Goal: Task Accomplishment & Management: Use online tool/utility

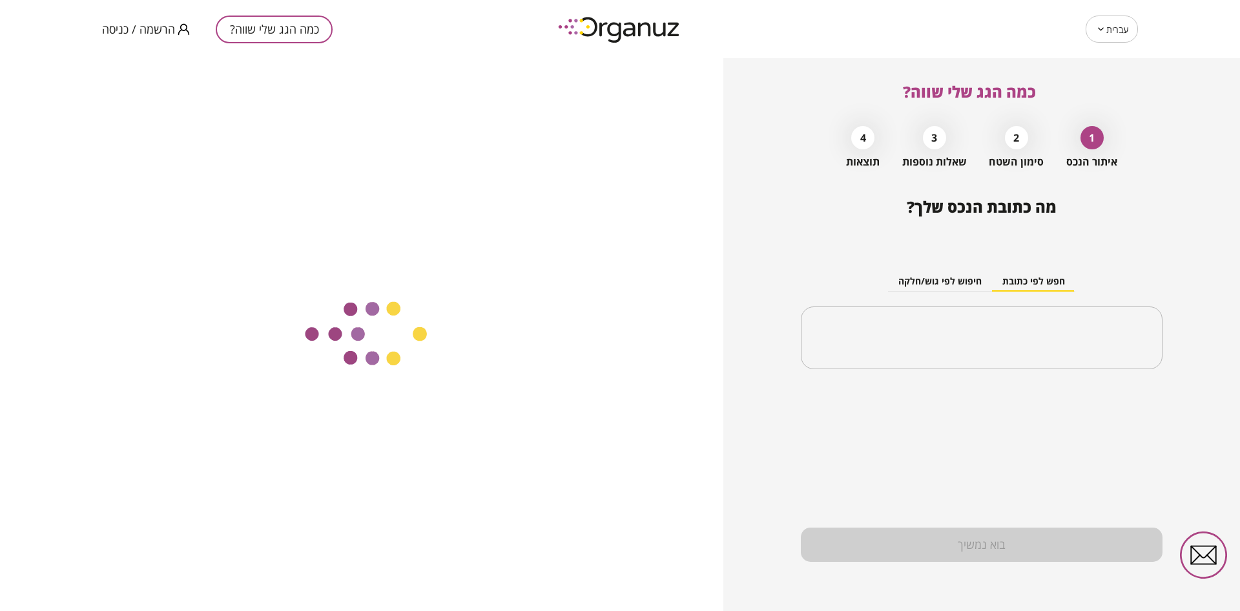
click at [121, 32] on span "הרשמה / כניסה" at bounding box center [138, 29] width 73 height 13
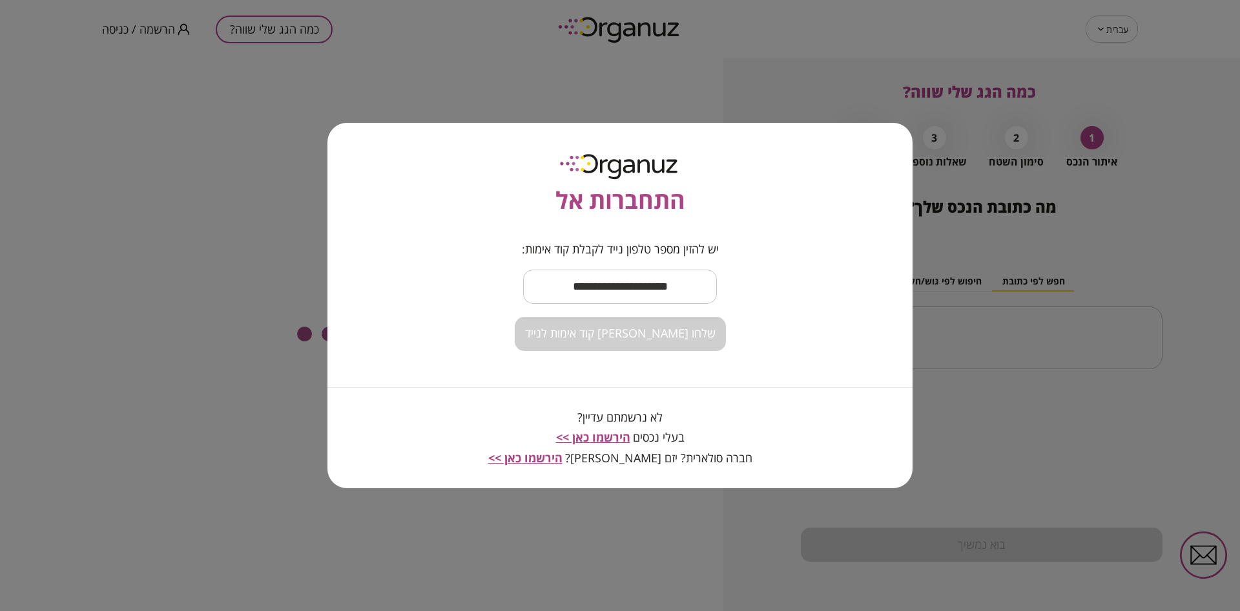
click at [209, 114] on div "התחברות אל יש להזין מספר טלפון נייד לקבלת קוד אימות: ​ שלחו לי קוד אימות לנייד …" at bounding box center [620, 305] width 1240 height 611
click at [1114, 34] on div "התחברות אל יש להזין מספר טלפון נייד לקבלת קוד אימות: ​ שלחו לי קוד אימות לנייד …" at bounding box center [620, 305] width 1240 height 611
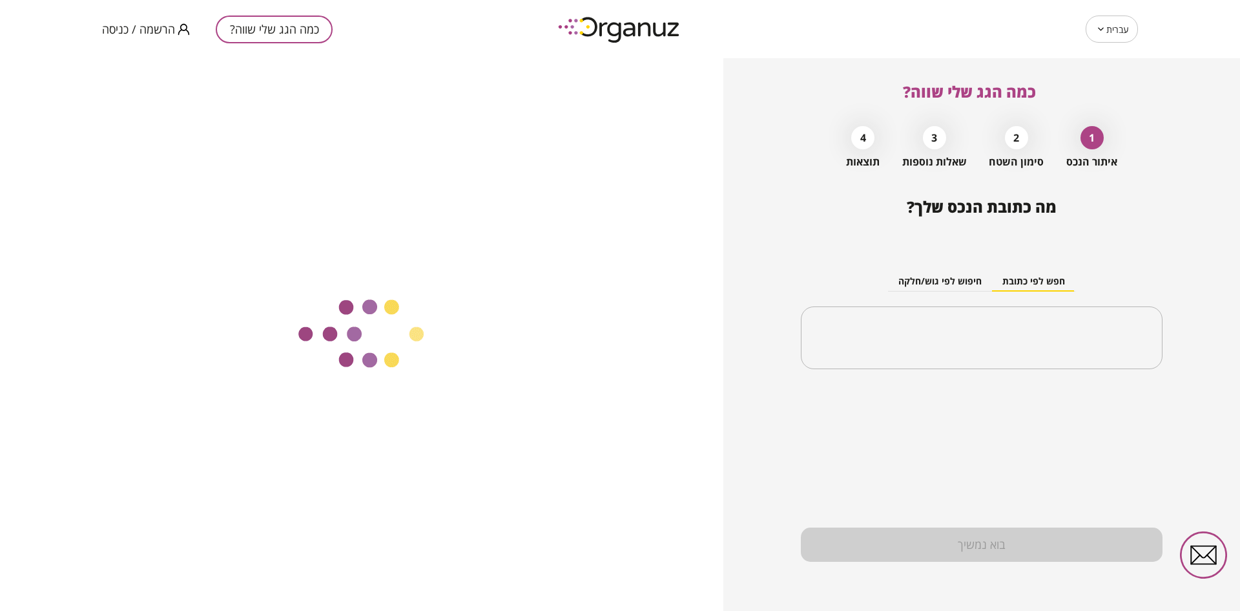
click at [1100, 25] on icon at bounding box center [1101, 29] width 10 height 16
click at [1107, 28] on body "עברית ** ​ כמה הגג שלי שווה? הרשמה / כניסה כמה הגג שלי שווה? 1 איתור הנכס 2 סימ…" at bounding box center [620, 305] width 1240 height 611
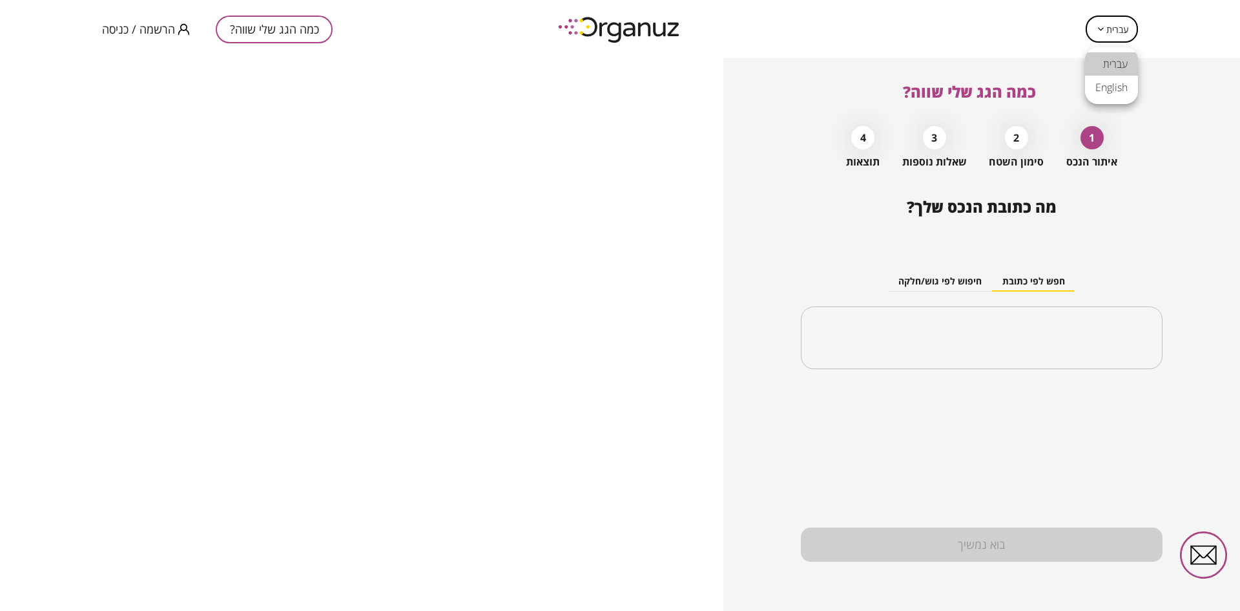
click at [1107, 93] on li "English" at bounding box center [1111, 87] width 53 height 23
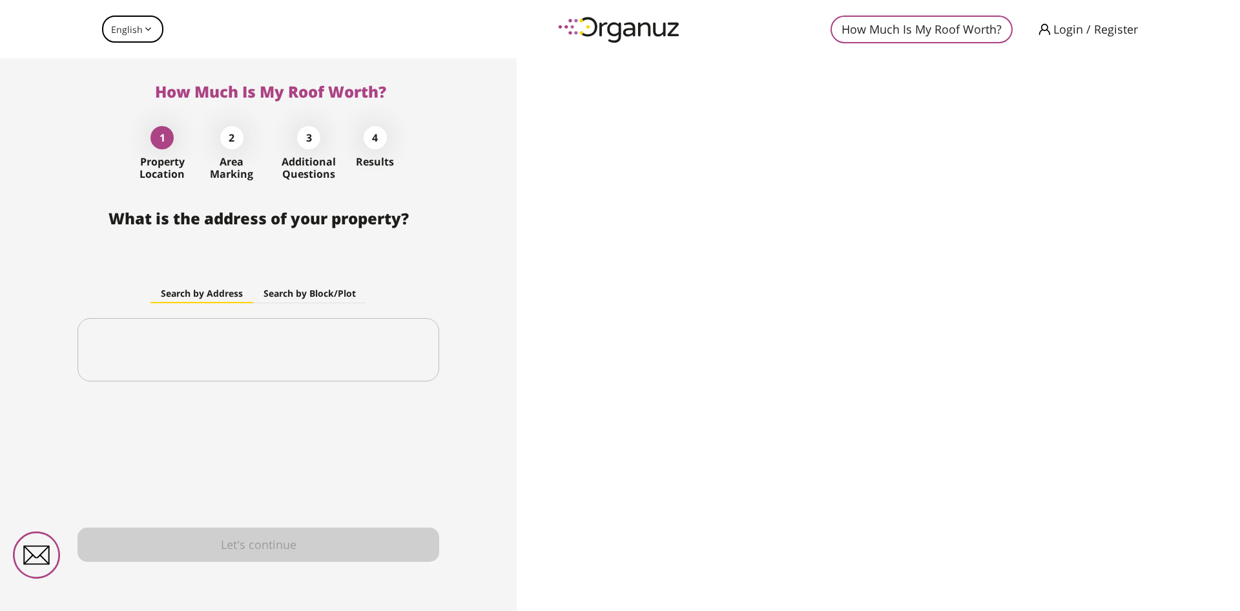
click at [143, 28] on icon at bounding box center [148, 29] width 10 height 16
click at [145, 33] on icon at bounding box center [148, 29] width 10 height 16
click at [136, 32] on body "English ** ​ How Much Is My Roof Worth? Login / Register How Much Is My Roof Wo…" at bounding box center [620, 305] width 1240 height 611
click at [125, 57] on li "עברית" at bounding box center [131, 63] width 59 height 23
type input "**"
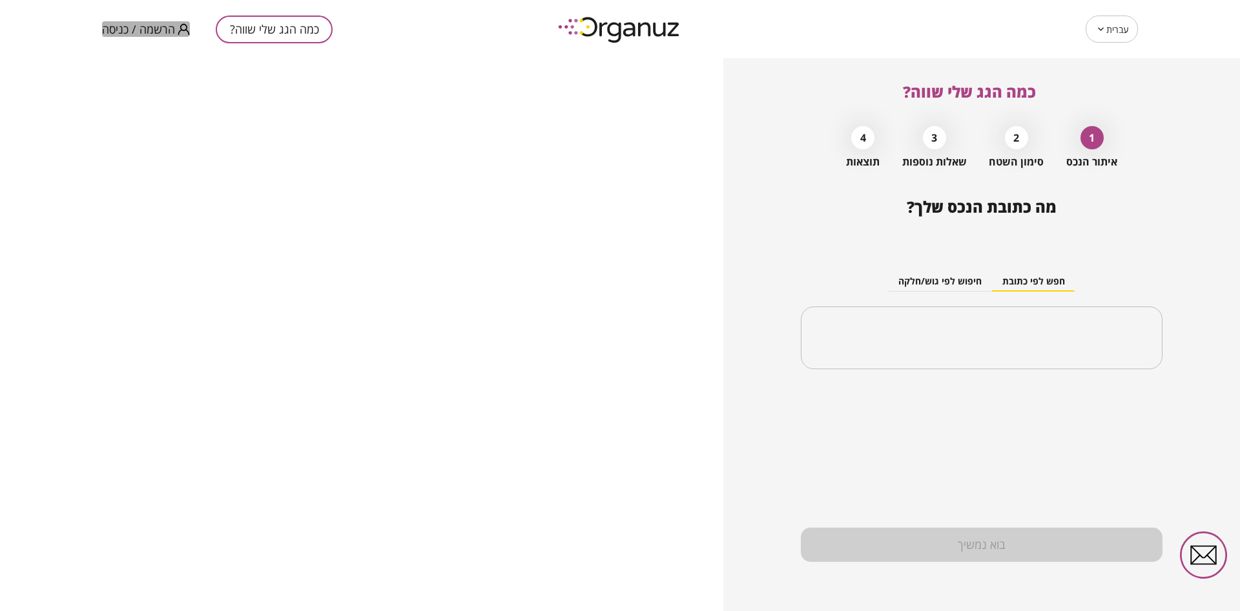
click at [157, 24] on span "הרשמה / כניסה" at bounding box center [138, 29] width 73 height 13
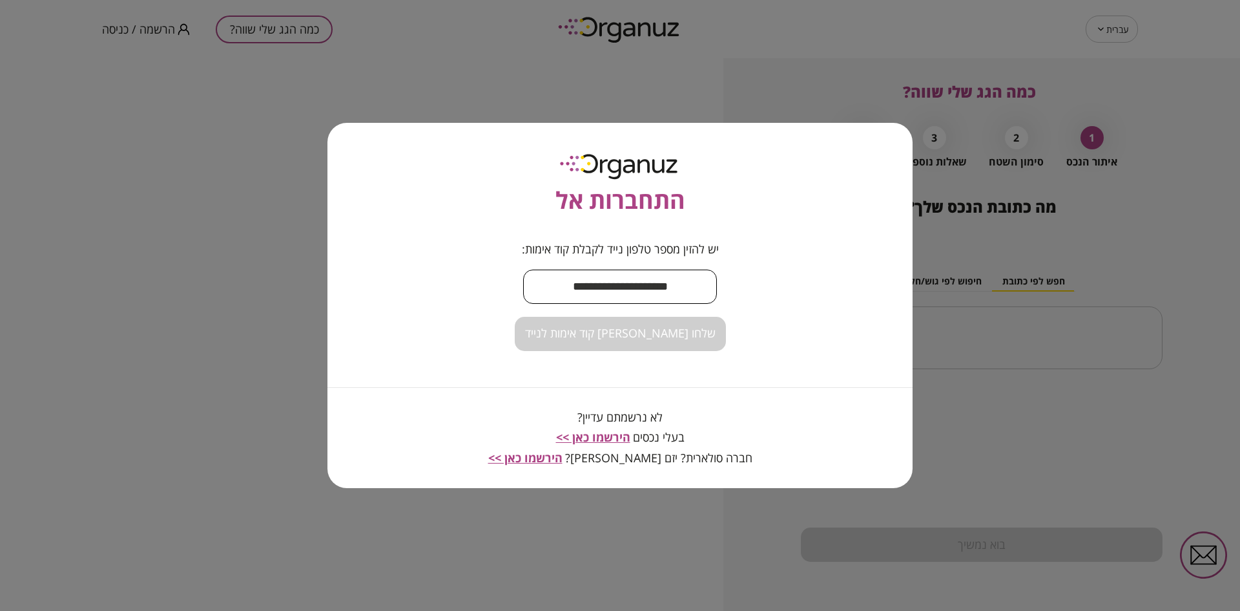
click at [623, 295] on input "text" at bounding box center [620, 286] width 194 height 38
type input "**********"
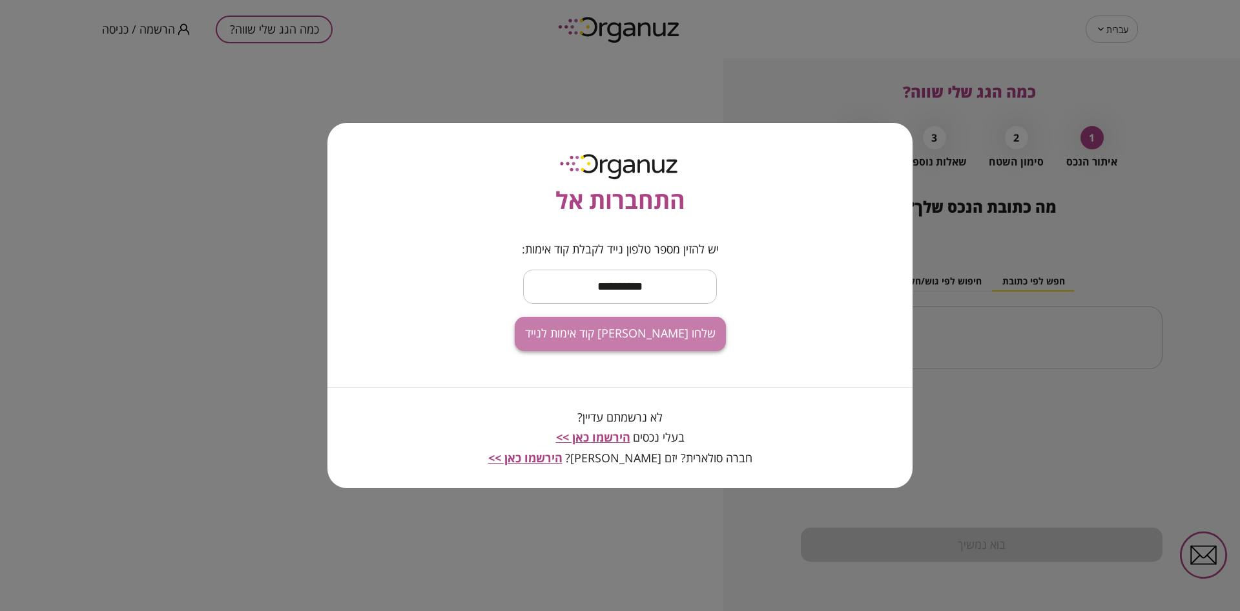
click at [634, 326] on span "שלחו לי קוד אימות לנייד" at bounding box center [620, 333] width 191 height 14
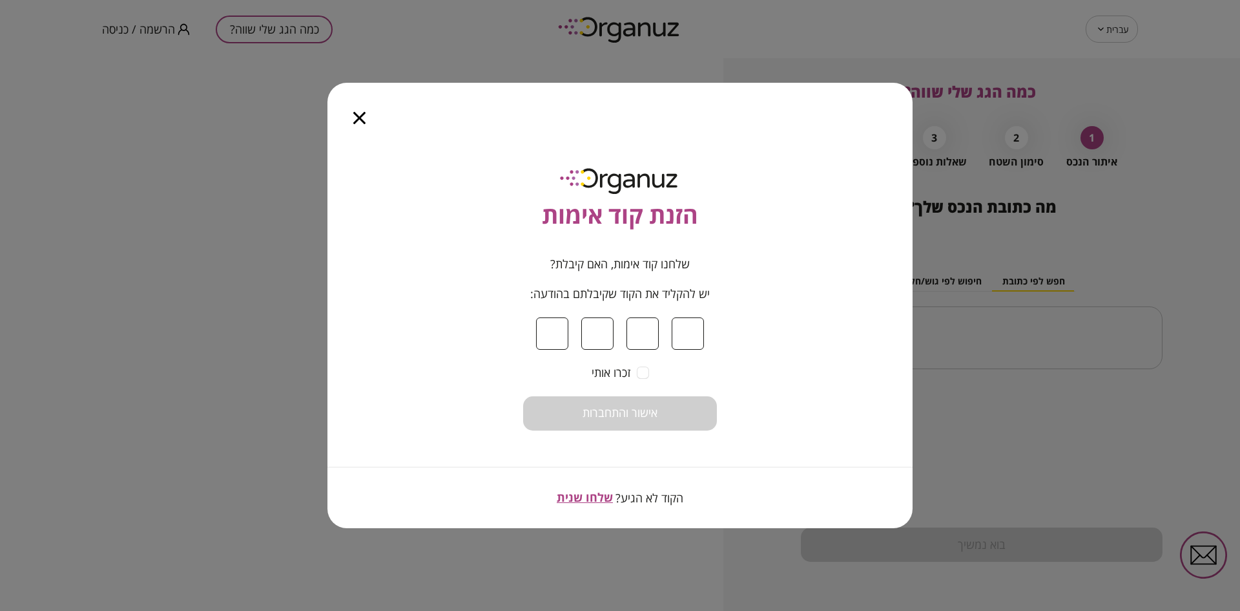
type input "*"
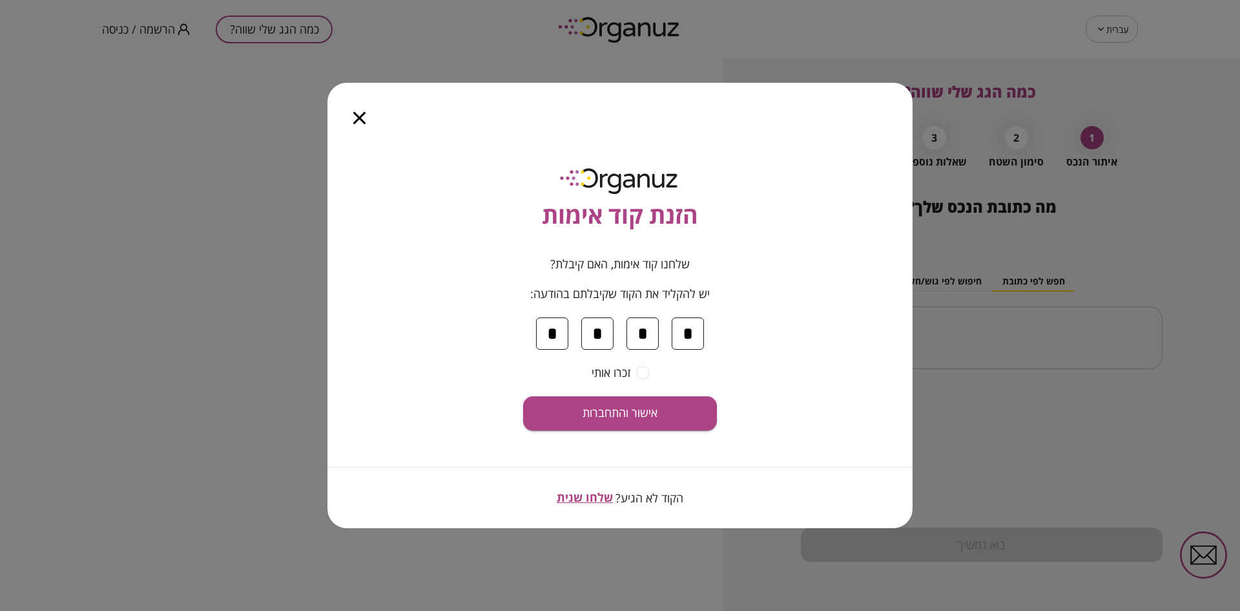
type input "*"
click at [360, 123] on icon "button" at bounding box center [359, 118] width 12 height 12
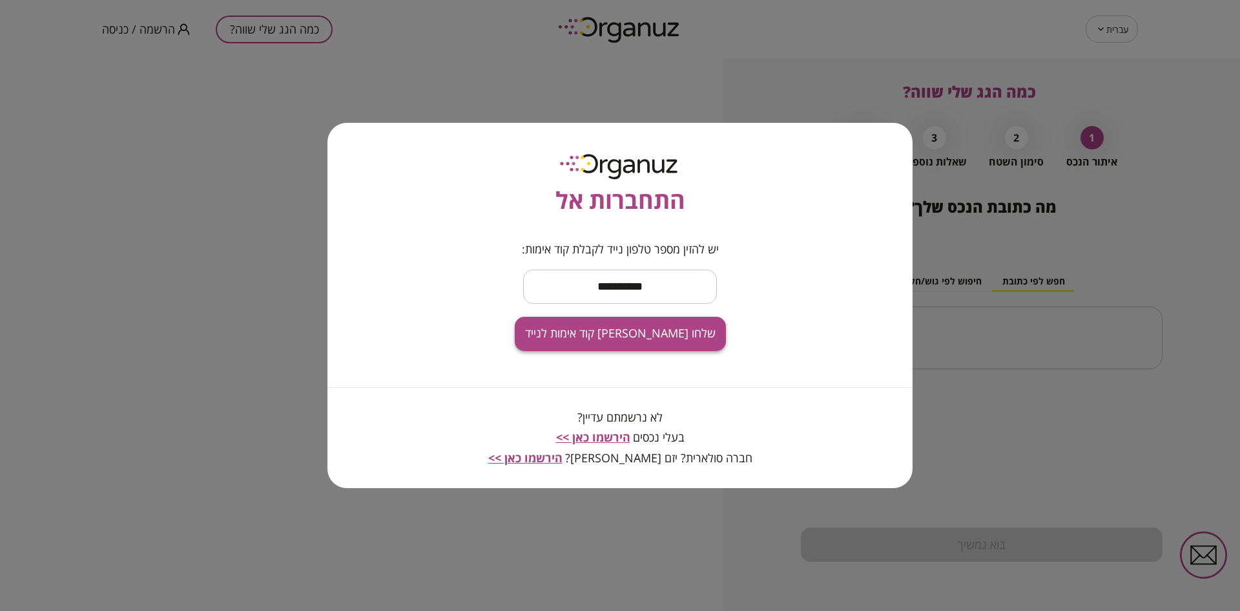
click at [627, 348] on button "שלחו לי קוד אימות לנייד" at bounding box center [620, 334] width 211 height 34
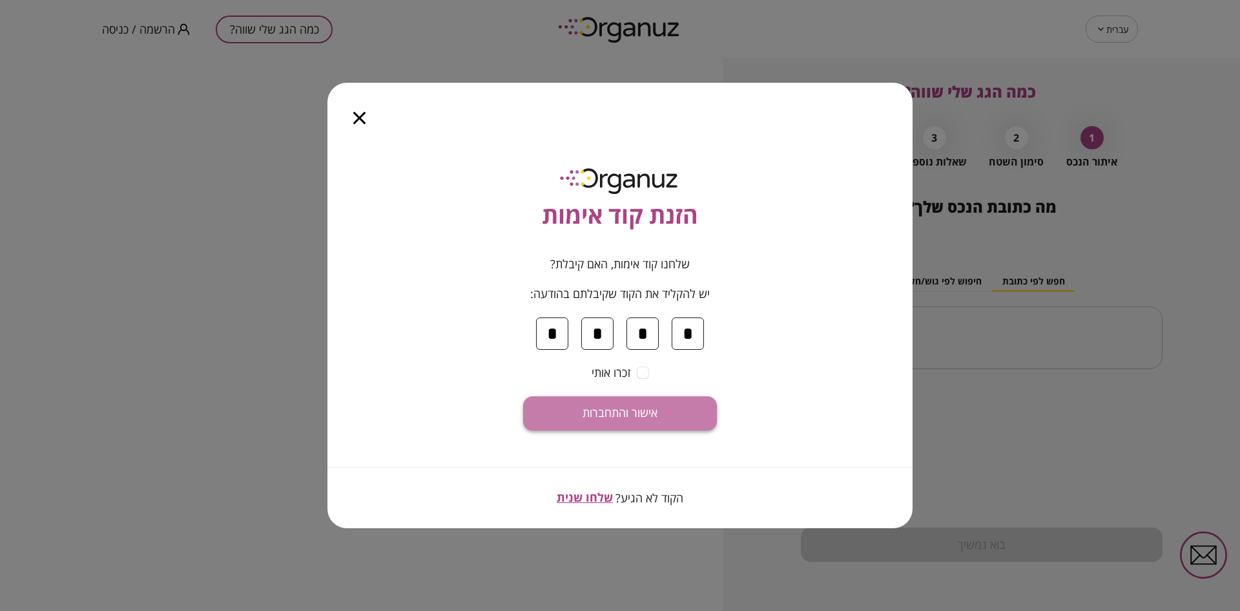
click at [614, 411] on span "אישור והתחברות" at bounding box center [620, 413] width 75 height 14
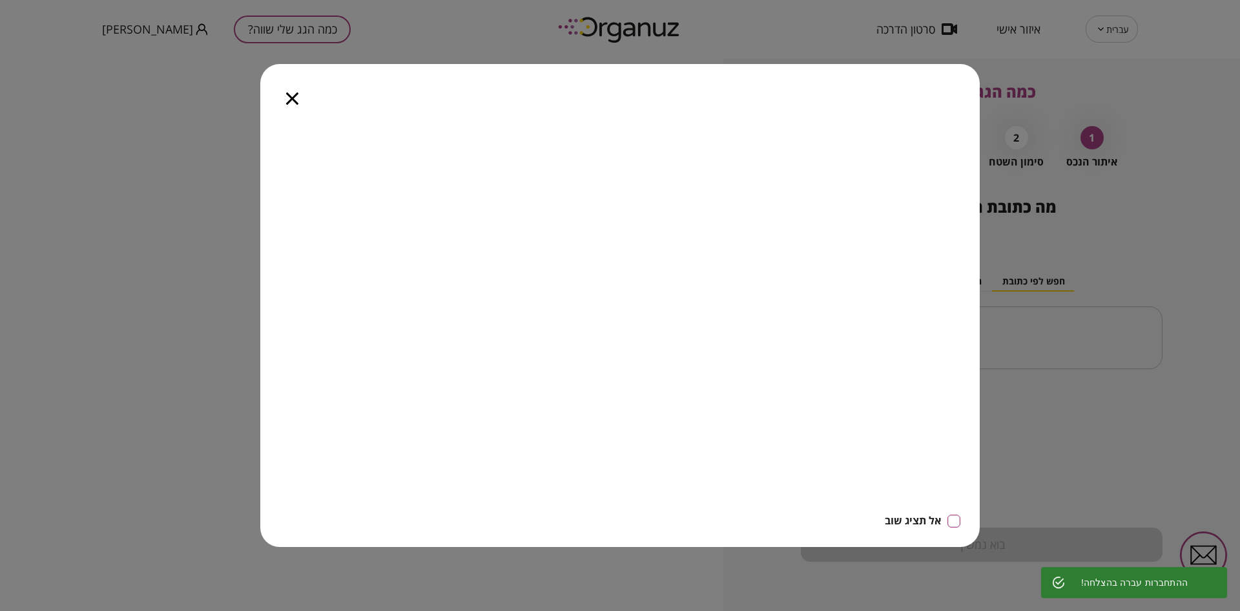
click at [295, 99] on icon "button" at bounding box center [292, 98] width 12 height 12
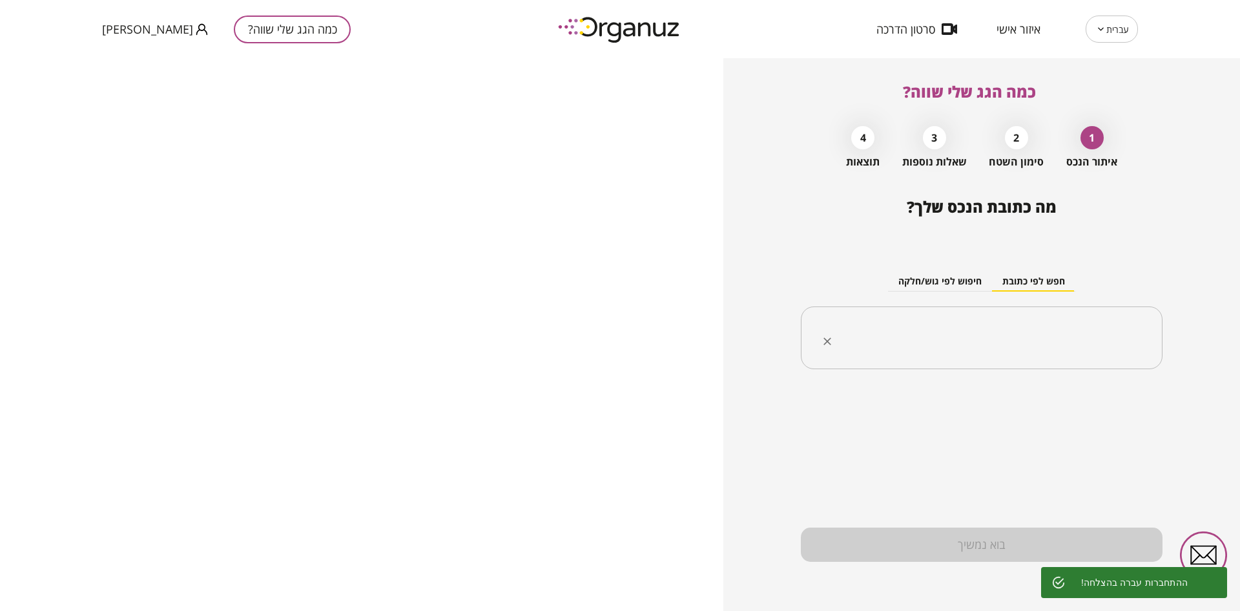
click at [872, 344] on input "text" at bounding box center [986, 338] width 321 height 32
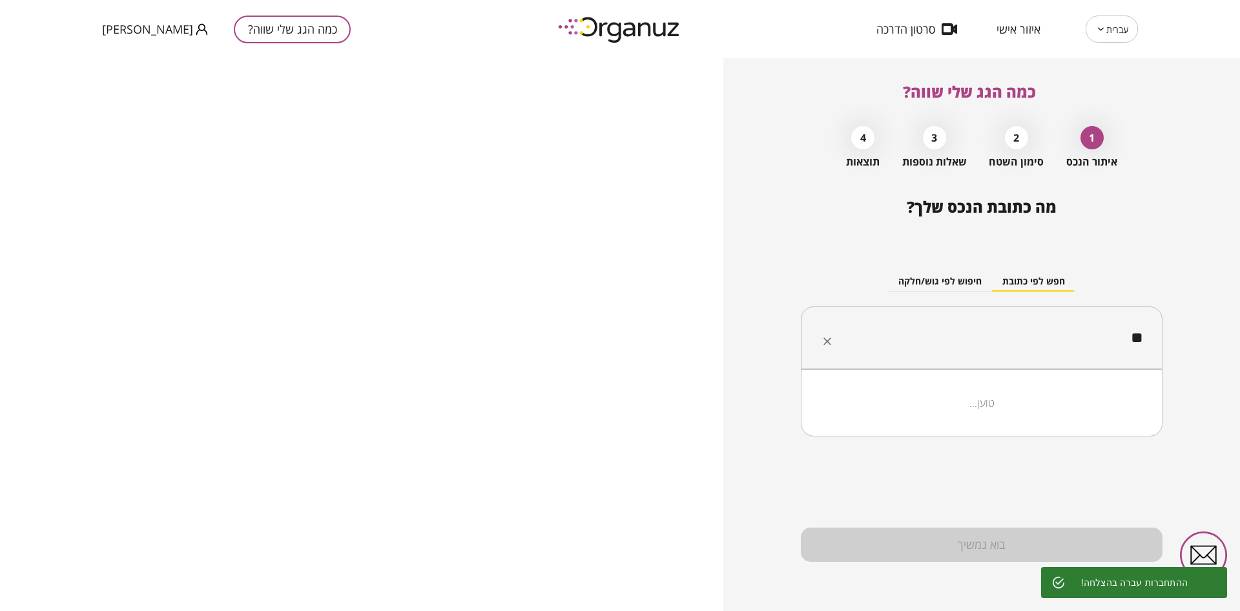
type input "*"
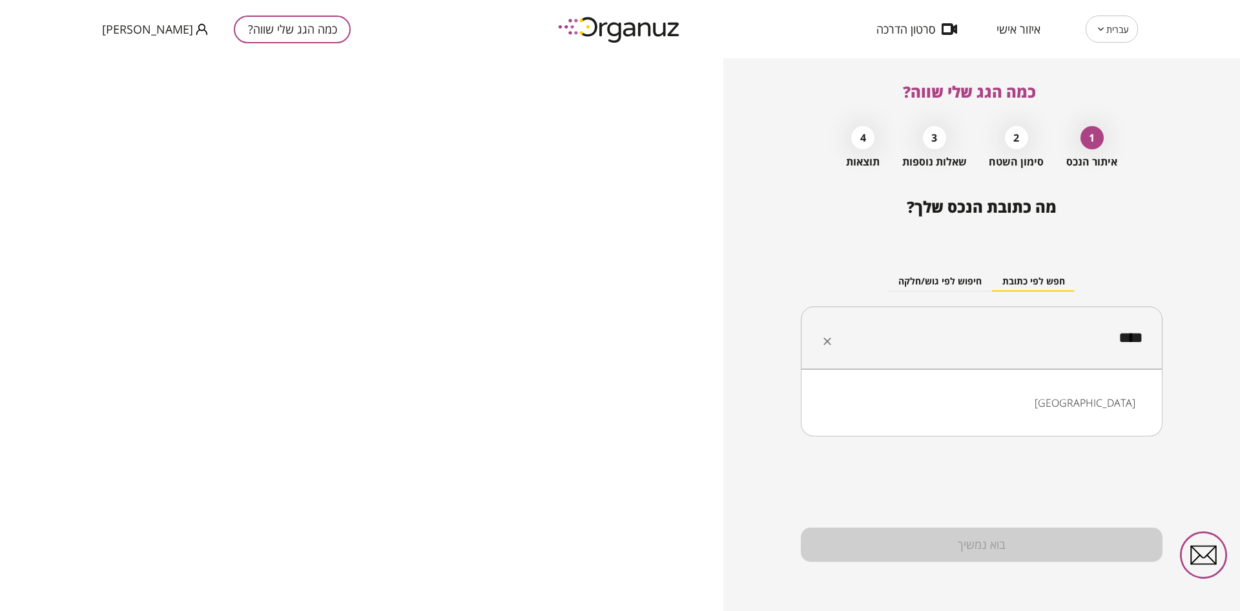
click at [1056, 415] on ul "חיפה" at bounding box center [982, 403] width 328 height 34
click at [1051, 410] on li "חיפה" at bounding box center [982, 402] width 328 height 23
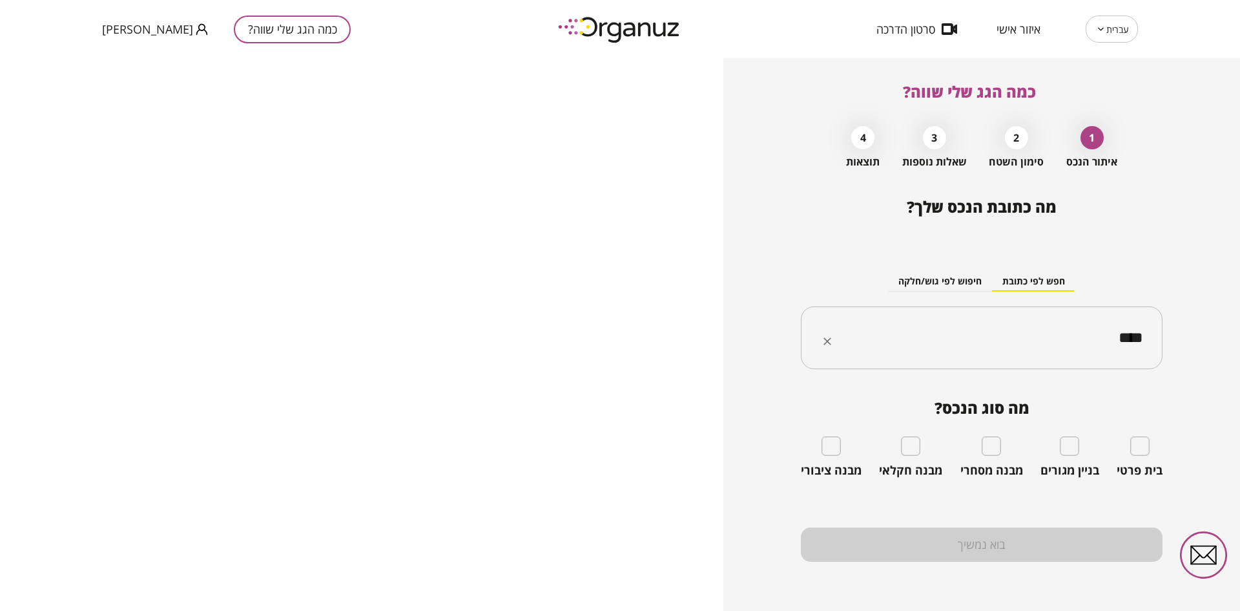
type input "****"
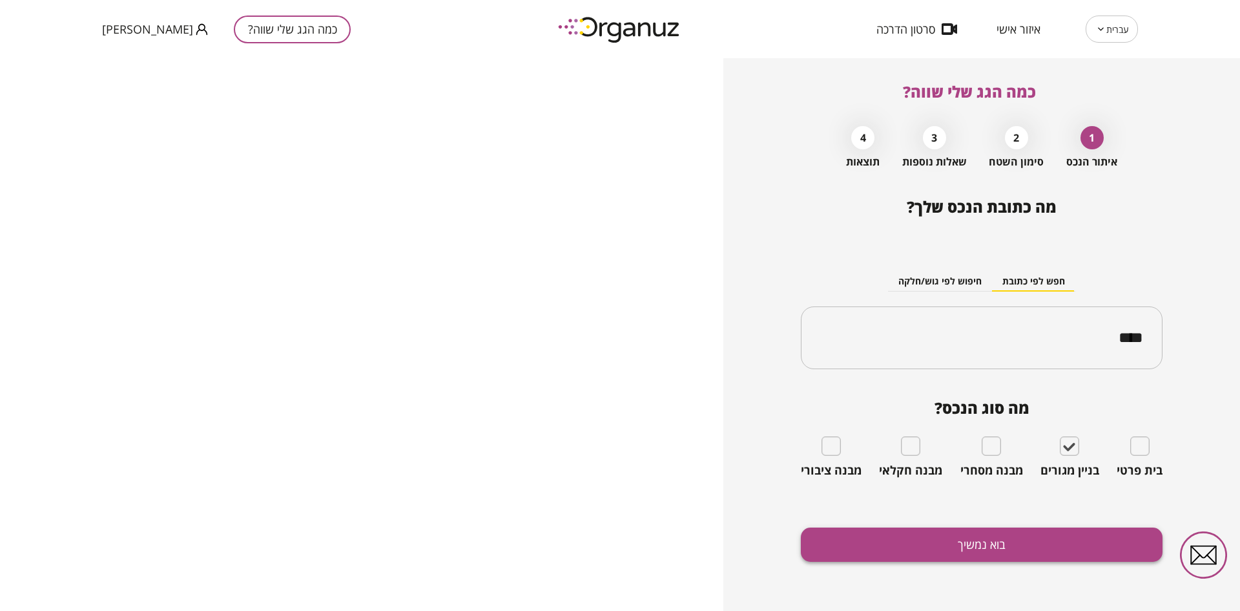
click at [958, 540] on button "בוא נמשיך" at bounding box center [982, 544] width 362 height 34
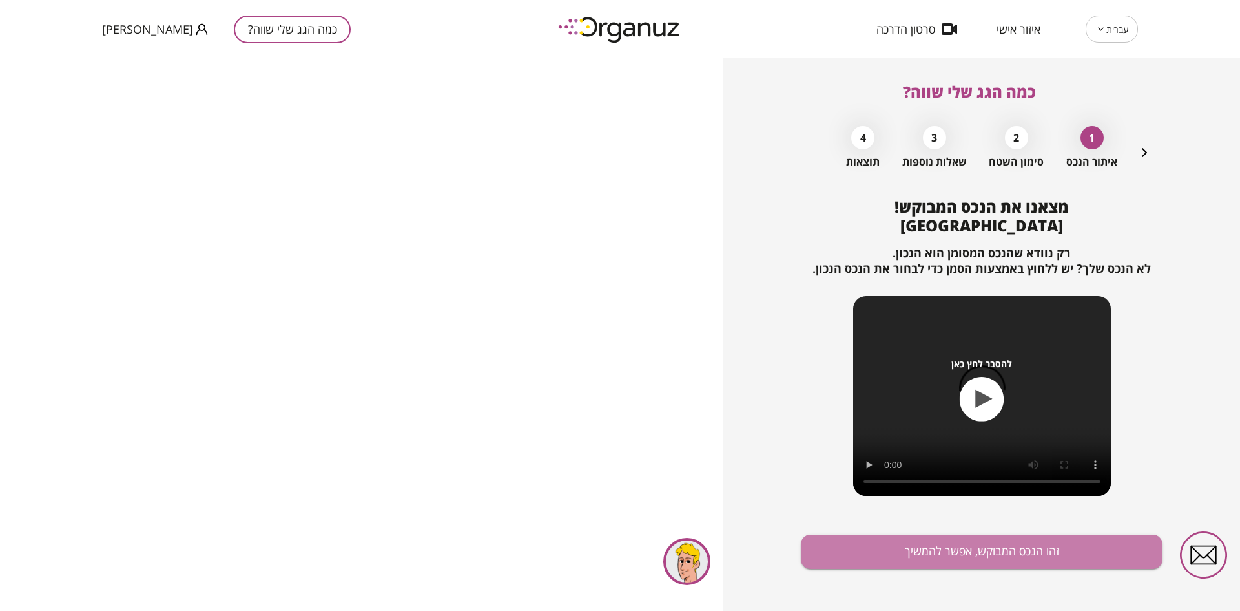
click at [958, 540] on button "זהו הנכס המבוקש, אפשר להמשיך" at bounding box center [982, 551] width 362 height 34
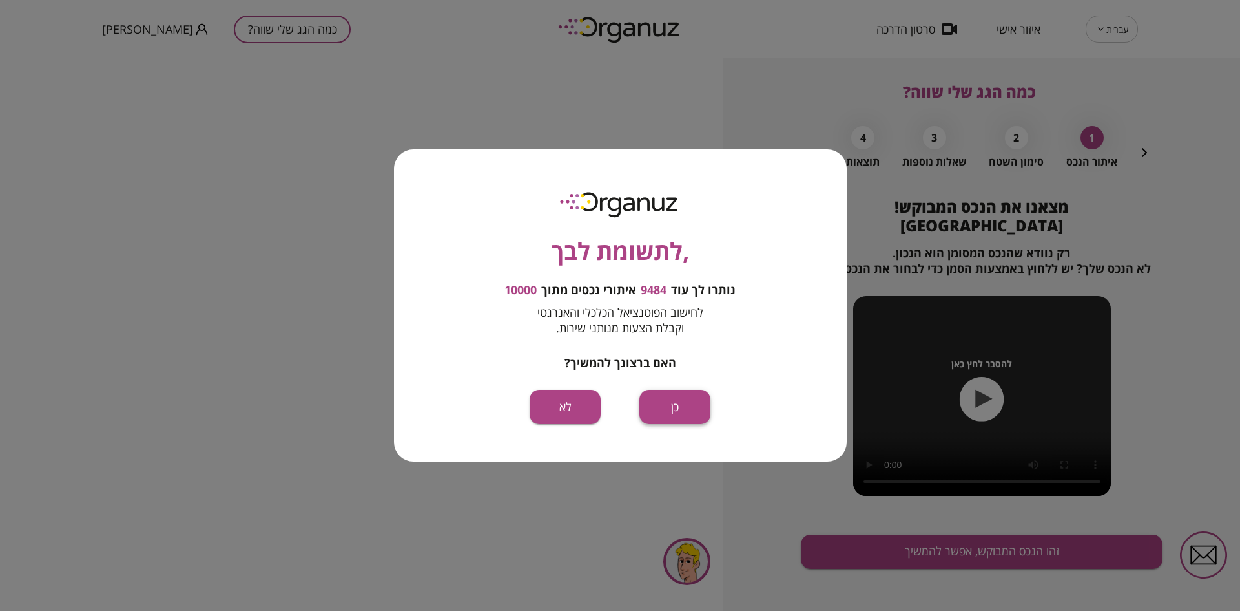
click at [664, 402] on button "כן" at bounding box center [675, 407] width 71 height 34
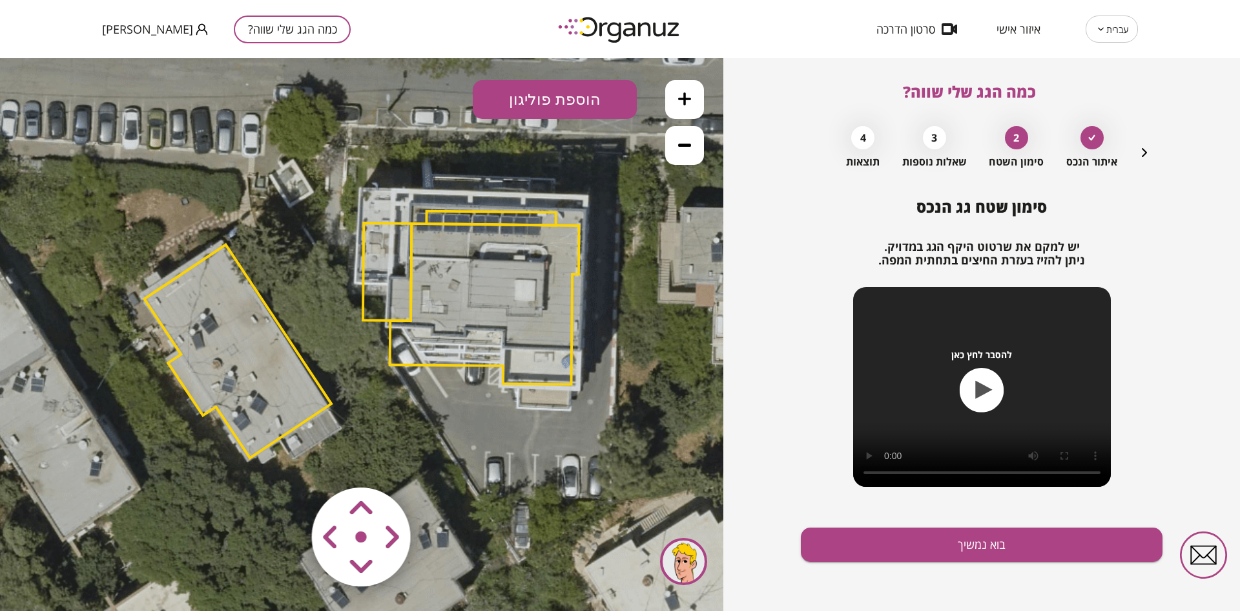
click at [285, 460] on area at bounding box center [285, 460] width 0 height 0
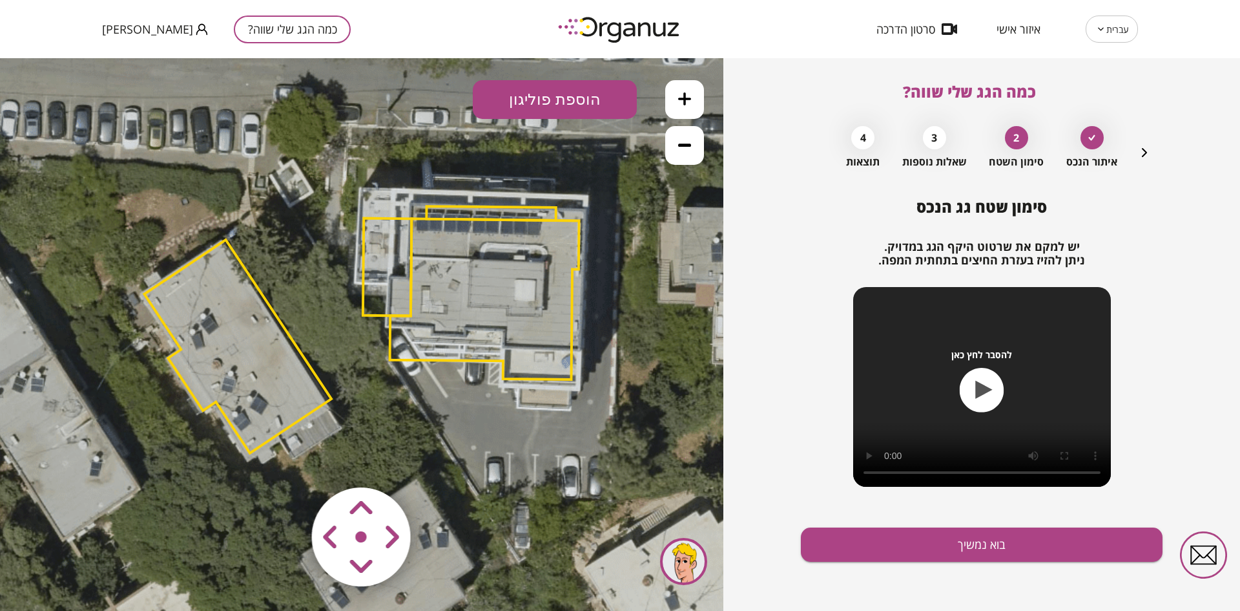
click at [285, 460] on area at bounding box center [285, 460] width 0 height 0
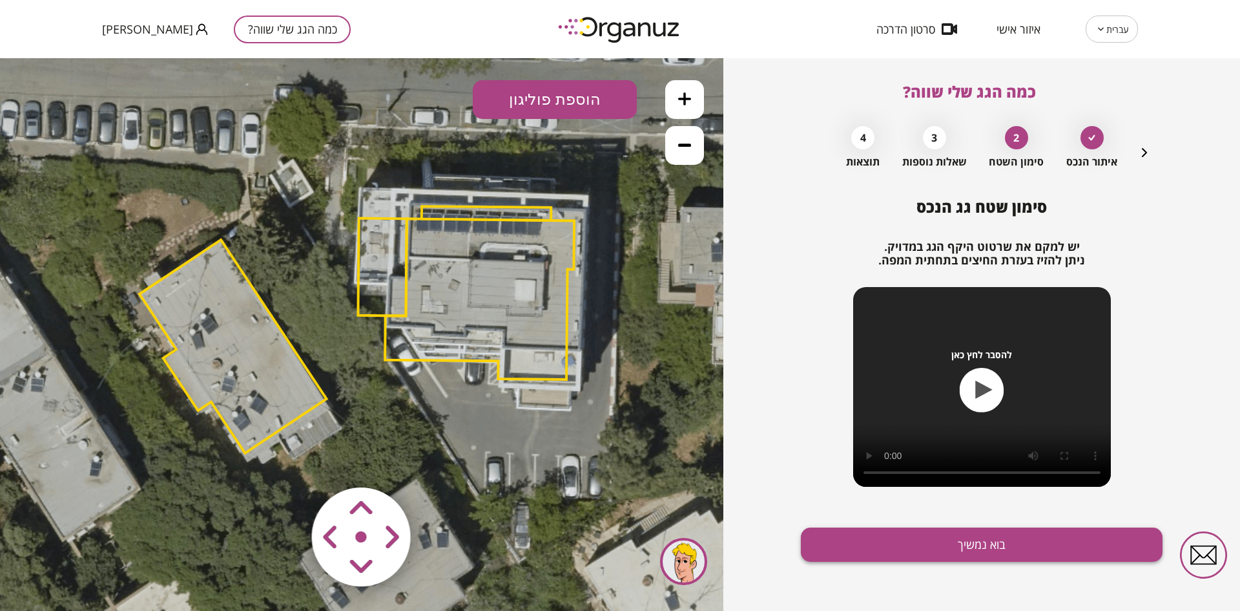
click at [901, 545] on button "בוא נמשיך" at bounding box center [982, 544] width 362 height 34
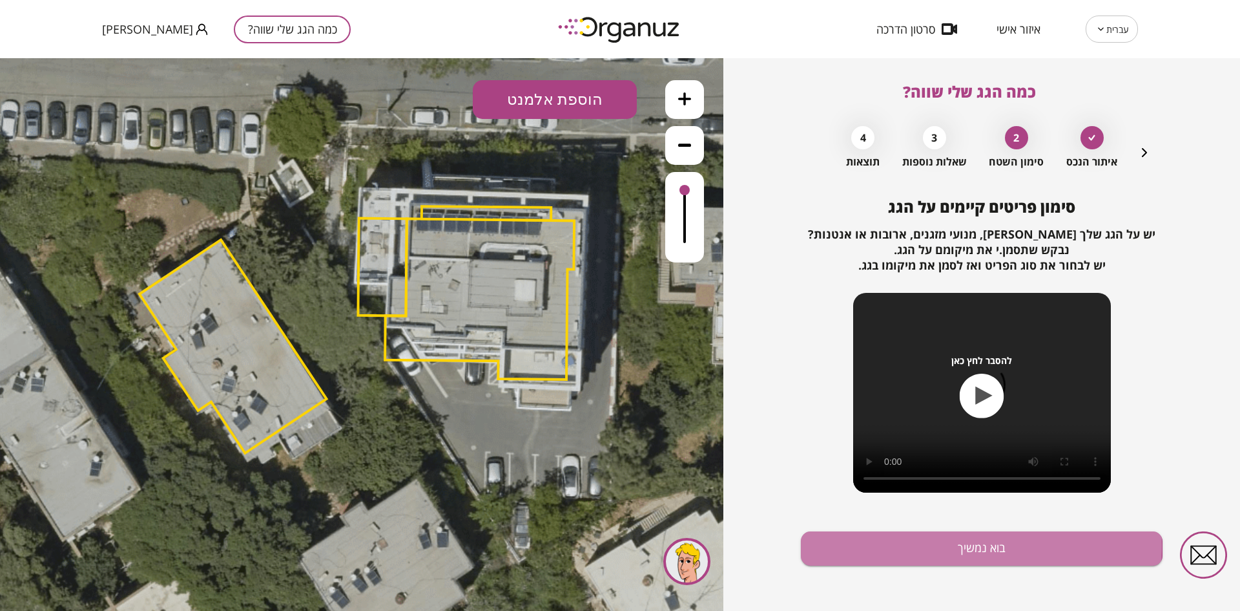
click at [901, 545] on button "בוא נמשיך" at bounding box center [982, 548] width 362 height 34
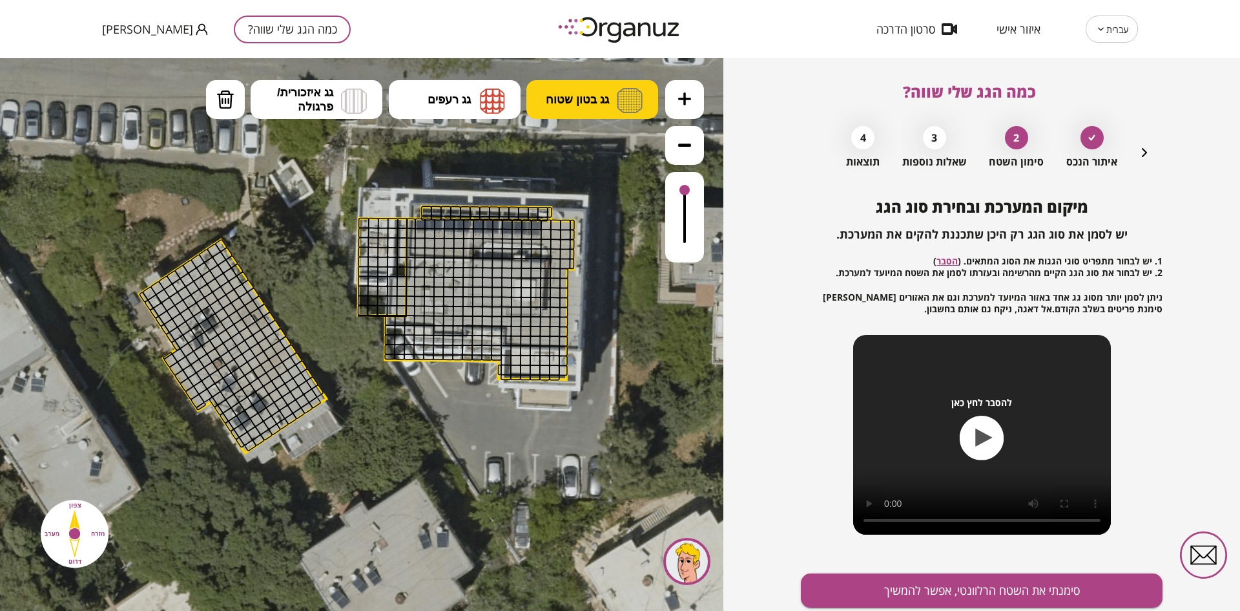
click at [567, 95] on span "גג בטון שטוח" at bounding box center [577, 99] width 63 height 14
click at [567, 143] on div ".st0 { fill: #FFFFFF; } 10" at bounding box center [362, 334] width 724 height 552
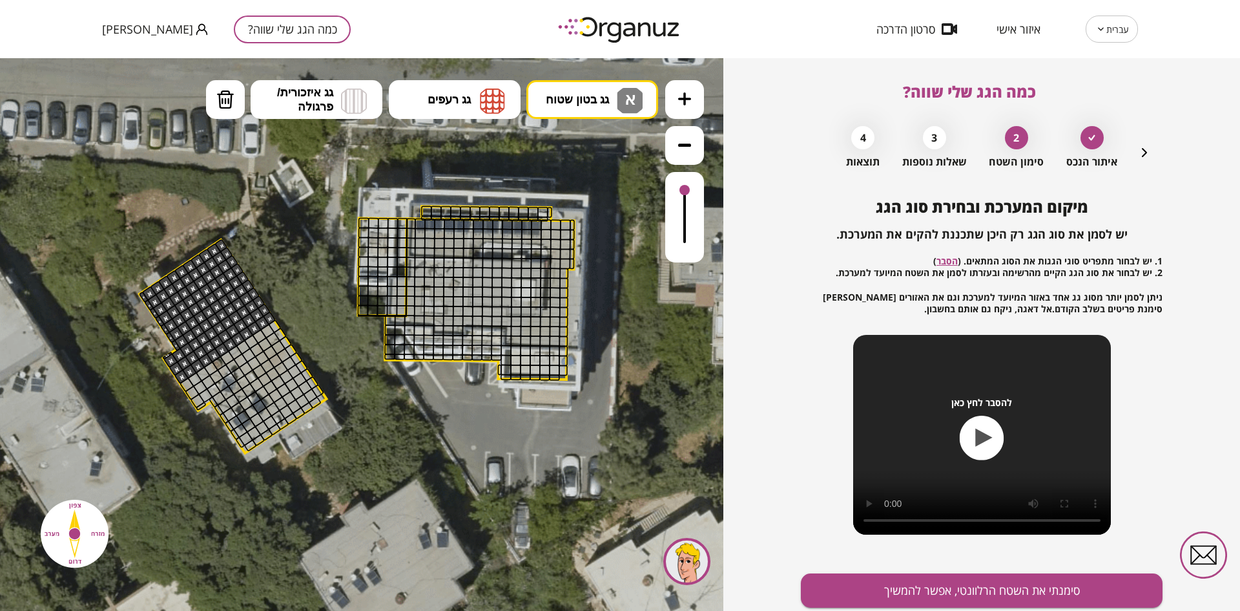
drag, startPoint x: 218, startPoint y: 247, endPoint x: 278, endPoint y: 333, distance: 105.7
click at [877, 587] on button "סימנתי את השטח הרלוונטי, אפשר להמשיך" at bounding box center [982, 590] width 362 height 34
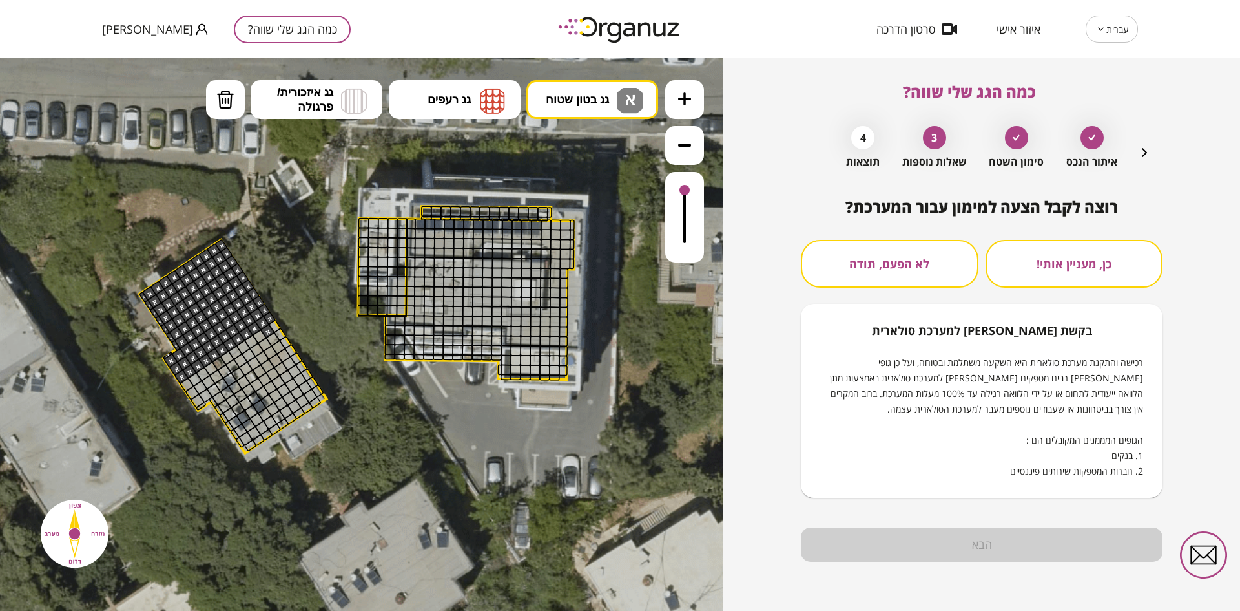
click at [888, 273] on button "לא הפעם, תודה" at bounding box center [890, 264] width 178 height 48
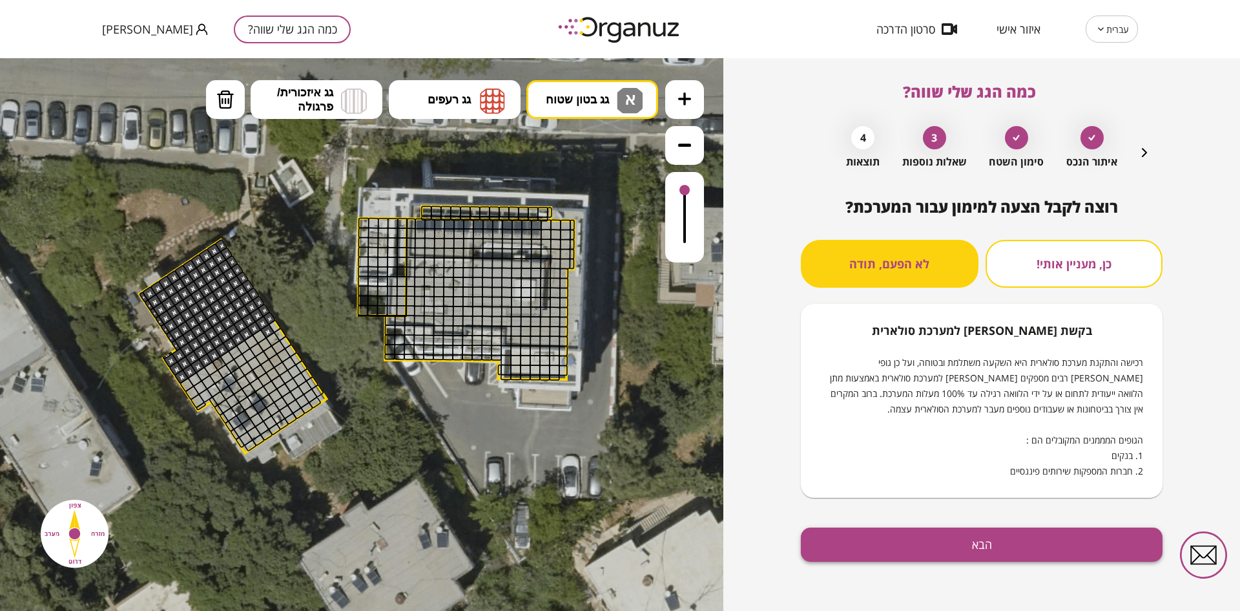
click at [932, 536] on button "הבא" at bounding box center [982, 544] width 362 height 34
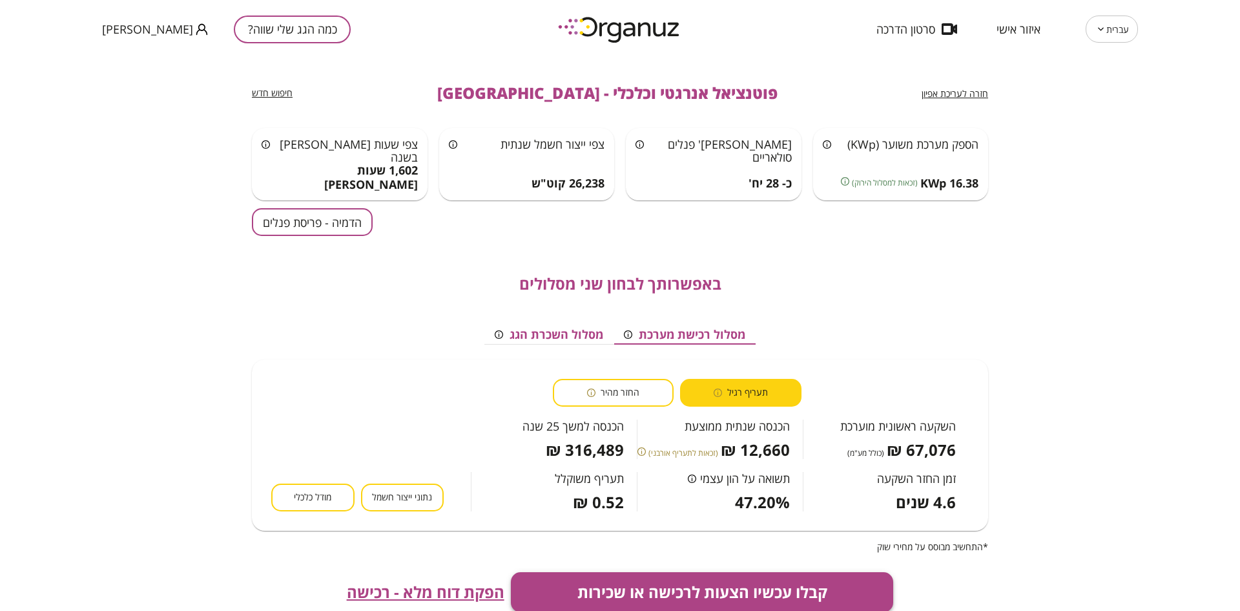
click at [612, 587] on button "קבלו עכשיו הצעות לרכישה או שכירות" at bounding box center [702, 592] width 383 height 40
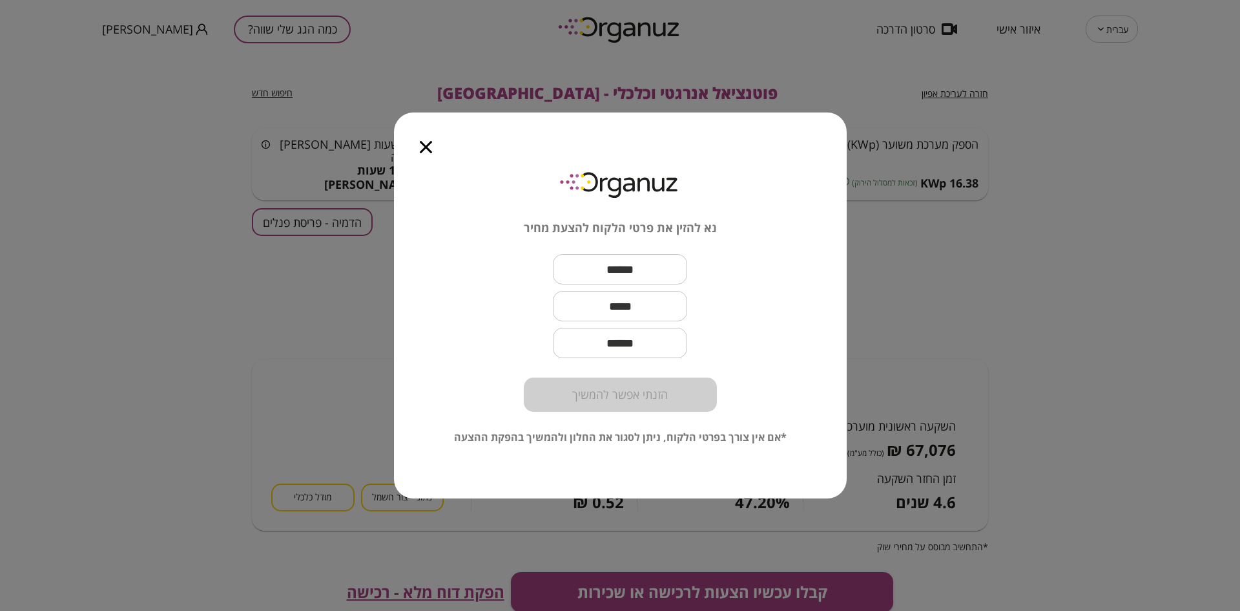
click at [427, 141] on icon "button" at bounding box center [426, 147] width 12 height 12
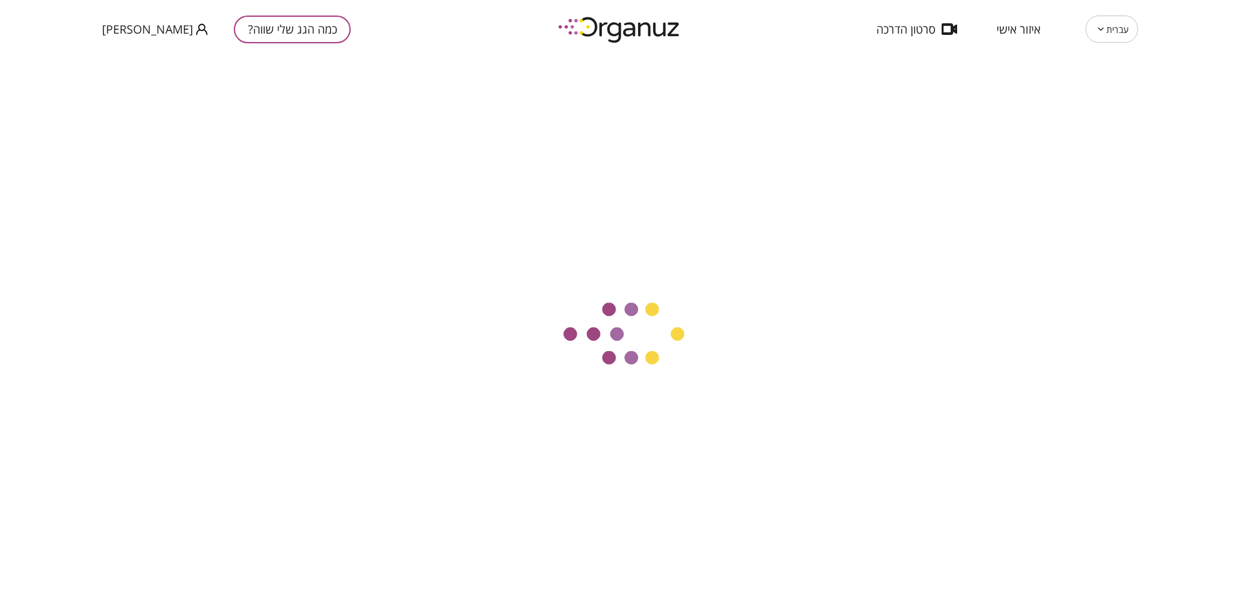
scroll to position [1, 0]
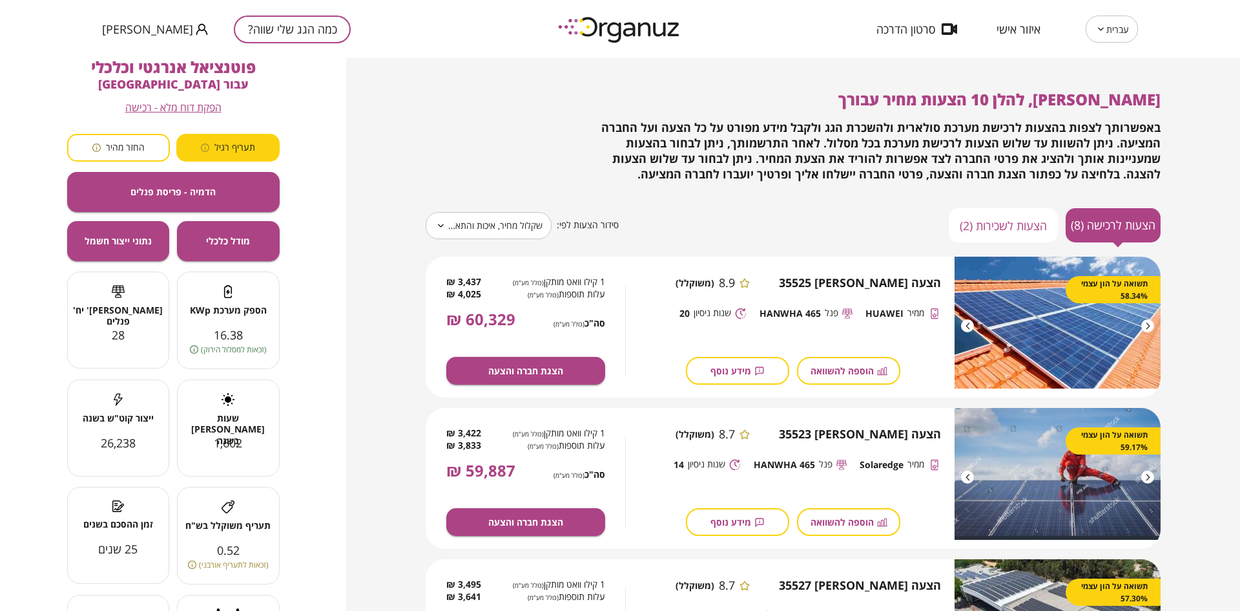
click at [249, 26] on button "כמה הגג שלי שווה?" at bounding box center [292, 30] width 117 height 28
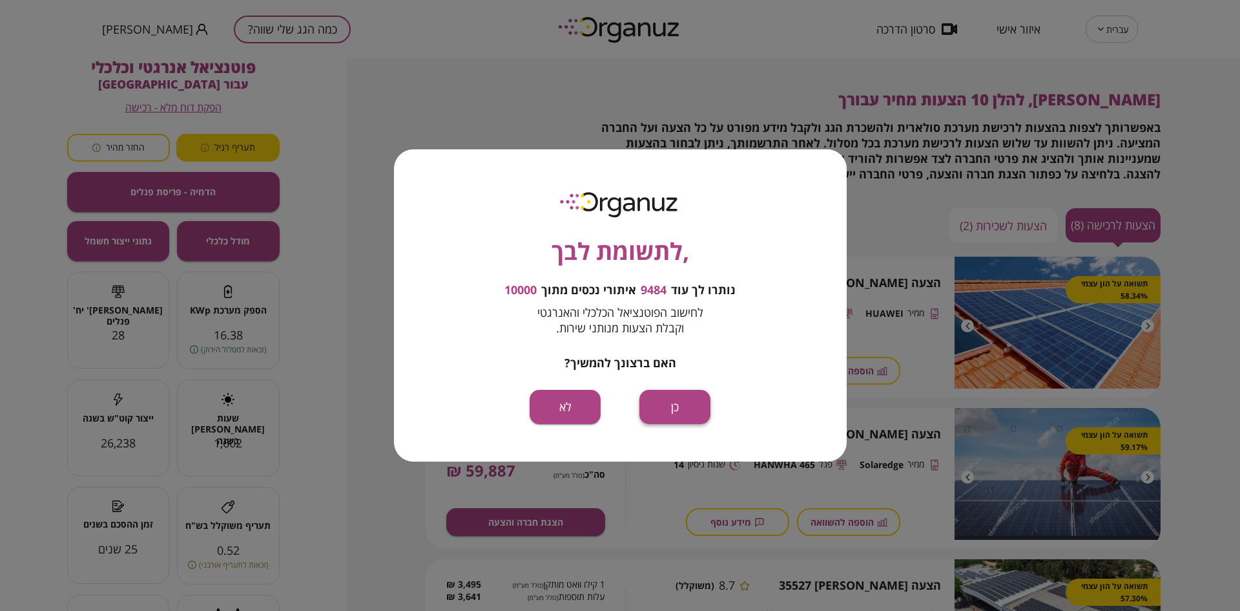
click at [679, 411] on button "כן" at bounding box center [675, 407] width 71 height 34
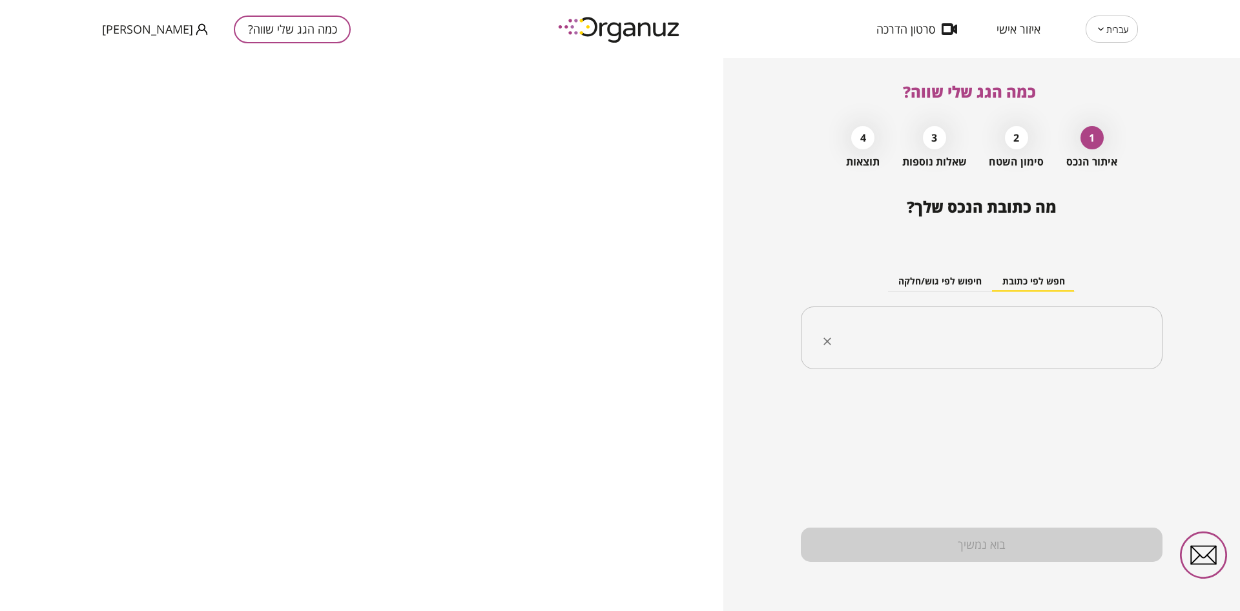
click at [956, 328] on input "text" at bounding box center [986, 338] width 321 height 32
type input "*"
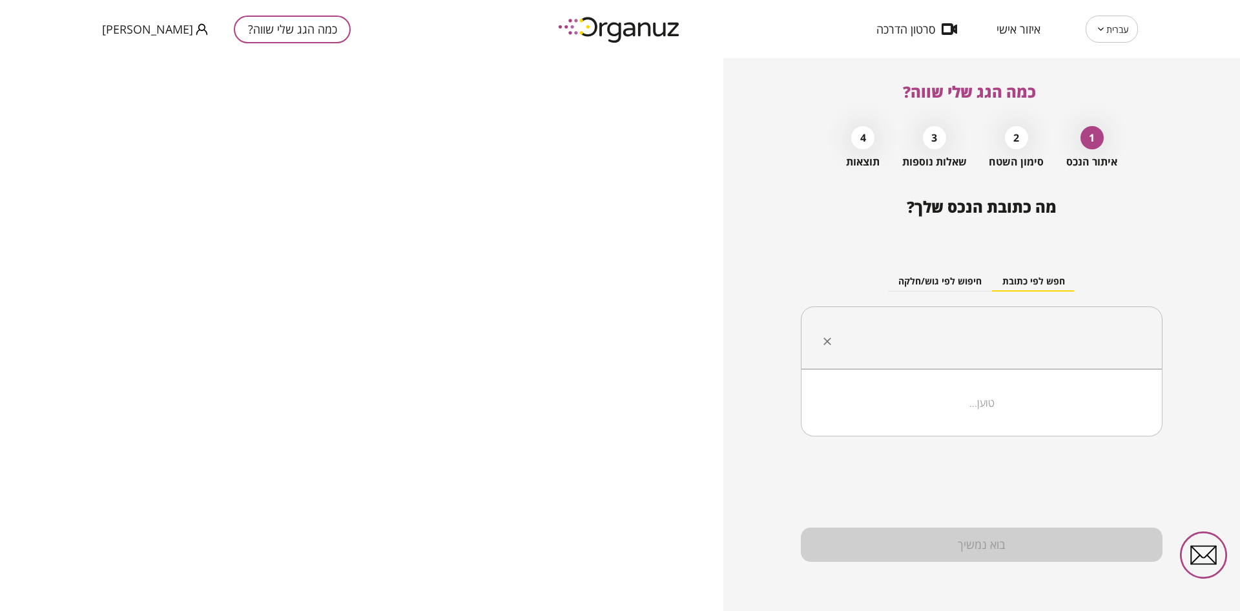
type input "*"
click at [1076, 401] on li "מירון" at bounding box center [982, 402] width 328 height 23
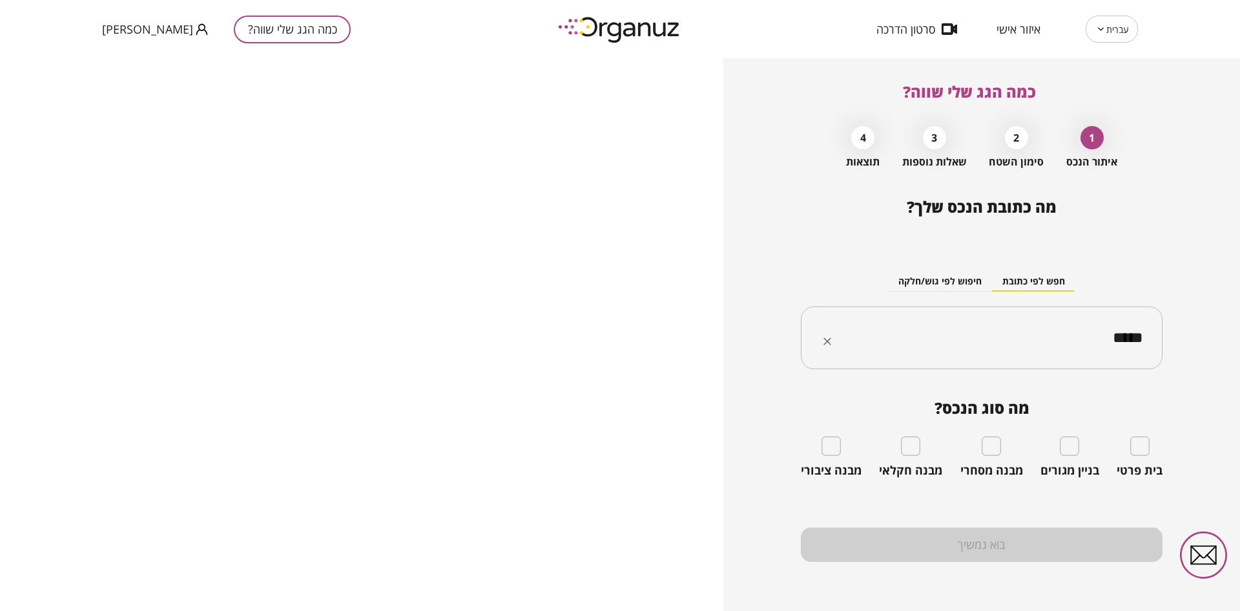
type input "*****"
click at [1139, 456] on div "בית פרטי" at bounding box center [1140, 456] width 46 height 41
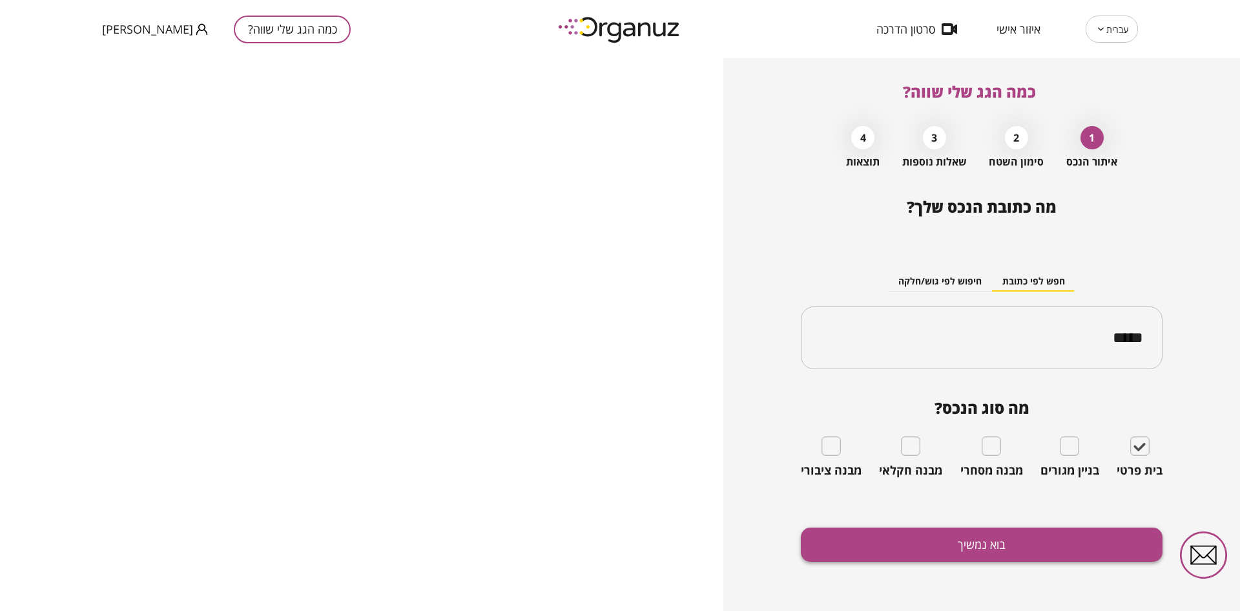
click at [1022, 542] on button "בוא נמשיך" at bounding box center [982, 544] width 362 height 34
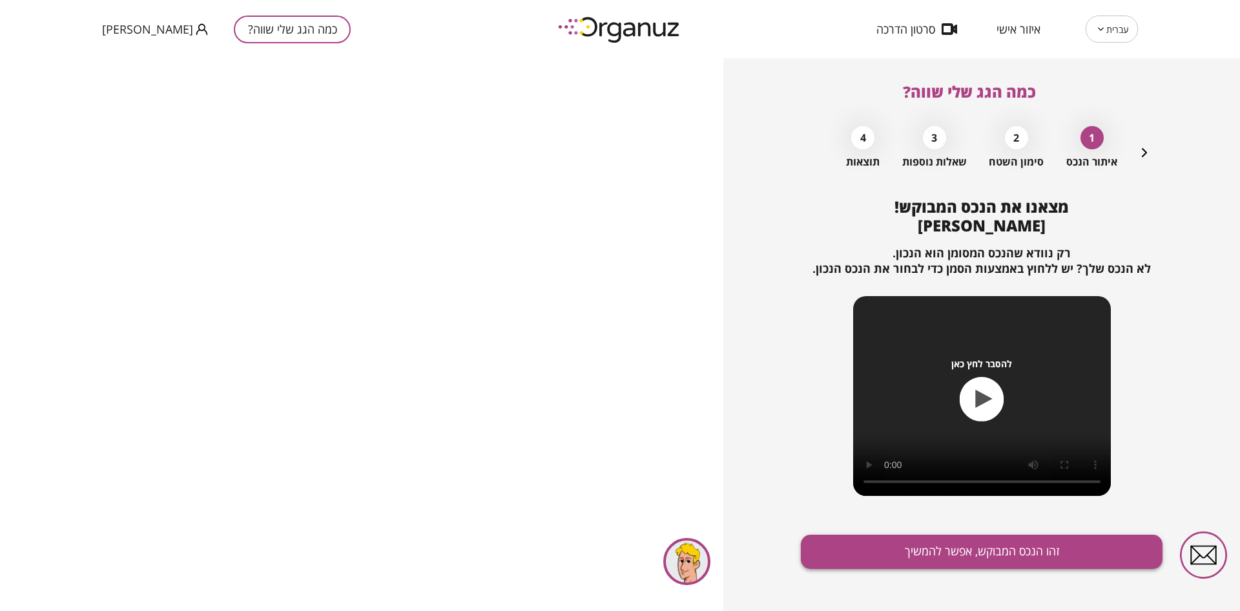
click at [878, 540] on button "זהו הנכס המבוקש, אפשר להמשיך" at bounding box center [982, 551] width 362 height 34
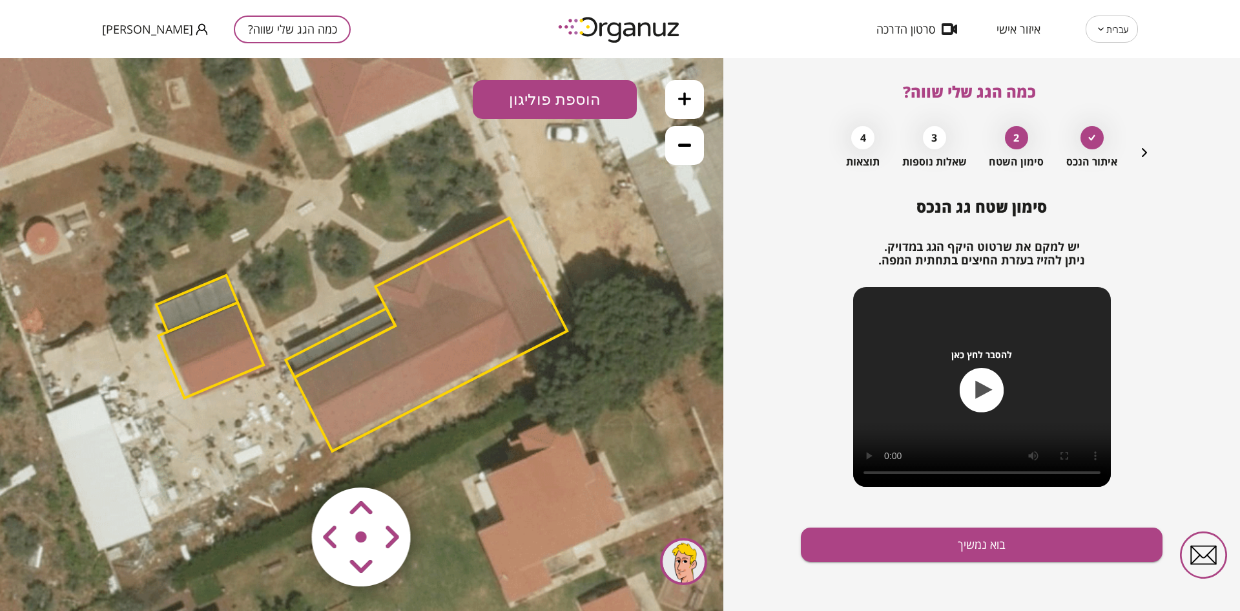
click at [415, 269] on polygon at bounding box center [431, 334] width 273 height 233
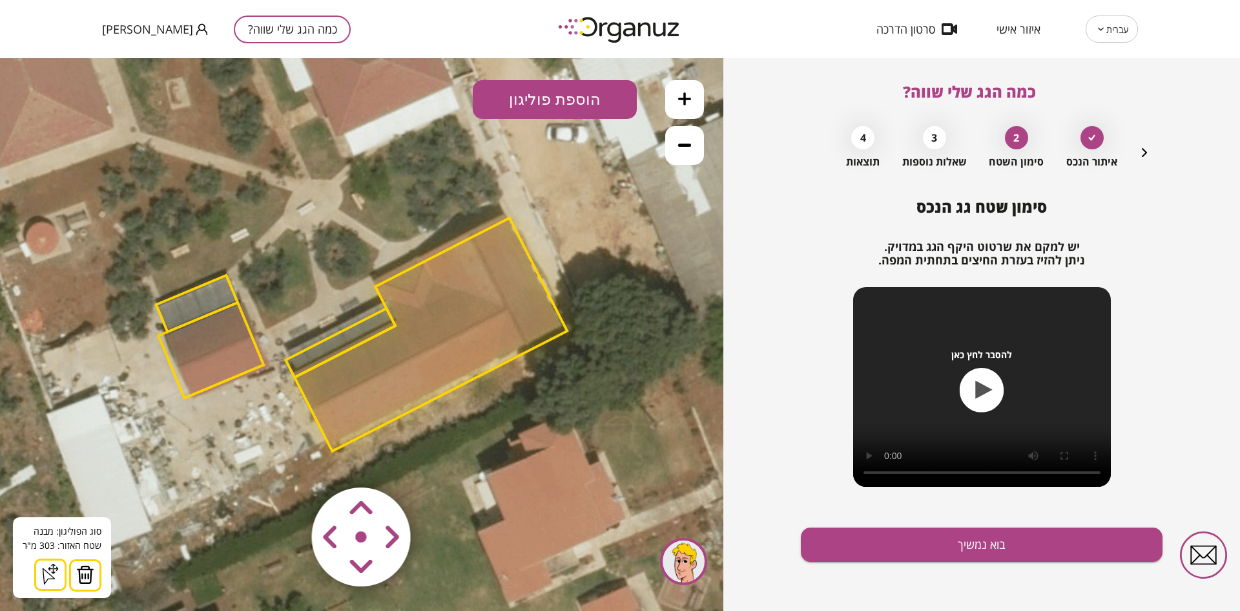
click at [76, 580] on img at bounding box center [85, 574] width 18 height 19
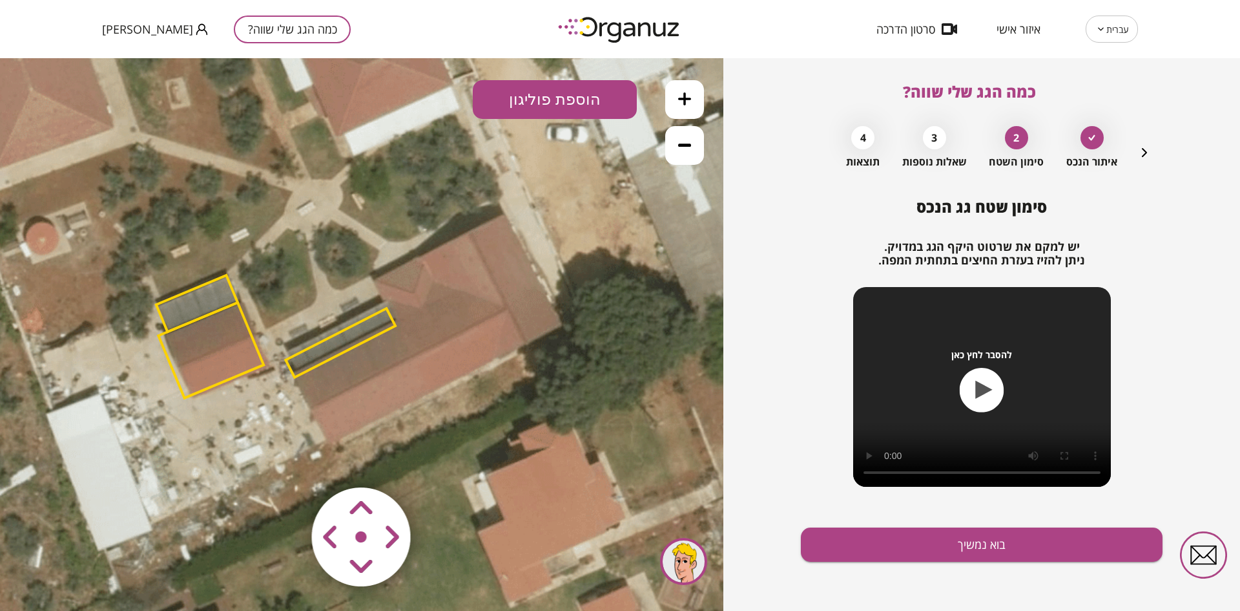
click at [295, 353] on icon at bounding box center [361, 333] width 1279 height 1279
click at [298, 354] on polygon at bounding box center [341, 342] width 110 height 69
click at [302, 372] on polygon at bounding box center [342, 342] width 110 height 69
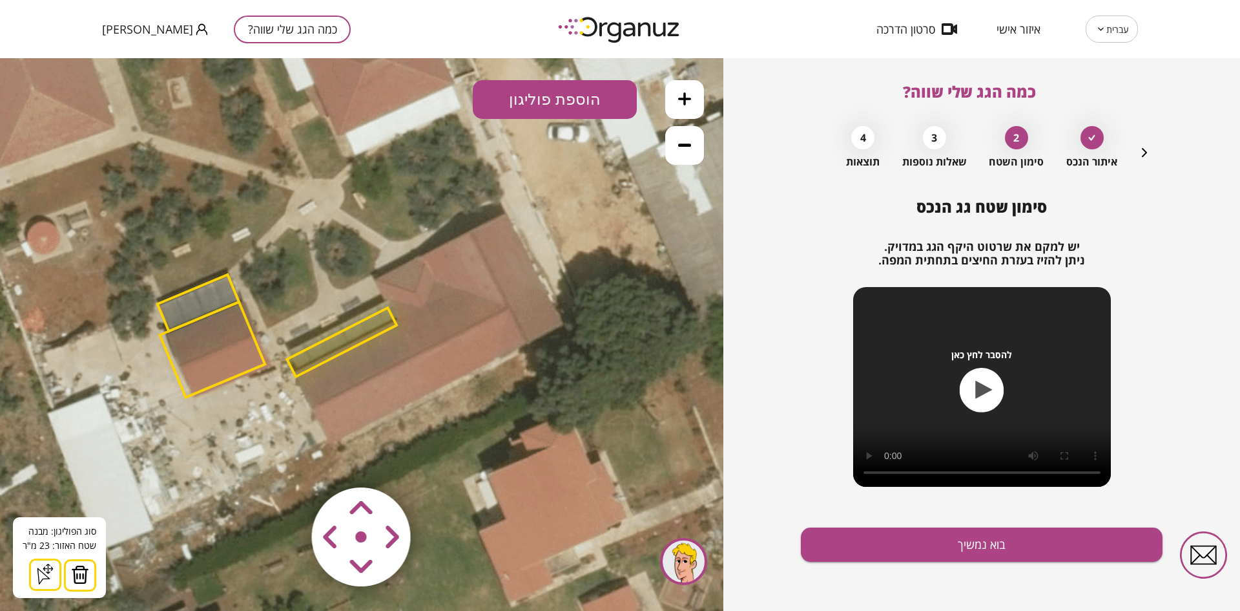
click at [72, 573] on img at bounding box center [80, 574] width 18 height 19
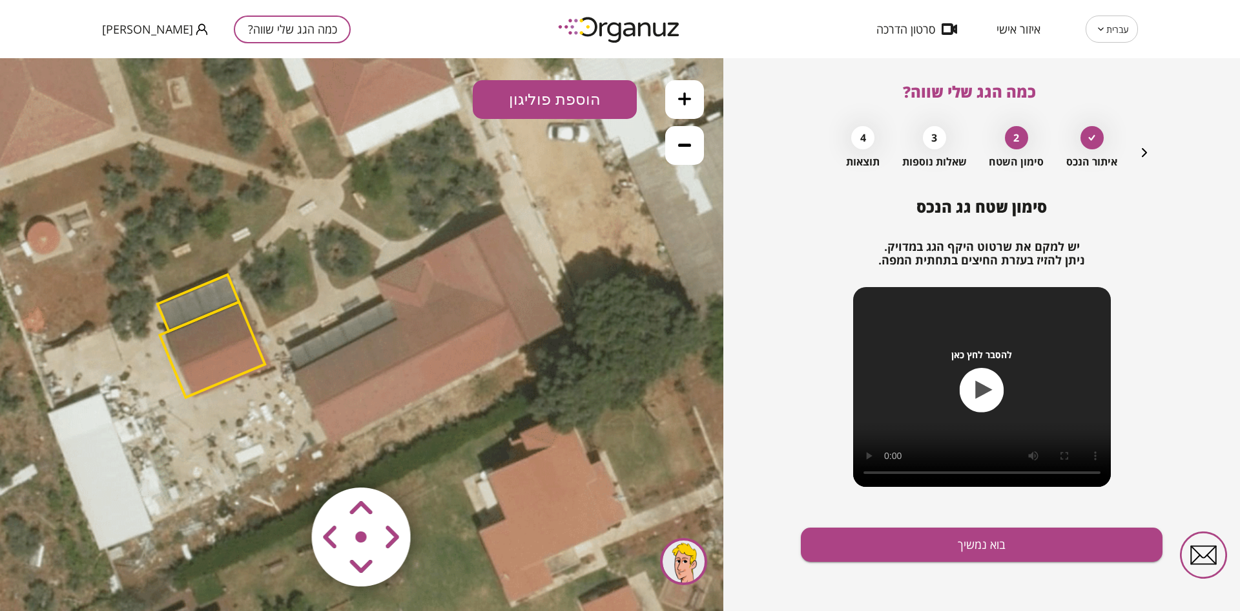
click at [497, 98] on button "הוספת פוליגון" at bounding box center [555, 99] width 164 height 39
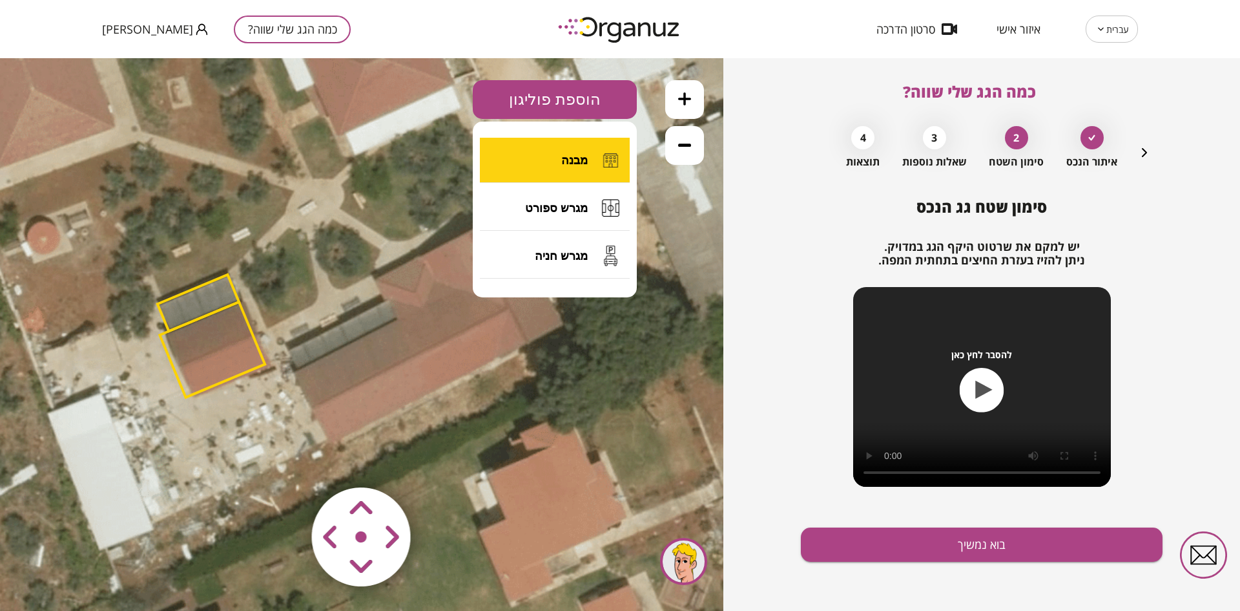
click at [529, 156] on button "מבנה" at bounding box center [555, 160] width 150 height 45
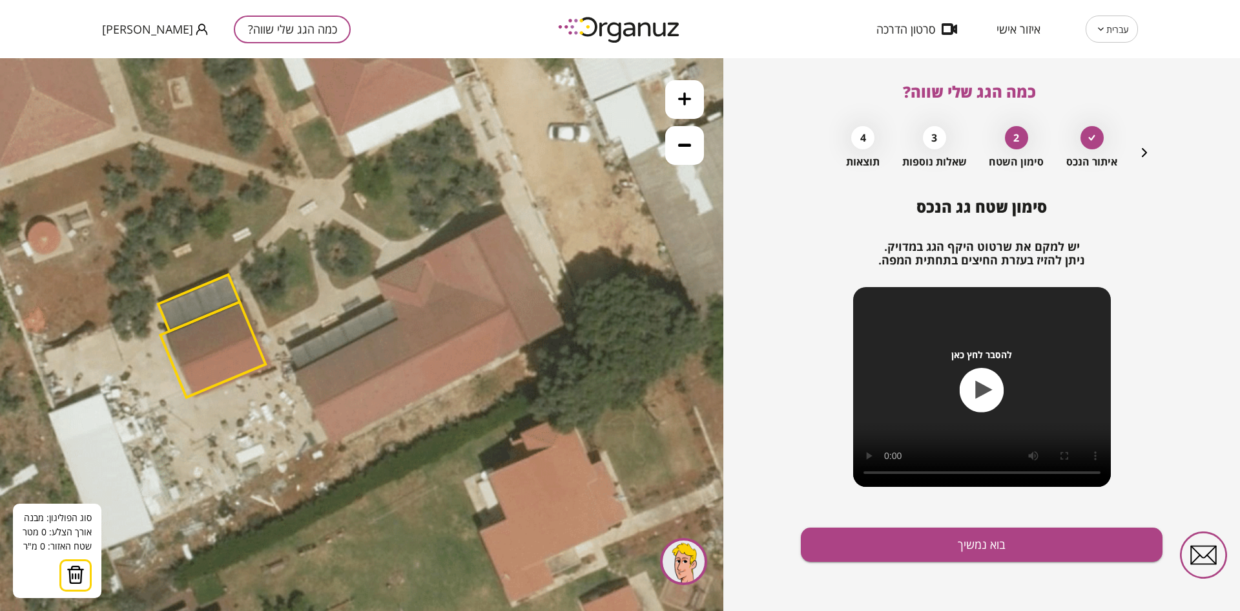
click at [507, 214] on icon at bounding box center [363, 332] width 1279 height 1279
click at [563, 324] on icon at bounding box center [363, 332] width 1279 height 1279
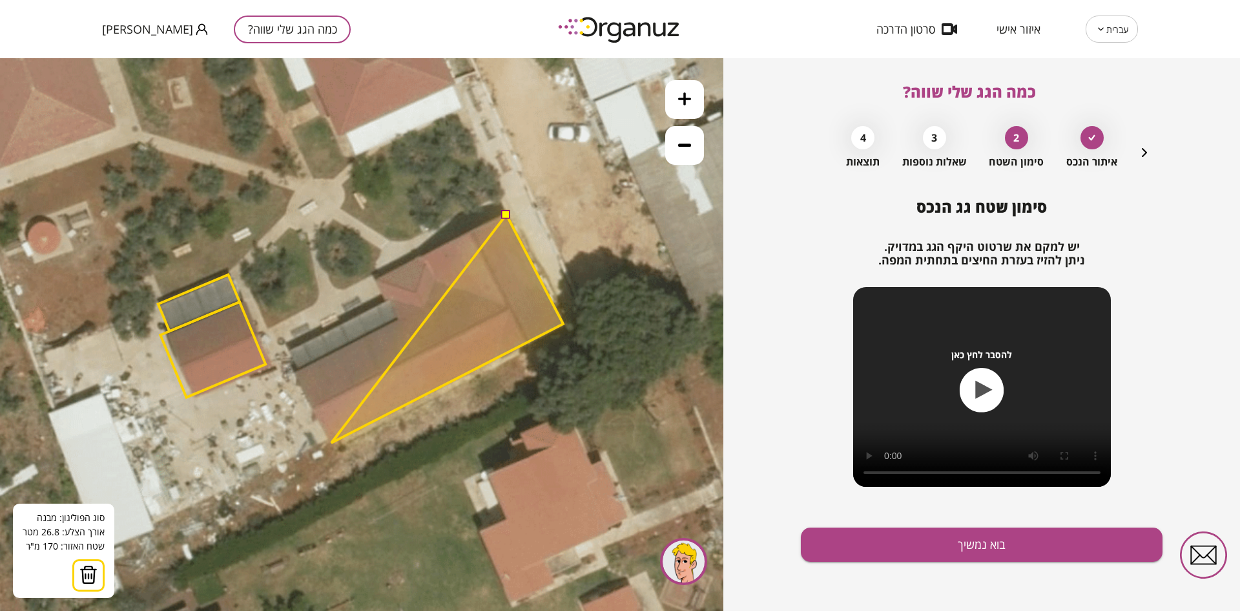
click at [331, 443] on polygon at bounding box center [447, 328] width 232 height 228
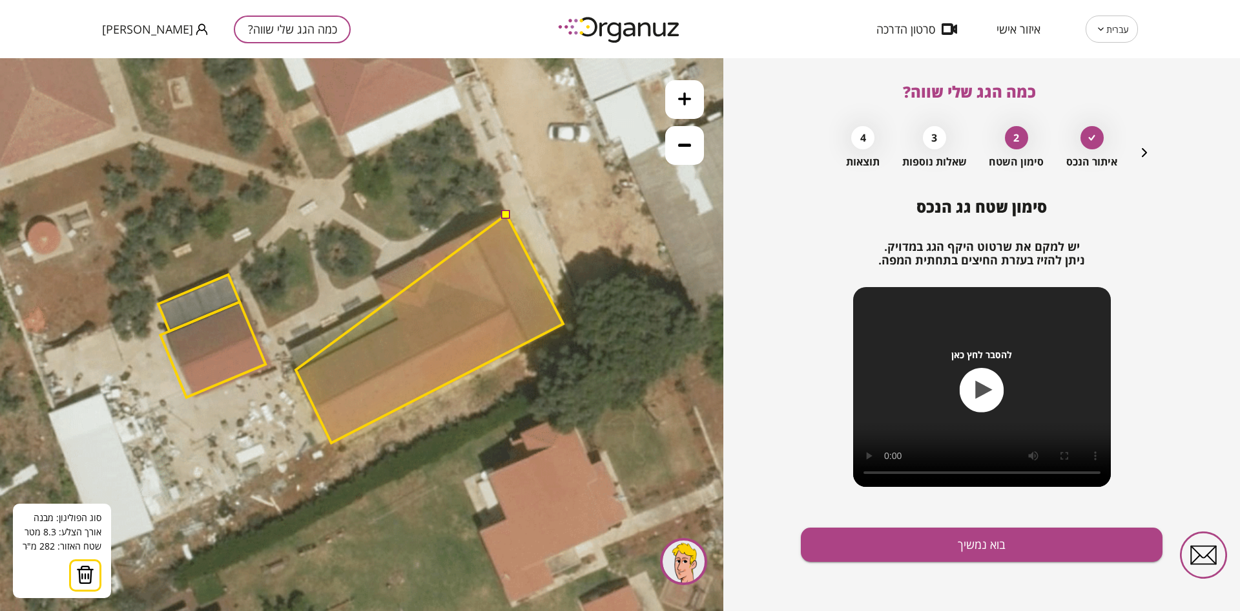
click at [296, 370] on polygon at bounding box center [429, 328] width 267 height 228
click at [397, 319] on polygon at bounding box center [429, 328] width 267 height 228
click at [376, 278] on polygon at bounding box center [429, 328] width 267 height 228
click at [505, 214] on button at bounding box center [505, 213] width 9 height 9
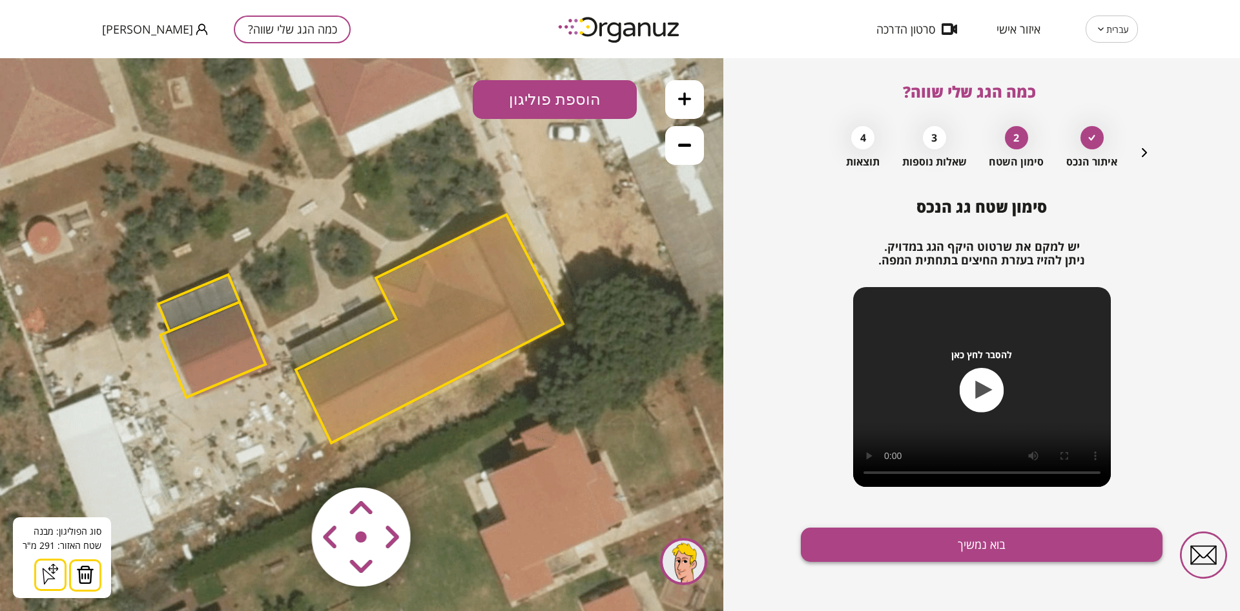
click at [876, 547] on button "בוא נמשיך" at bounding box center [982, 544] width 362 height 34
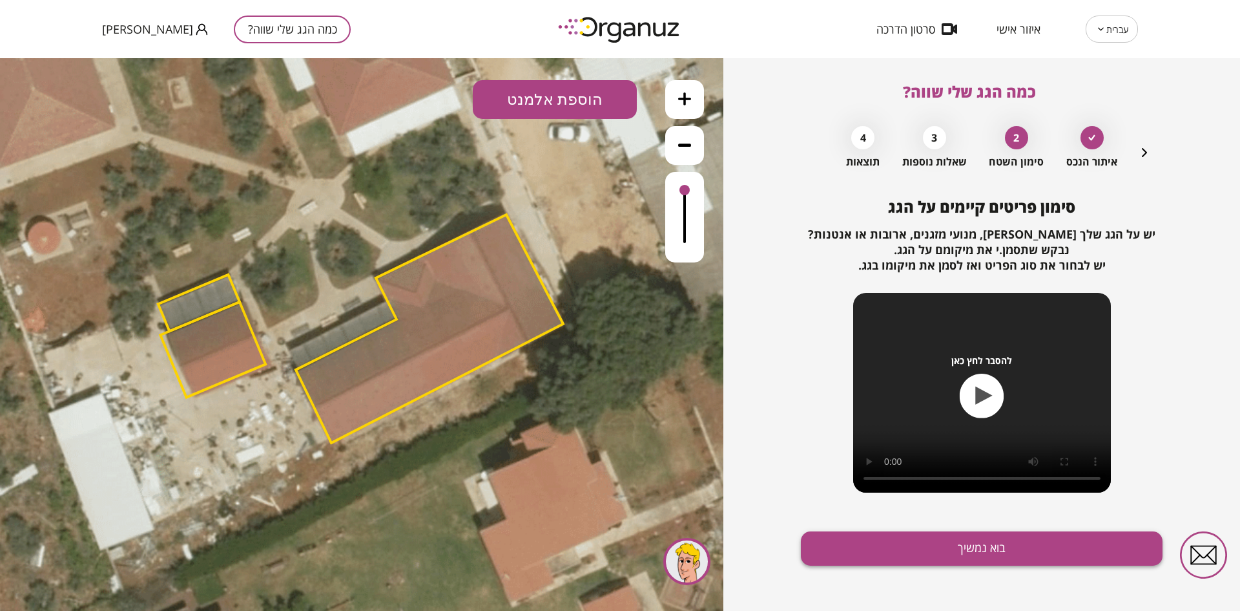
click at [886, 538] on button "בוא נמשיך" at bounding box center [982, 548] width 362 height 34
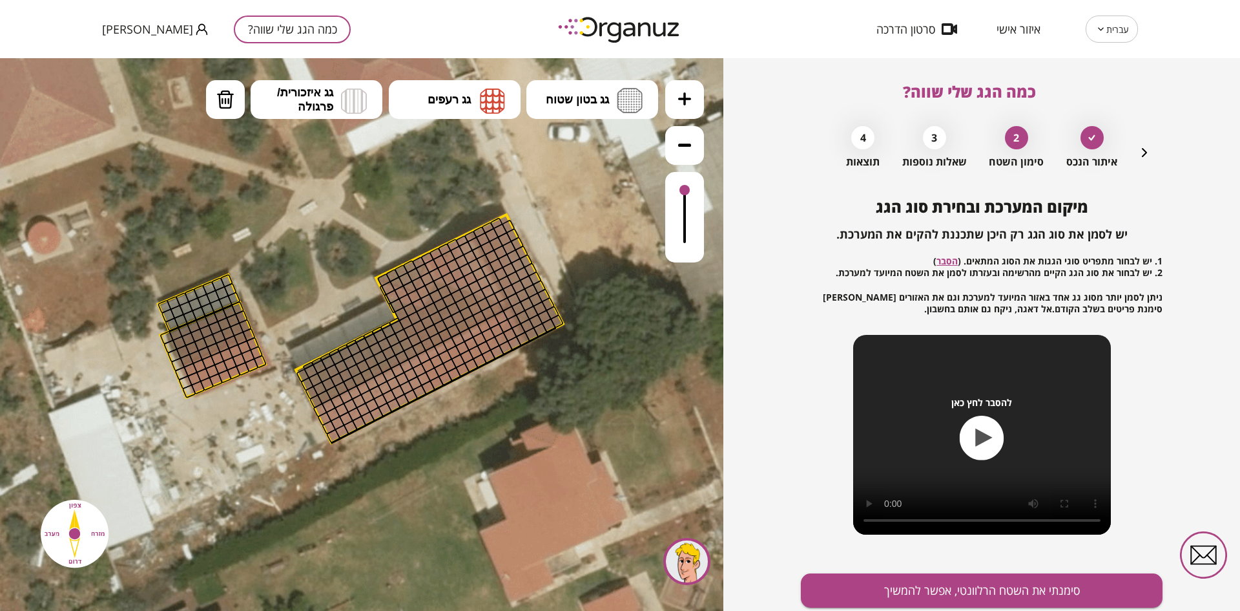
click at [1141, 149] on icon "button" at bounding box center [1145, 153] width 16 height 16
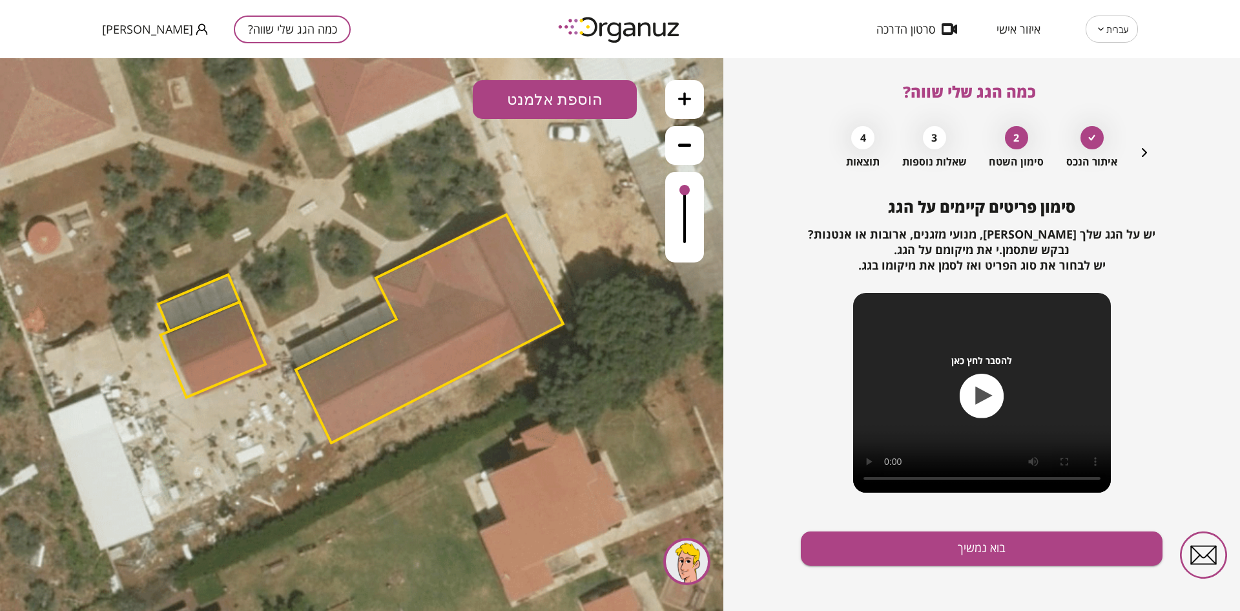
click at [1147, 154] on icon "button" at bounding box center [1145, 153] width 16 height 16
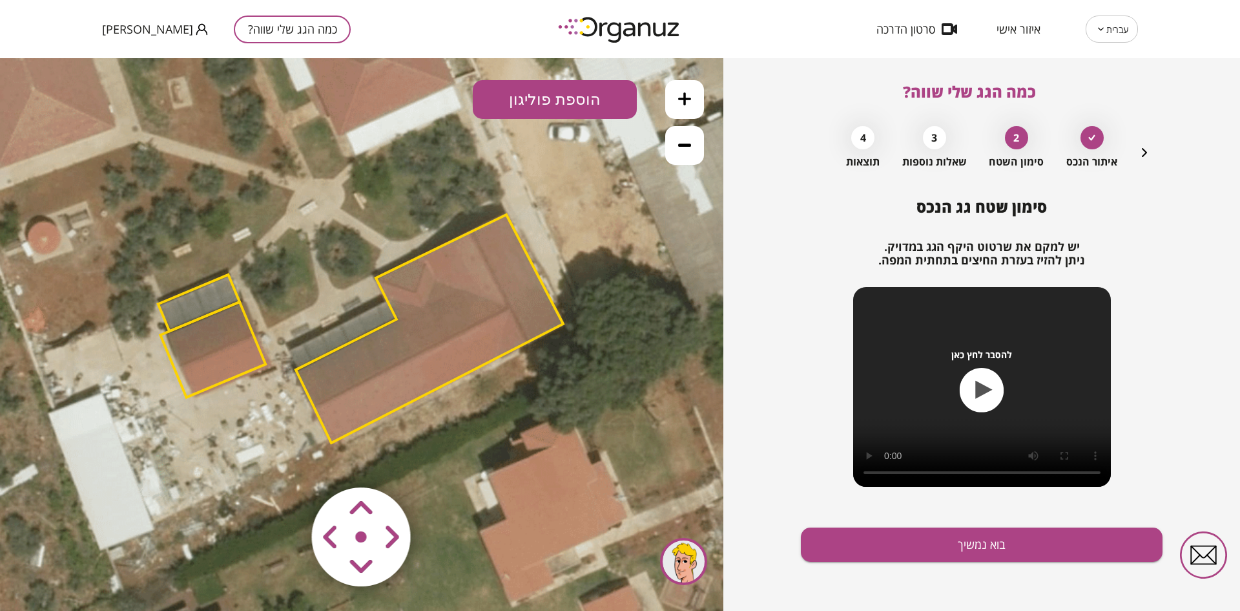
click at [511, 109] on button "הוספת פוליגון" at bounding box center [555, 99] width 164 height 39
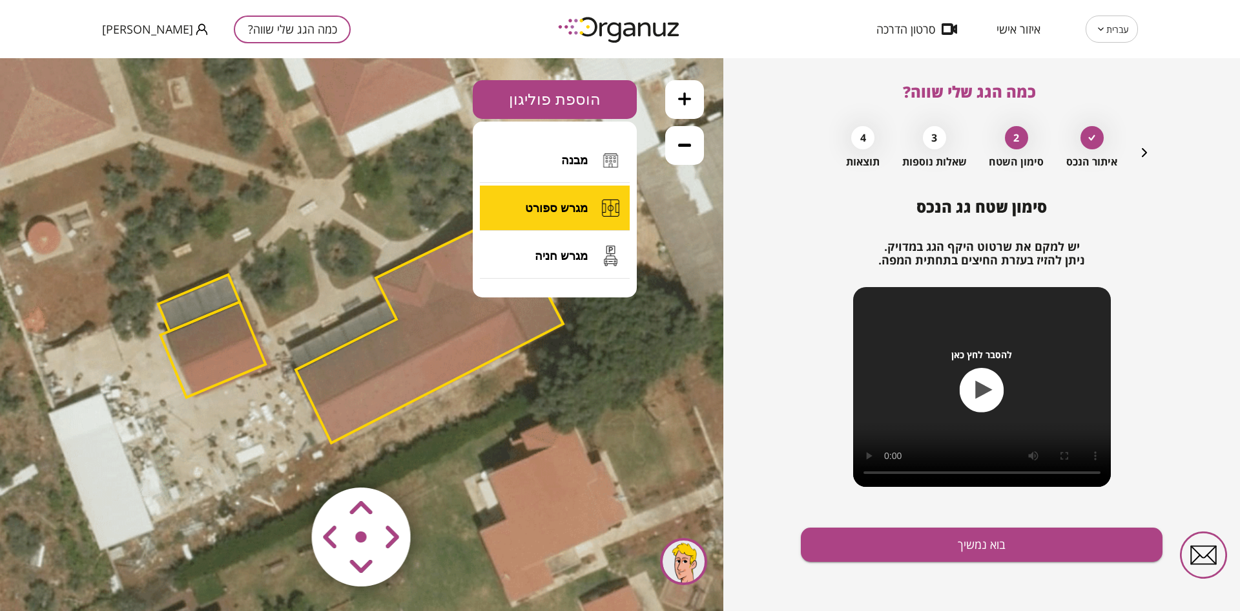
click at [529, 205] on span "מגרש ספורט" at bounding box center [556, 208] width 63 height 14
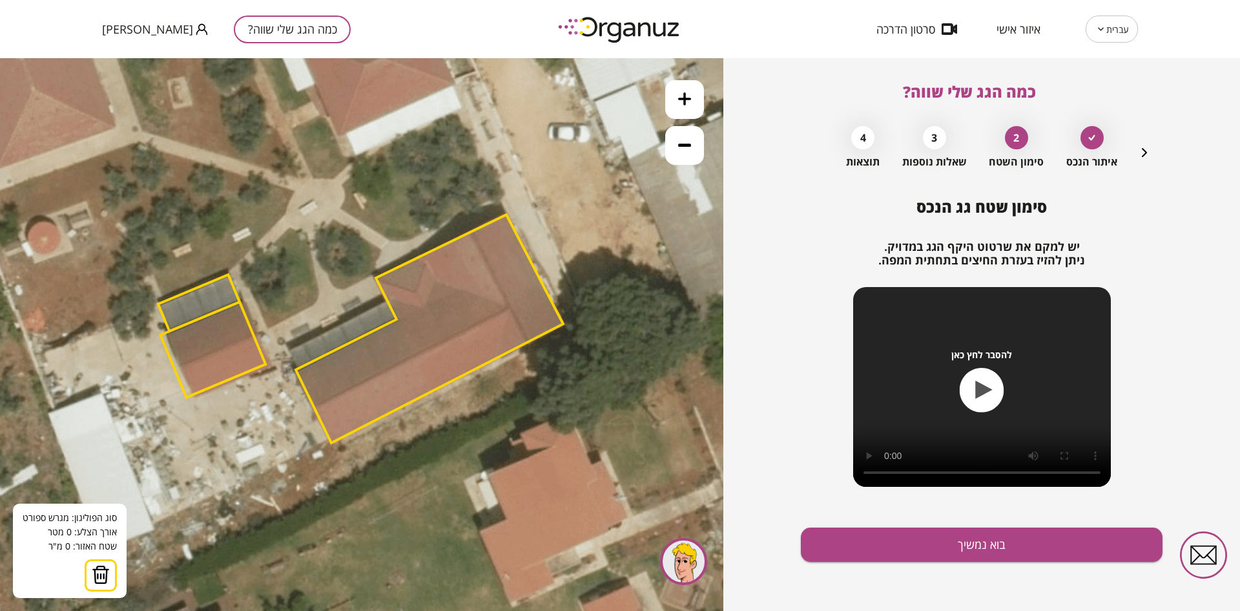
click at [273, 368] on icon at bounding box center [363, 332] width 1279 height 1279
click at [312, 448] on icon at bounding box center [363, 332] width 1279 height 1279
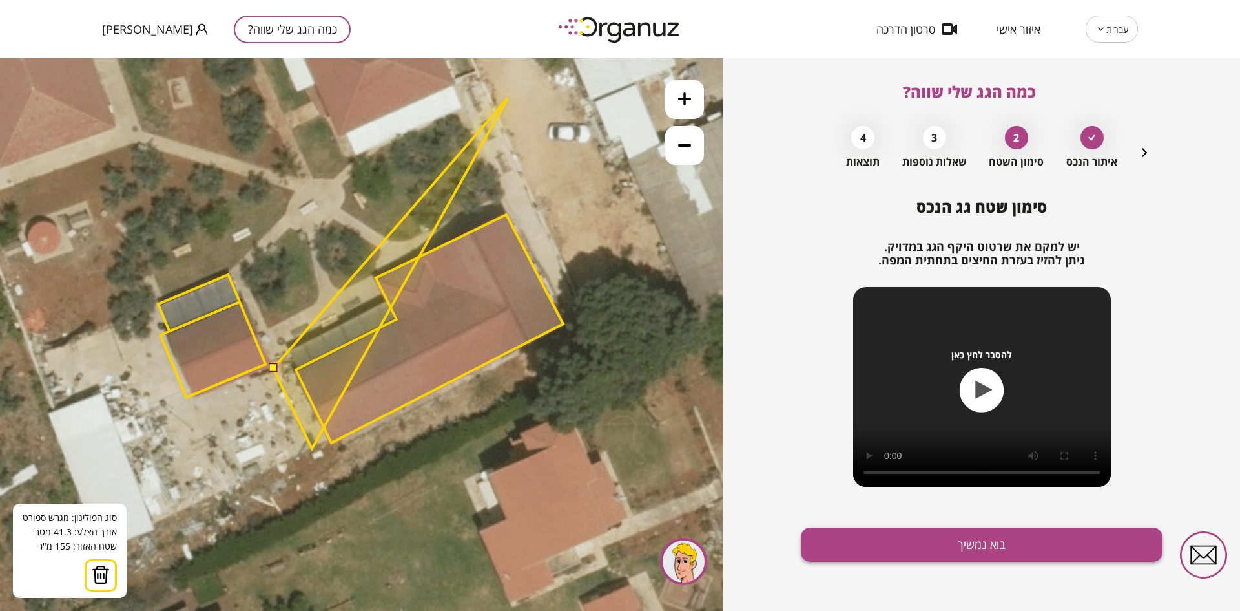
click at [899, 541] on button "בוא נמשיך" at bounding box center [982, 544] width 362 height 34
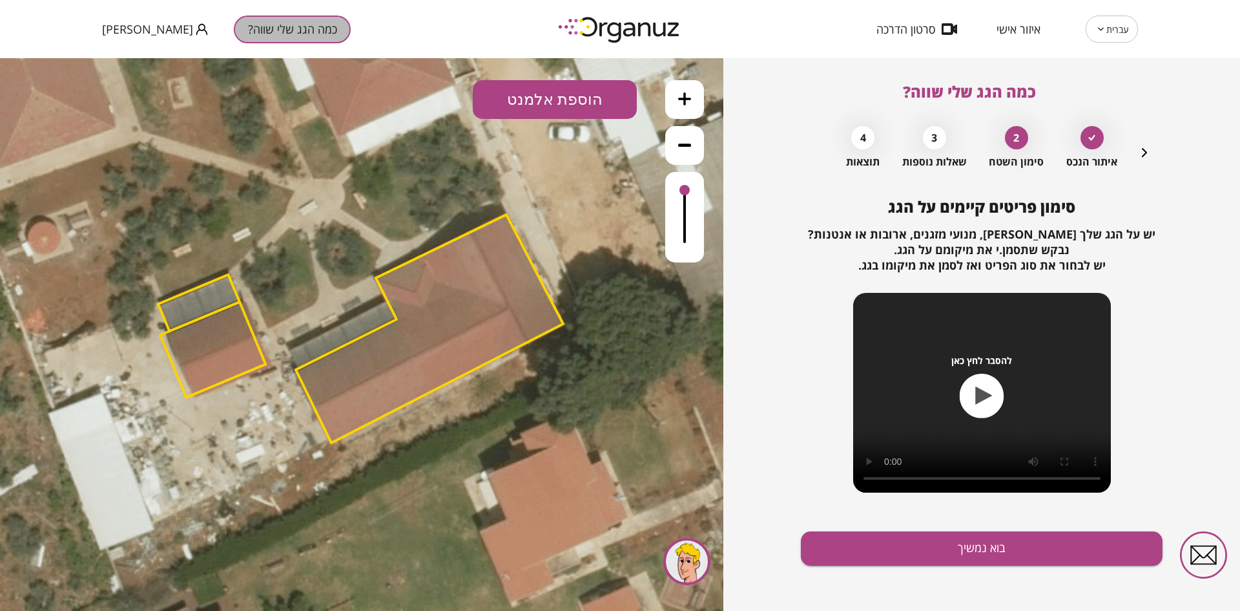
click at [234, 20] on button "כמה הגג שלי שווה?" at bounding box center [292, 30] width 117 height 28
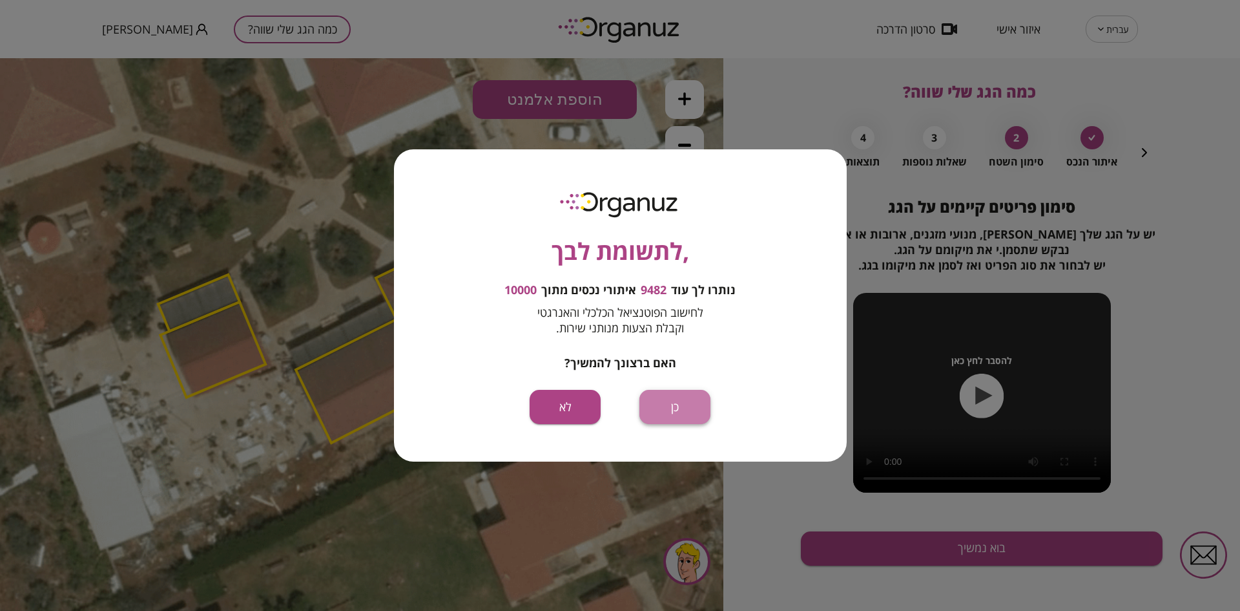
click at [667, 398] on button "כן" at bounding box center [675, 407] width 71 height 34
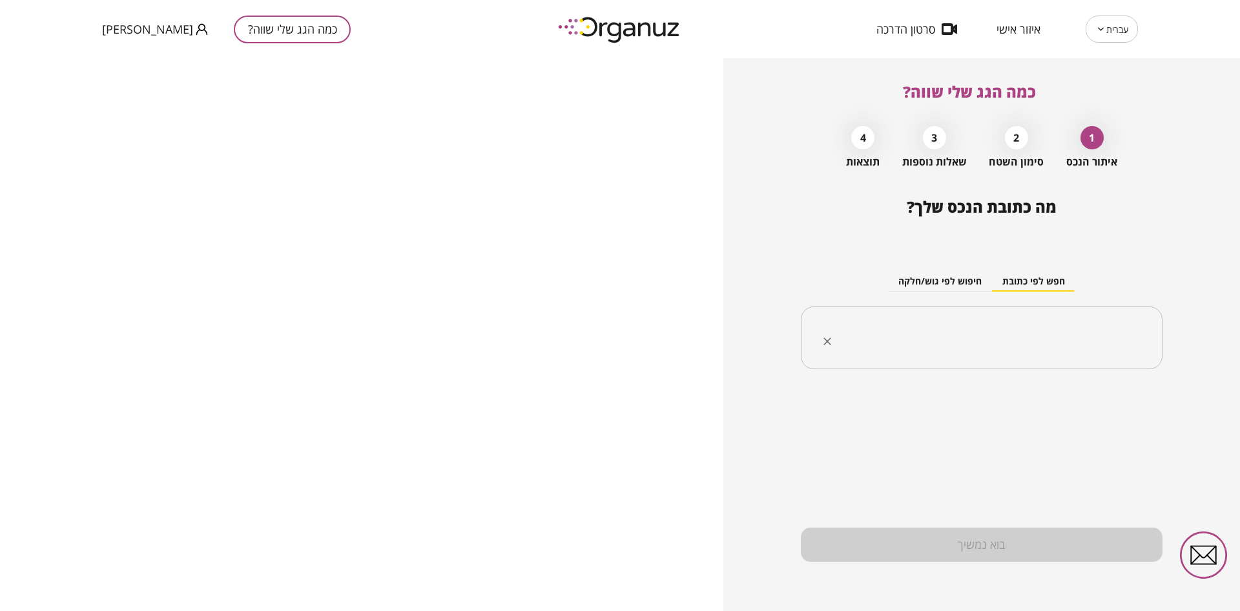
click at [1050, 333] on input "text" at bounding box center [986, 338] width 321 height 32
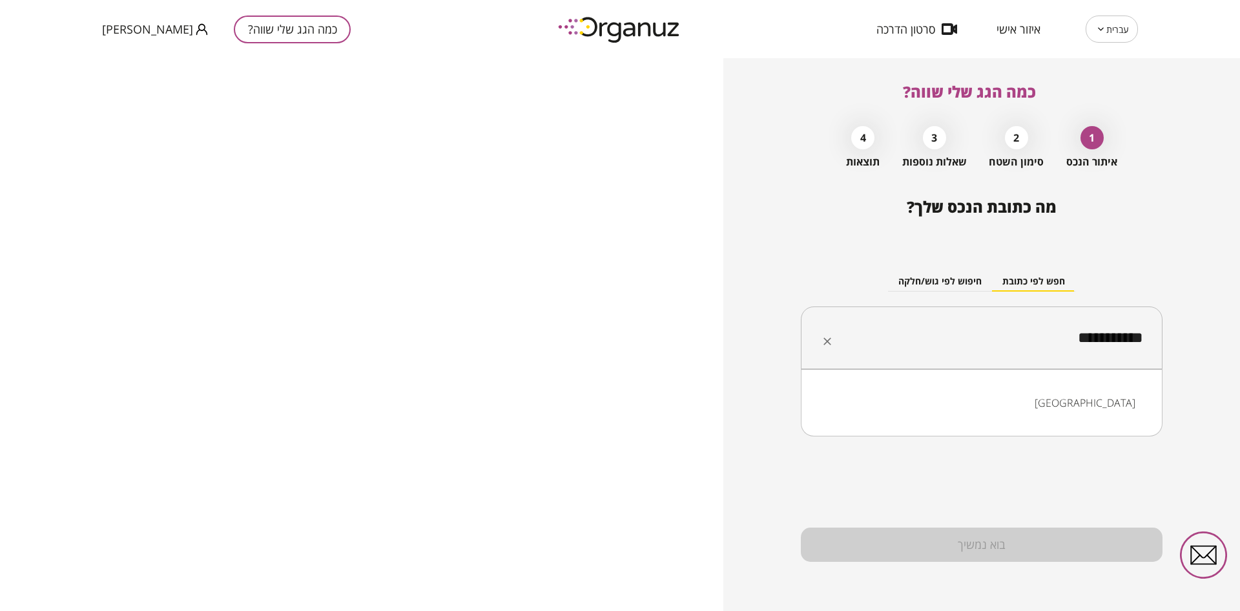
click at [1106, 400] on li "קריית ביאליק" at bounding box center [982, 402] width 328 height 23
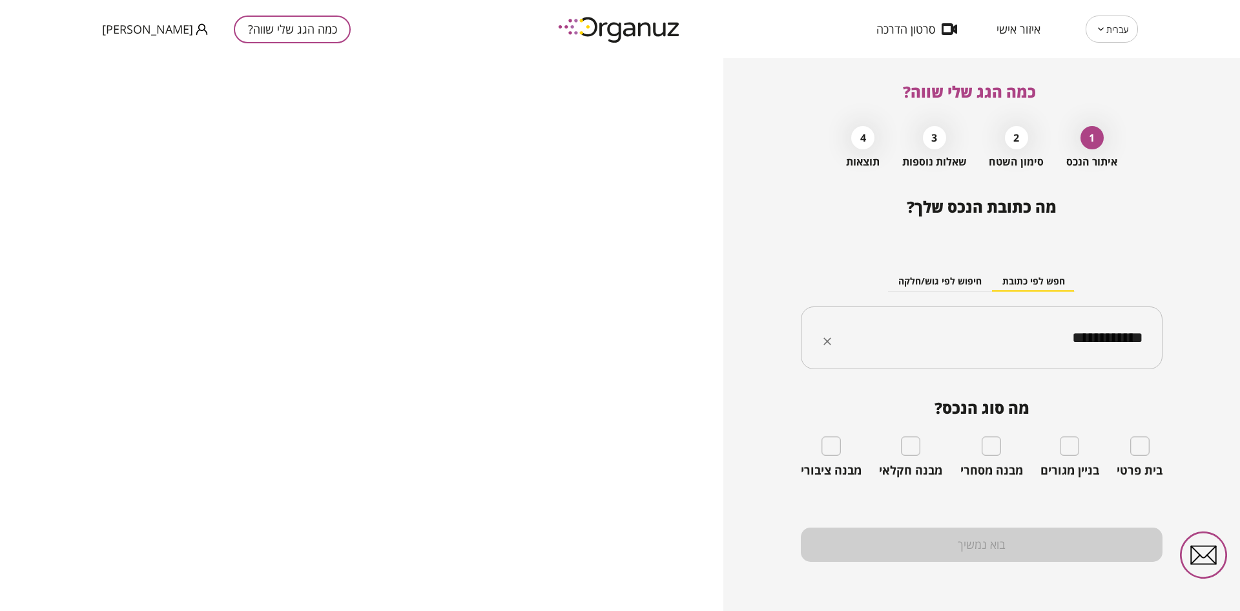
type input "**********"
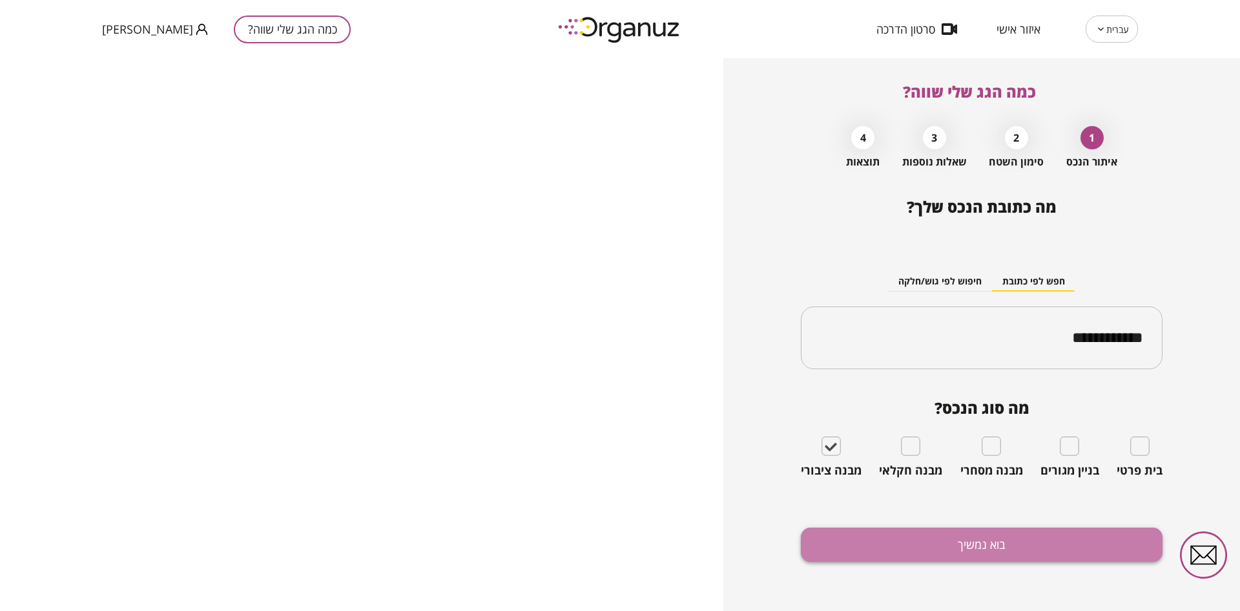
click at [872, 548] on button "בוא נמשיך" at bounding box center [982, 544] width 362 height 34
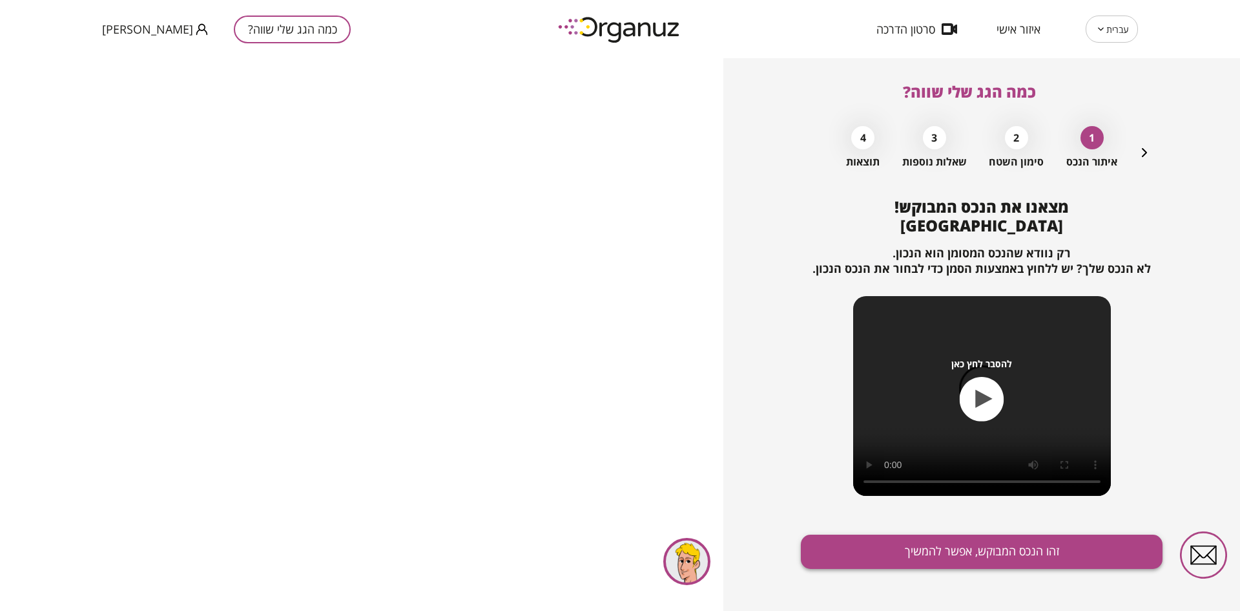
click at [870, 547] on button "זהו הנכס המבוקש, אפשר להמשיך" at bounding box center [982, 551] width 362 height 34
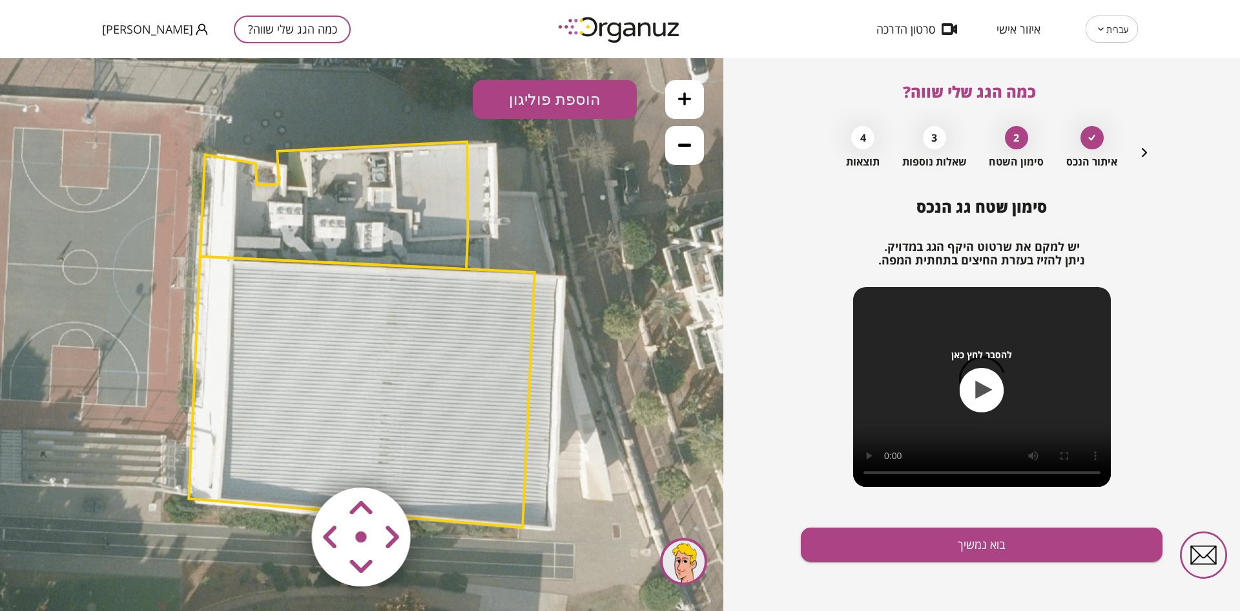
click at [476, 267] on icon at bounding box center [362, 338] width 1192 height 1192
click at [481, 270] on polygon at bounding box center [362, 391] width 346 height 271
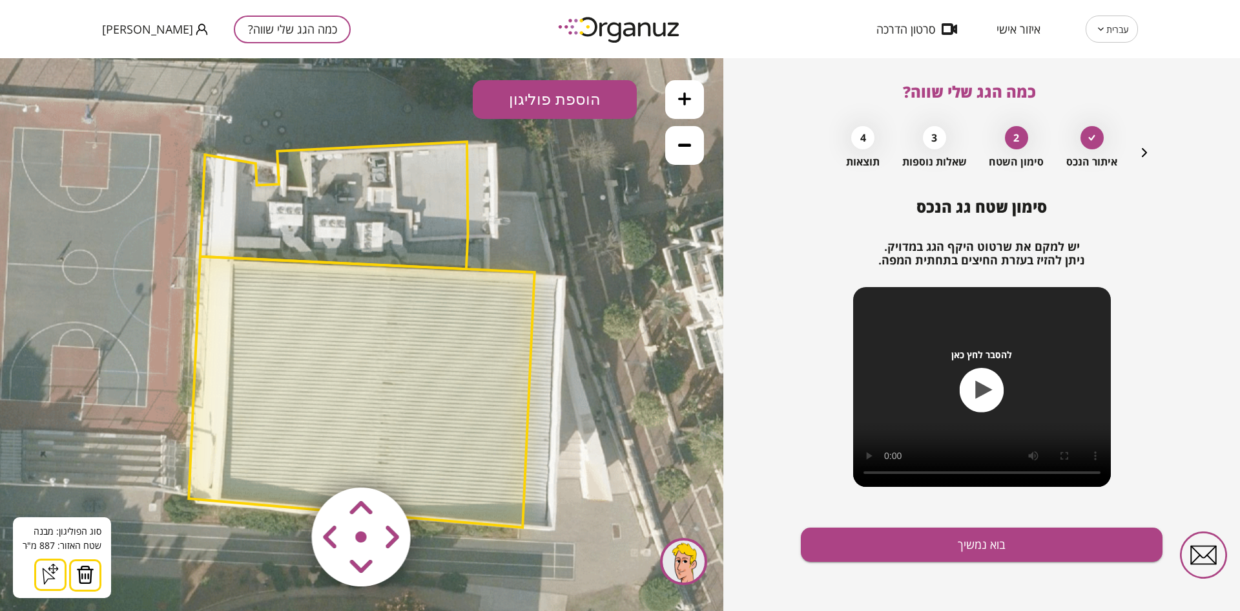
click at [79, 577] on img at bounding box center [85, 574] width 18 height 19
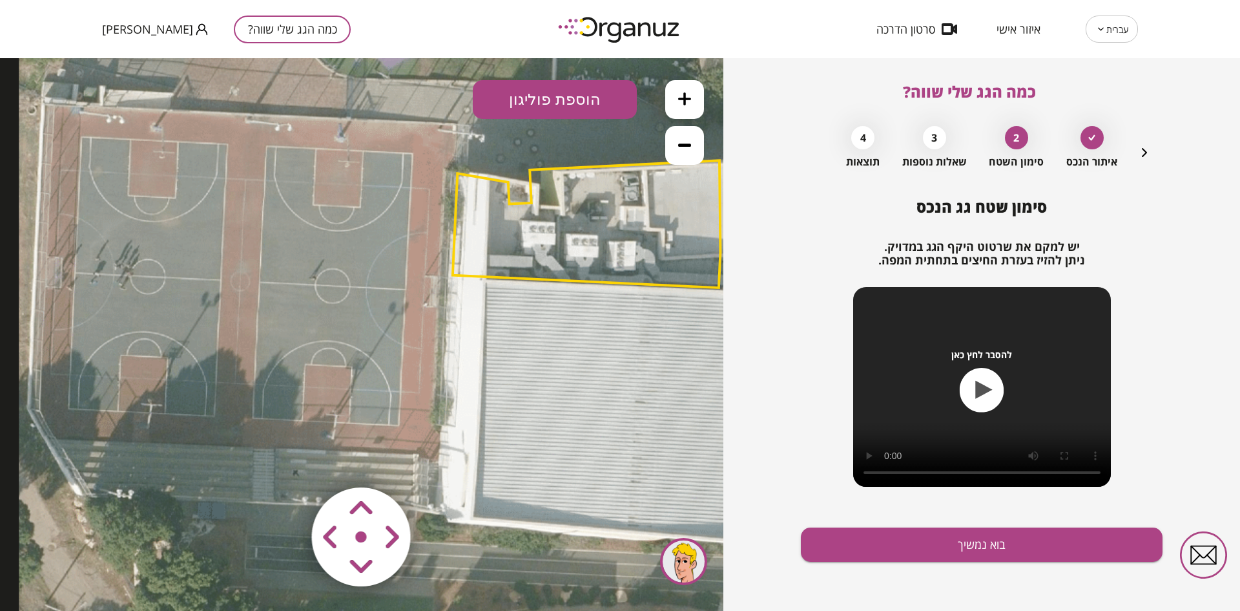
drag, startPoint x: 206, startPoint y: 366, endPoint x: 443, endPoint y: 383, distance: 237.7
click at [443, 383] on icon at bounding box center [615, 356] width 1192 height 1192
click at [578, 96] on button "הוספת פוליגון" at bounding box center [555, 99] width 164 height 39
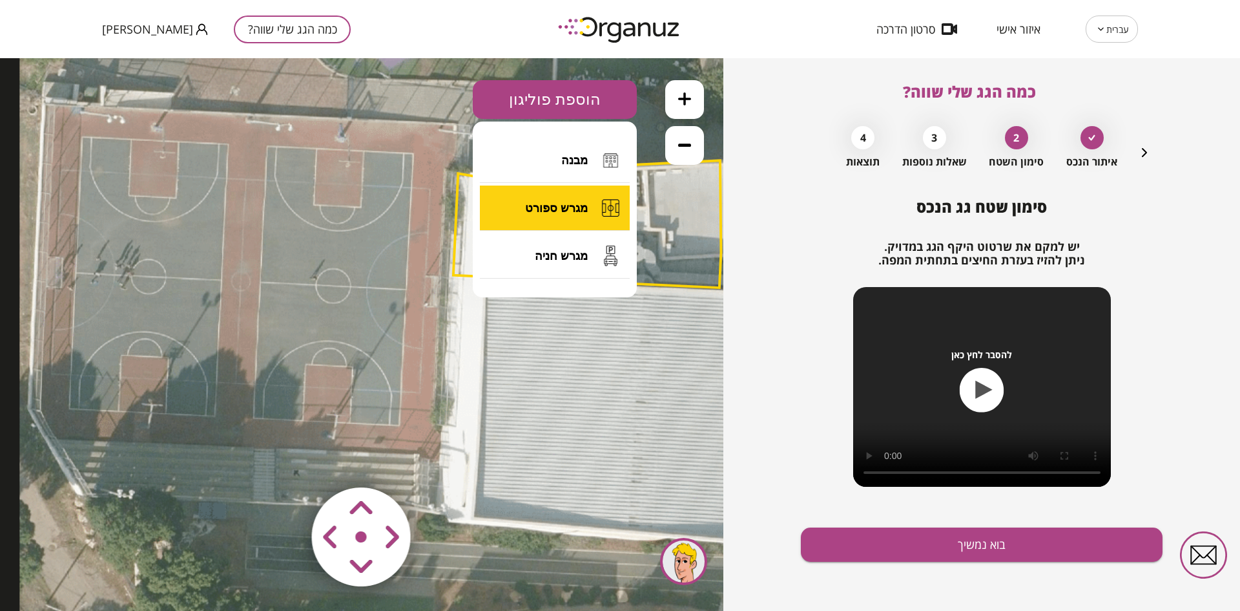
click at [590, 207] on button "מגרש ספורט" at bounding box center [555, 207] width 150 height 45
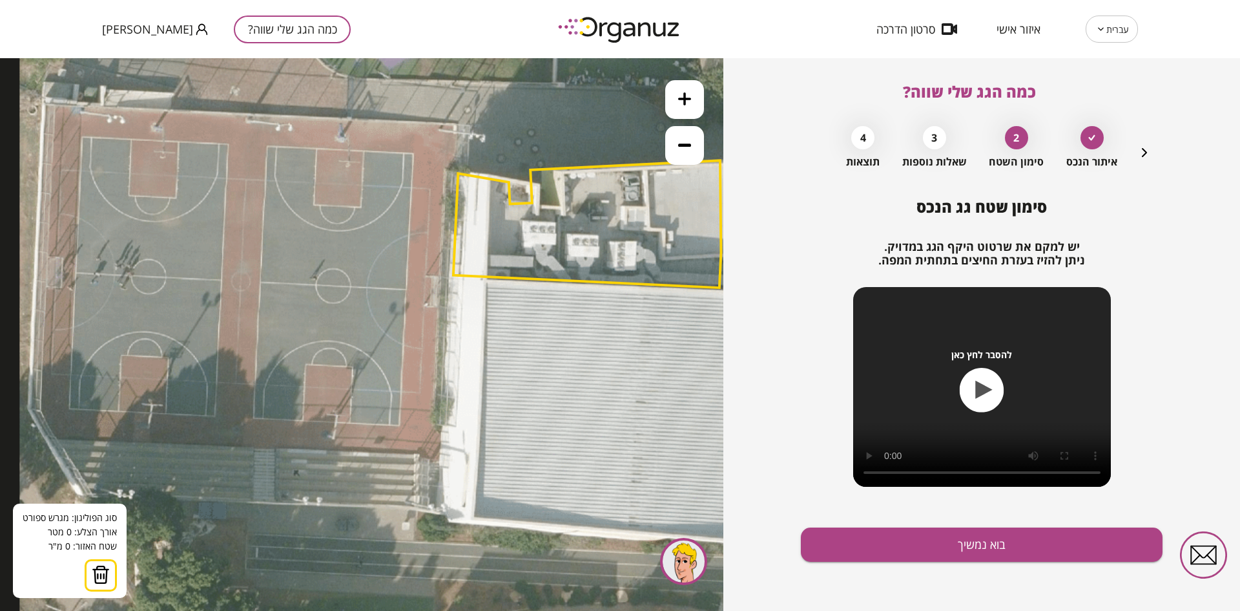
click at [448, 126] on icon at bounding box center [615, 356] width 1192 height 1192
click at [435, 440] on polygon at bounding box center [441, 283] width 13 height 314
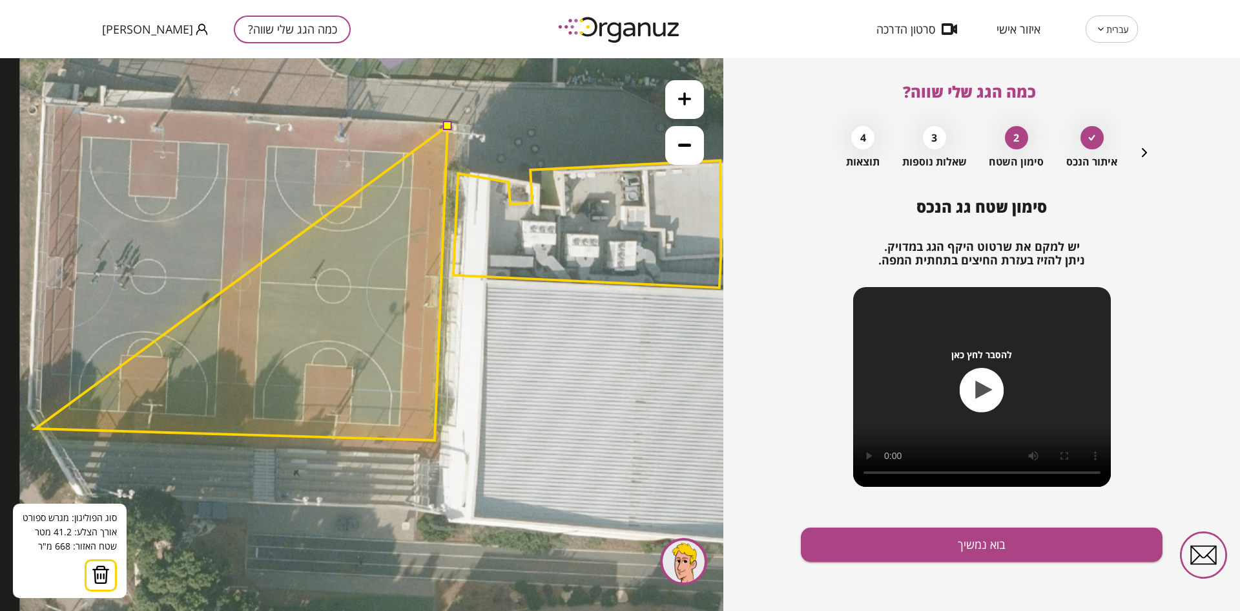
click at [36, 428] on polygon at bounding box center [242, 283] width 412 height 314
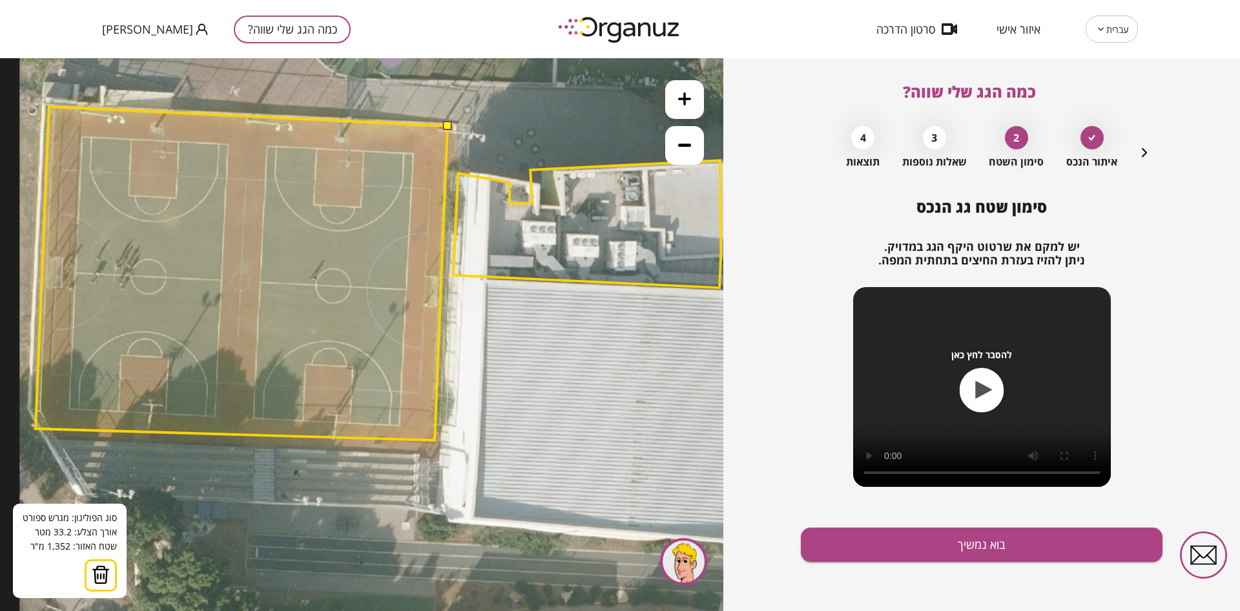
click at [49, 107] on polygon at bounding box center [242, 273] width 412 height 333
click at [450, 125] on button at bounding box center [447, 125] width 9 height 9
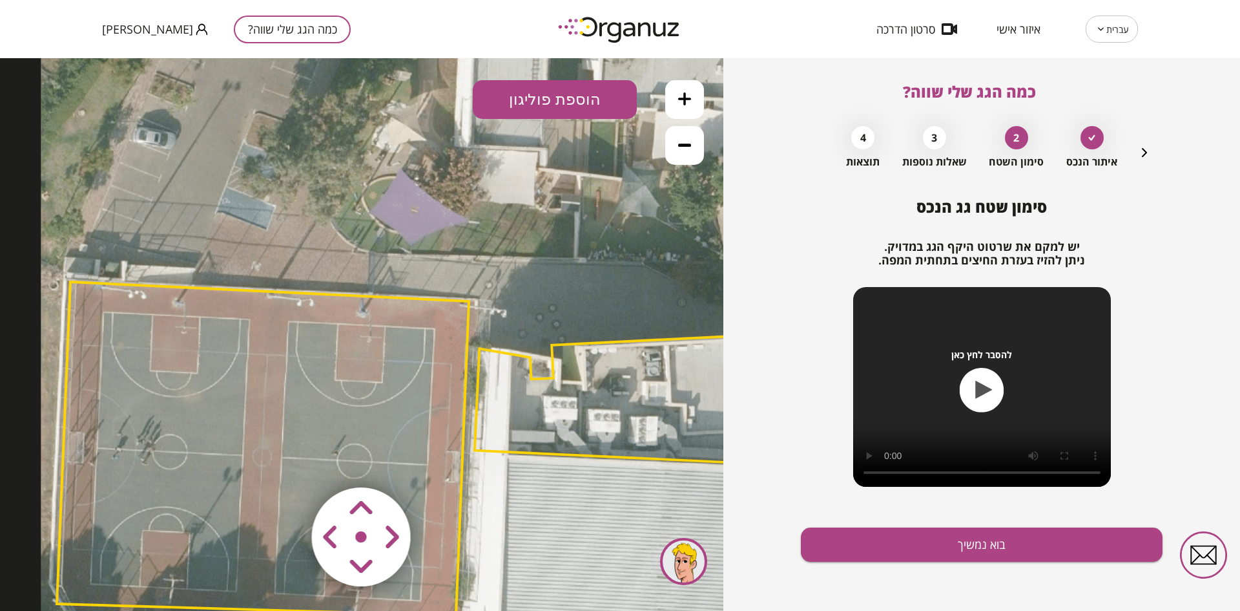
drag, startPoint x: 557, startPoint y: 153, endPoint x: 585, endPoint y: 329, distance: 177.9
click at [585, 329] on icon at bounding box center [637, 531] width 1192 height 1192
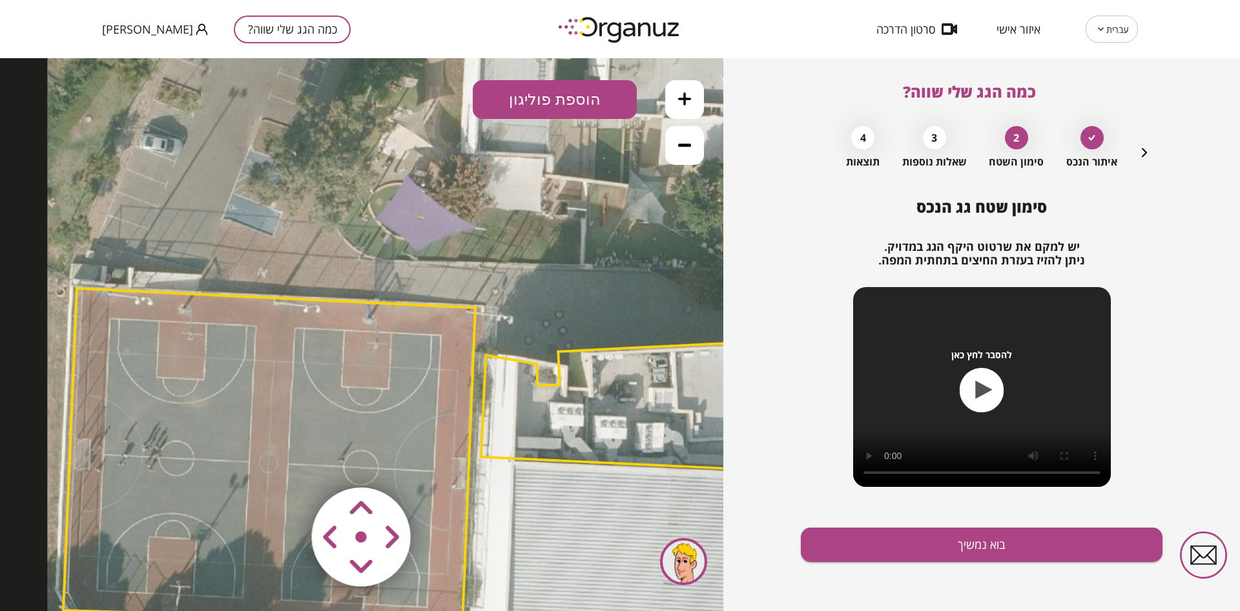
click at [559, 114] on button "הוספת פוליגון" at bounding box center [555, 99] width 164 height 39
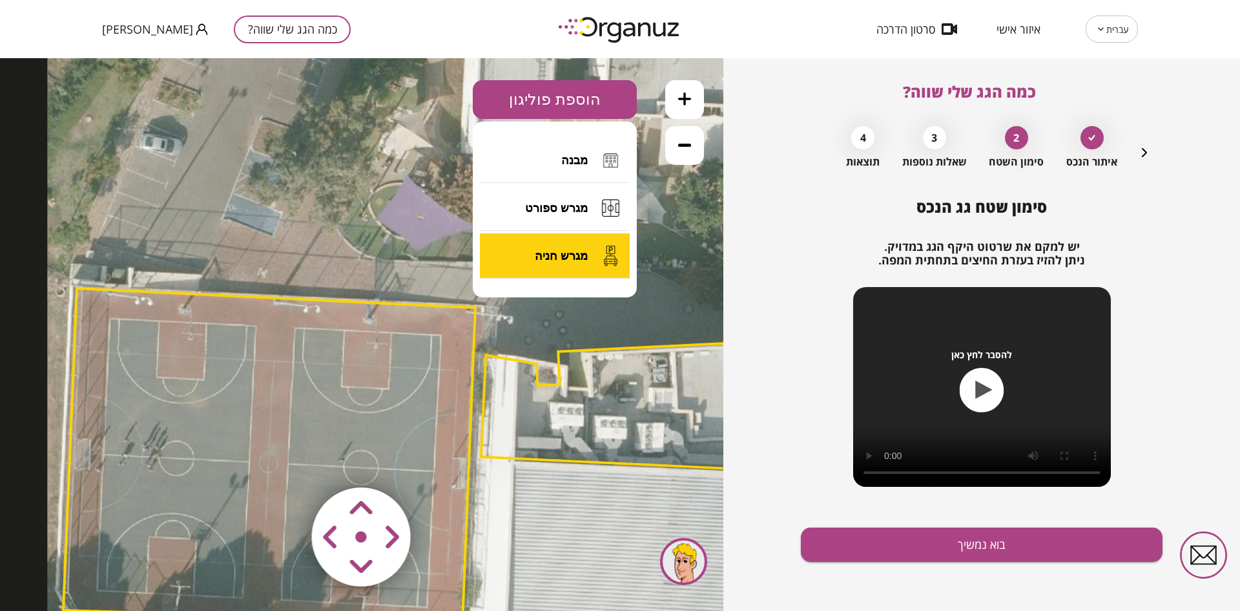
click at [569, 245] on button "מגרש חניה" at bounding box center [555, 255] width 150 height 45
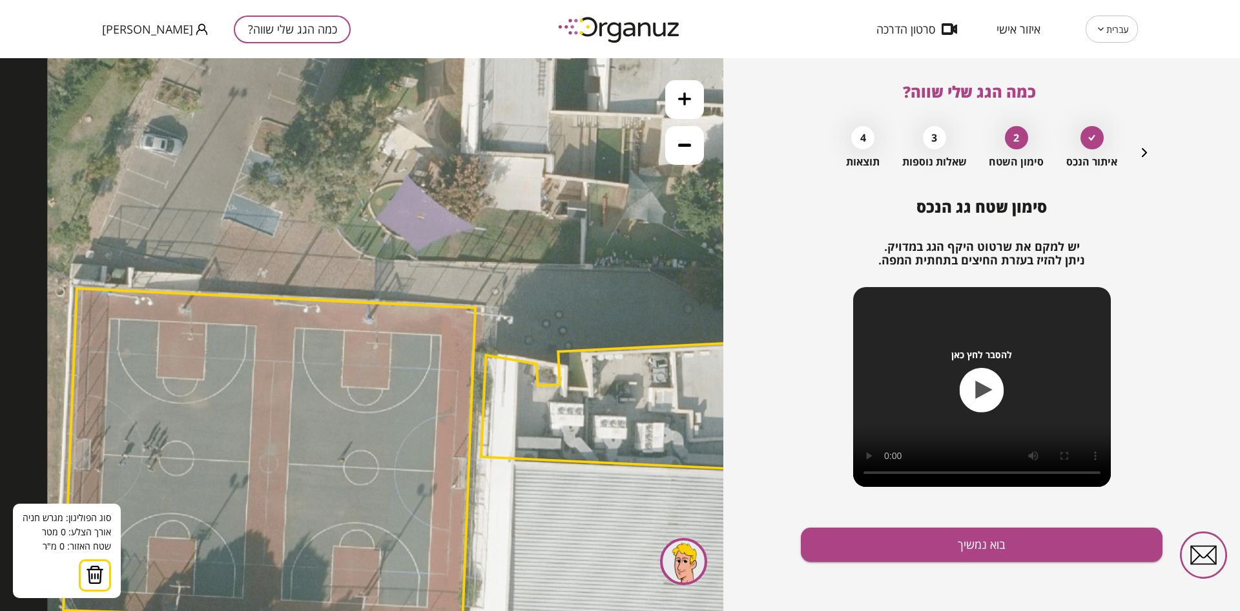
click at [258, 127] on icon at bounding box center [643, 538] width 1192 height 1192
click at [206, 258] on polygon at bounding box center [232, 192] width 52 height 131
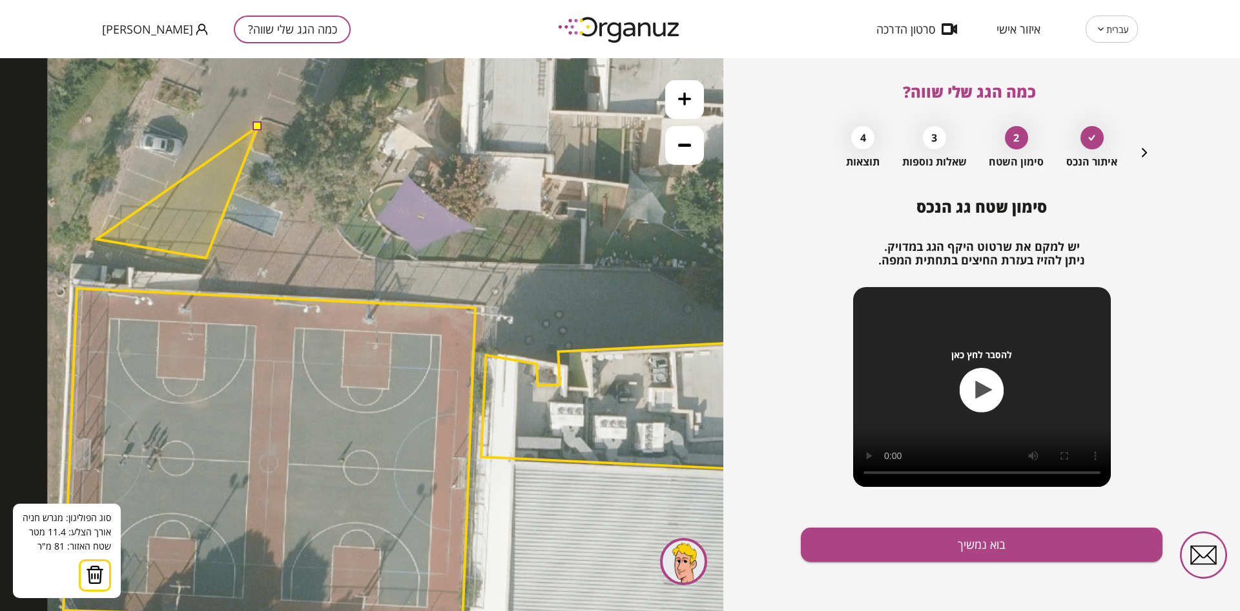
click at [97, 239] on polygon at bounding box center [177, 192] width 161 height 131
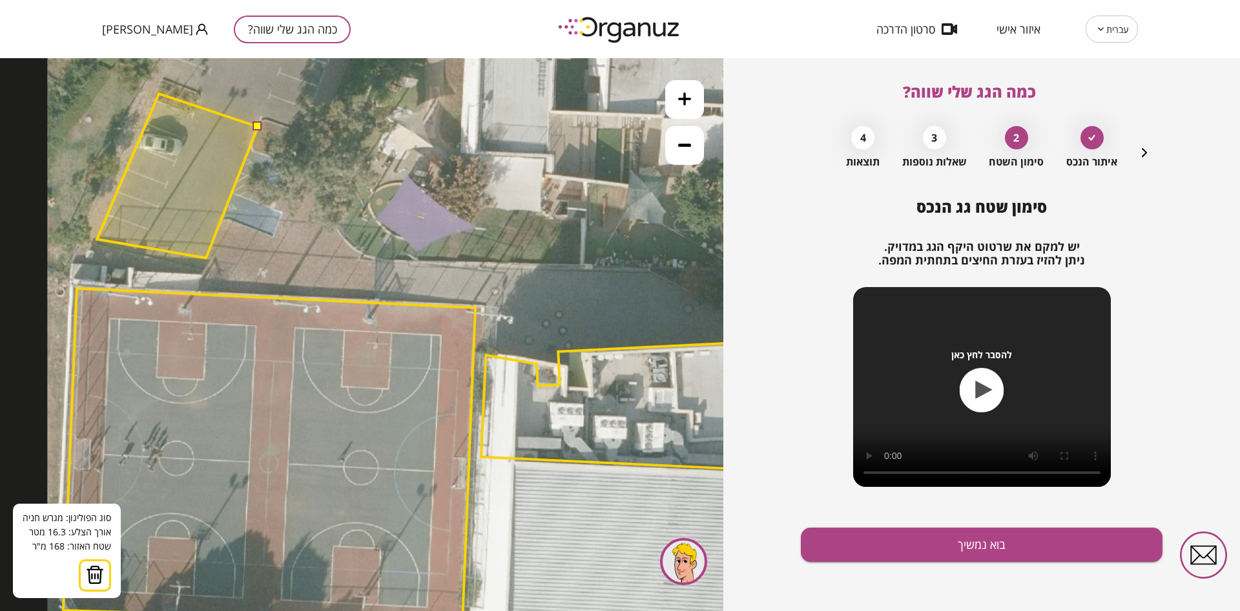
click at [159, 94] on polygon at bounding box center [177, 176] width 161 height 164
click at [256, 125] on button at bounding box center [257, 125] width 9 height 9
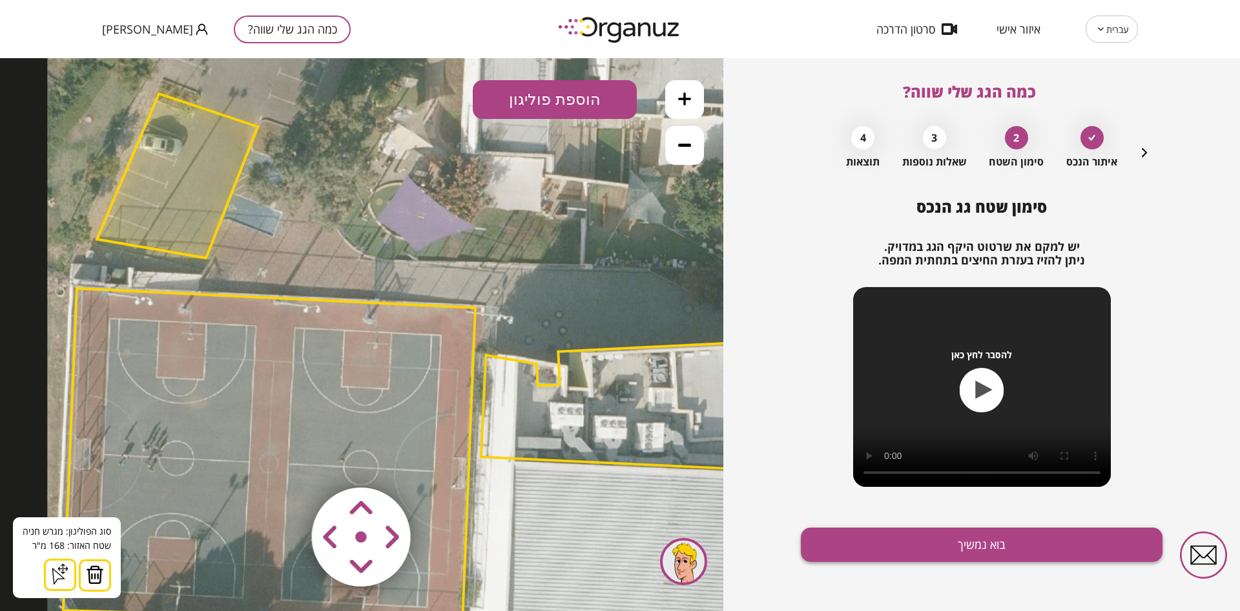
click at [871, 543] on button "בוא נמשיך" at bounding box center [982, 544] width 362 height 34
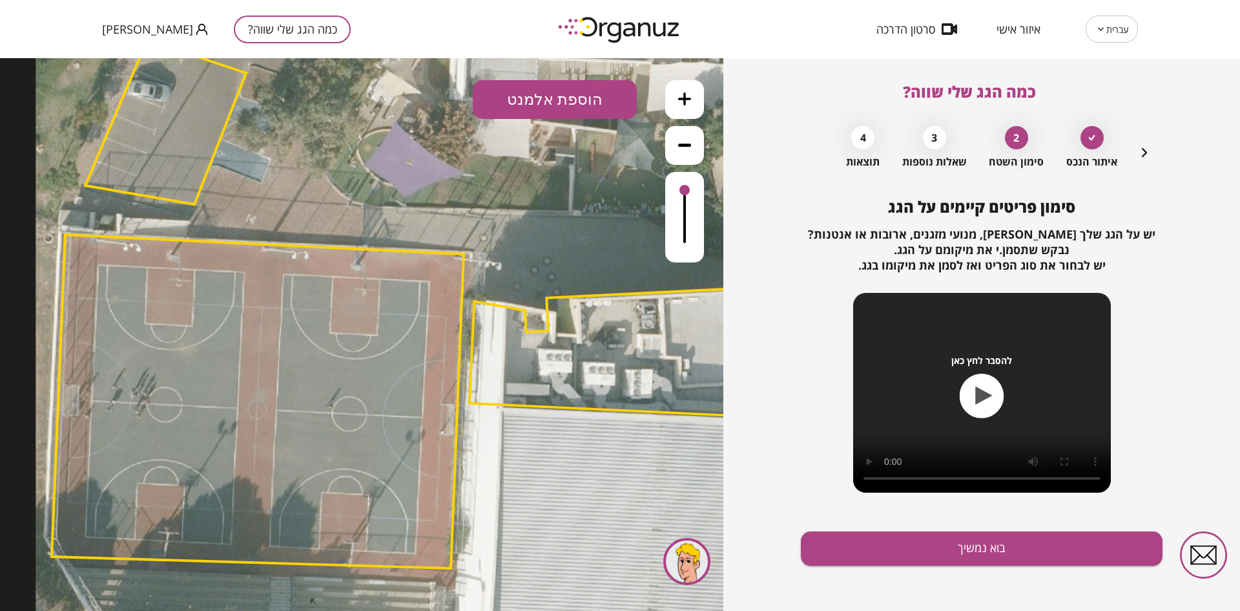
drag, startPoint x: 639, startPoint y: 369, endPoint x: 627, endPoint y: 315, distance: 54.9
click at [627, 315] on polygon at bounding box center [604, 351] width 268 height 127
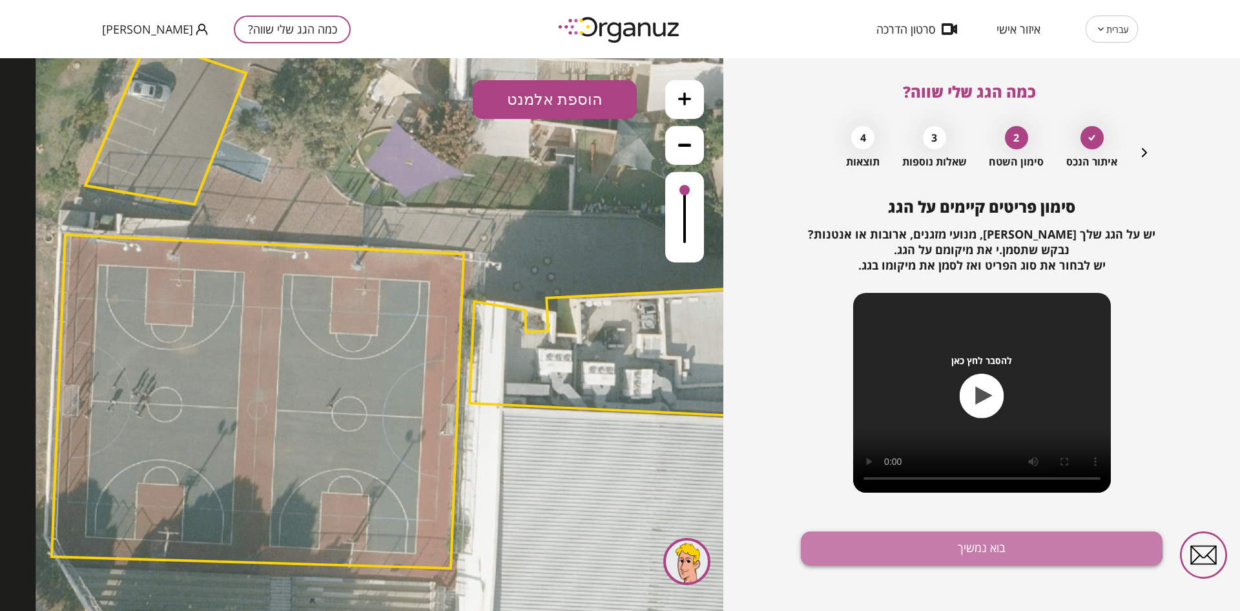
click at [960, 545] on button "בוא נמשיך" at bounding box center [982, 548] width 362 height 34
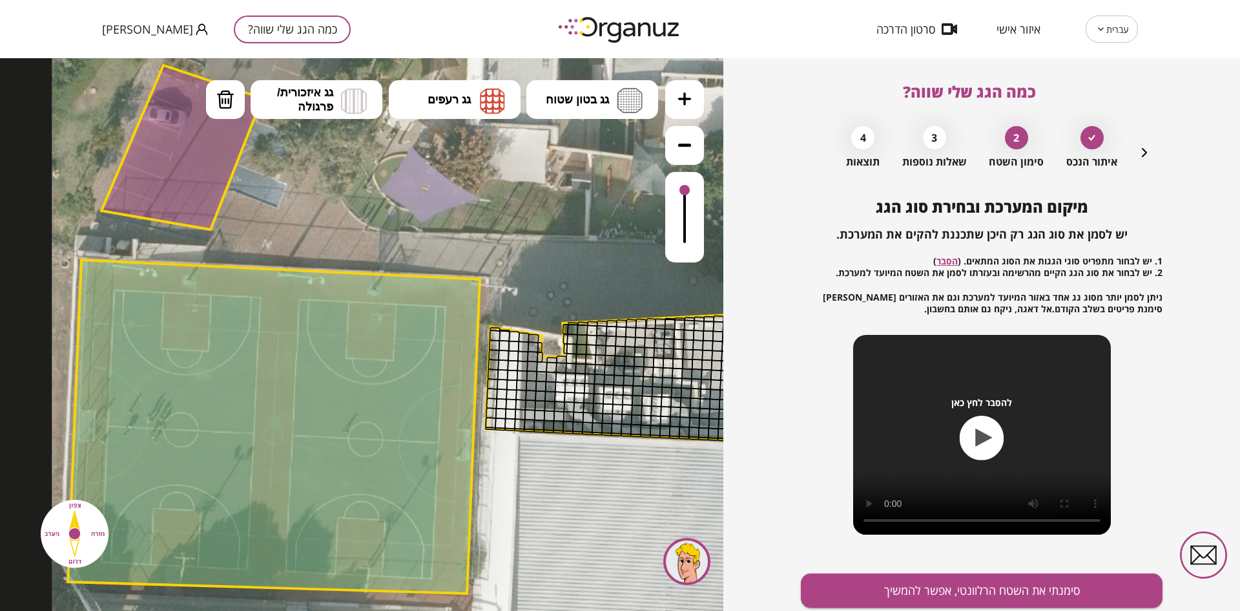
drag, startPoint x: 583, startPoint y: 257, endPoint x: 601, endPoint y: 280, distance: 29.1
click at [601, 280] on icon at bounding box center [648, 509] width 1192 height 1192
click at [831, 580] on button "סימנתי את השטח הרלוונטי, אפשר להמשיך" at bounding box center [982, 590] width 362 height 34
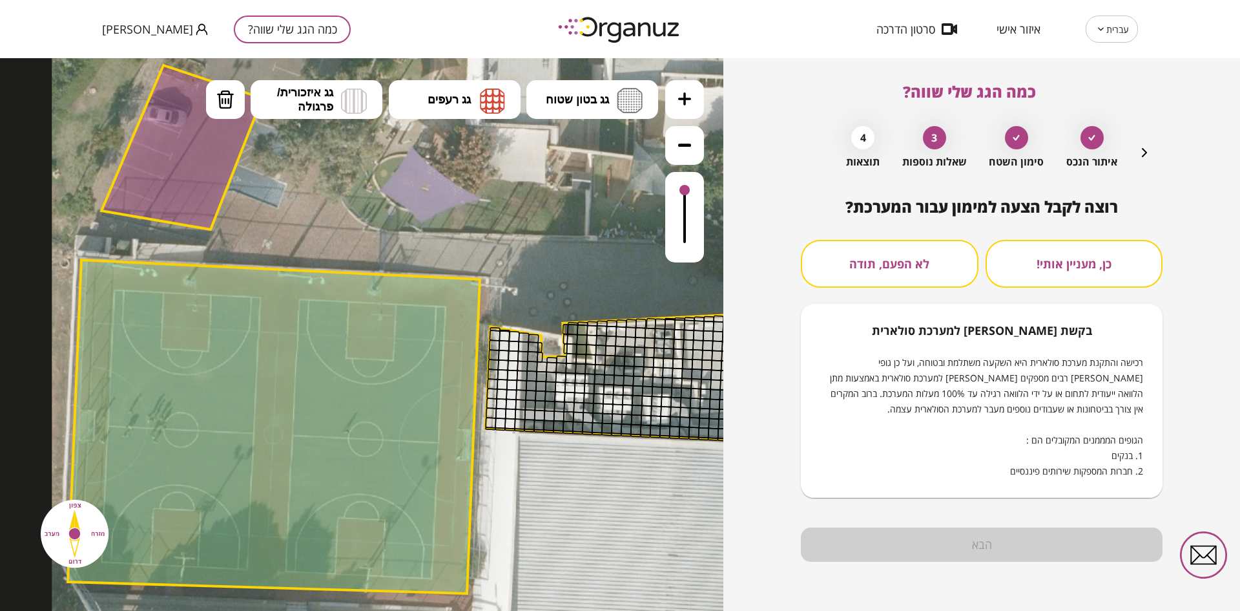
click at [878, 267] on button "לא הפעם, תודה" at bounding box center [890, 264] width 178 height 48
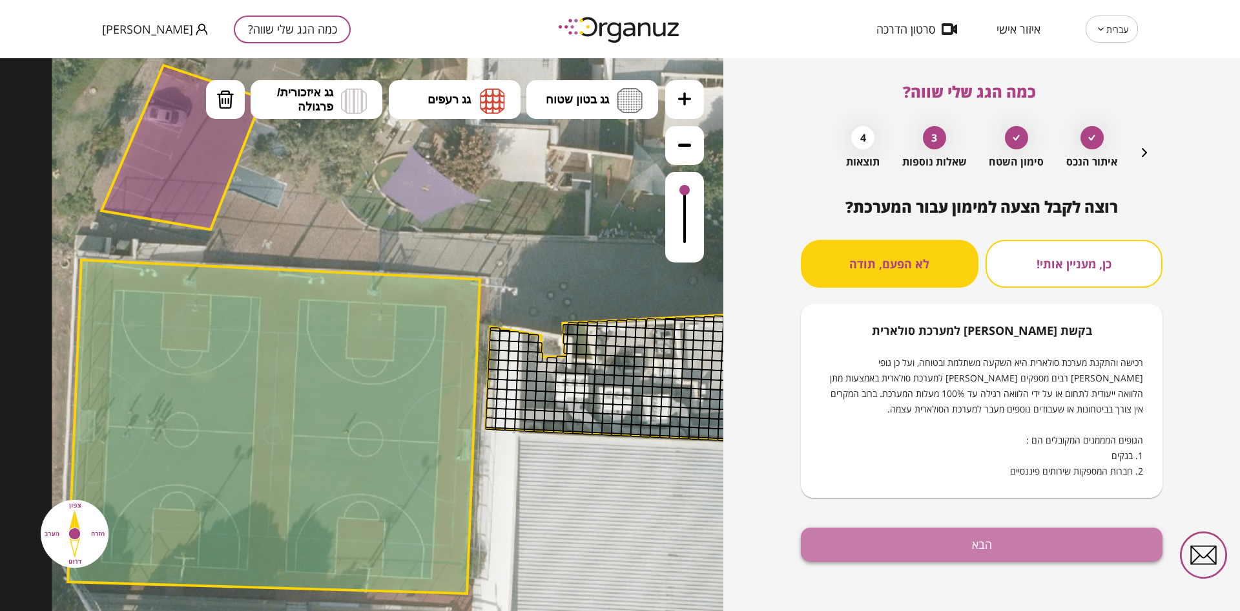
click at [909, 545] on button "הבא" at bounding box center [982, 544] width 362 height 34
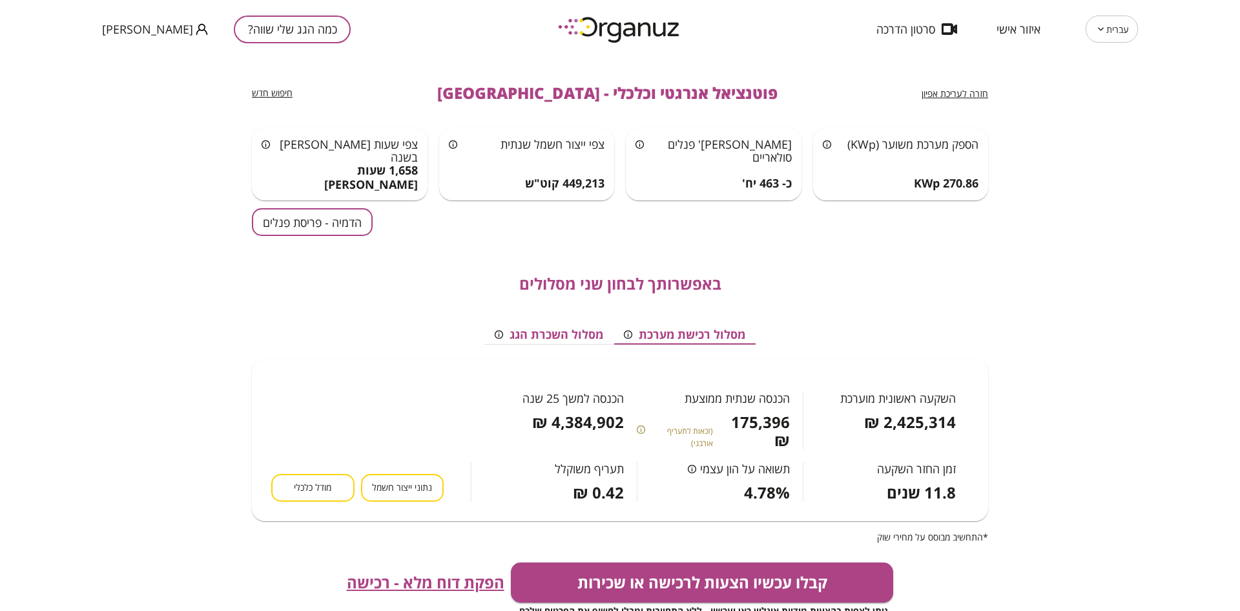
click at [278, 217] on button "הדמיה - פריסת פנלים" at bounding box center [312, 222] width 121 height 28
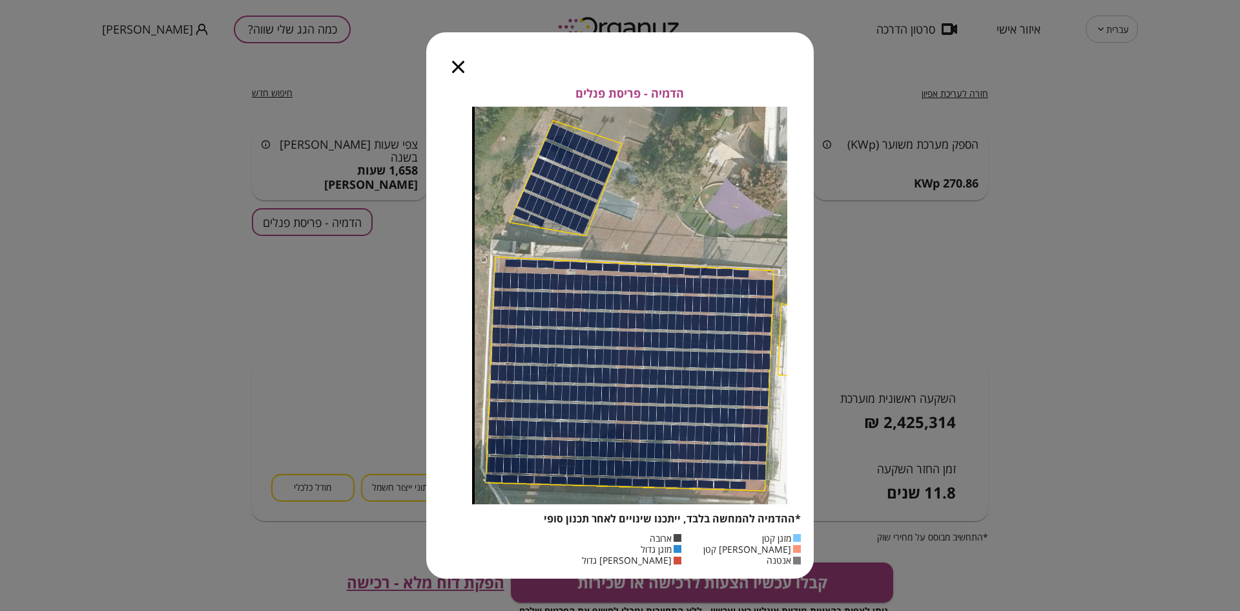
click at [450, 57] on div at bounding box center [458, 59] width 64 height 54
click at [459, 61] on icon "button" at bounding box center [458, 67] width 12 height 12
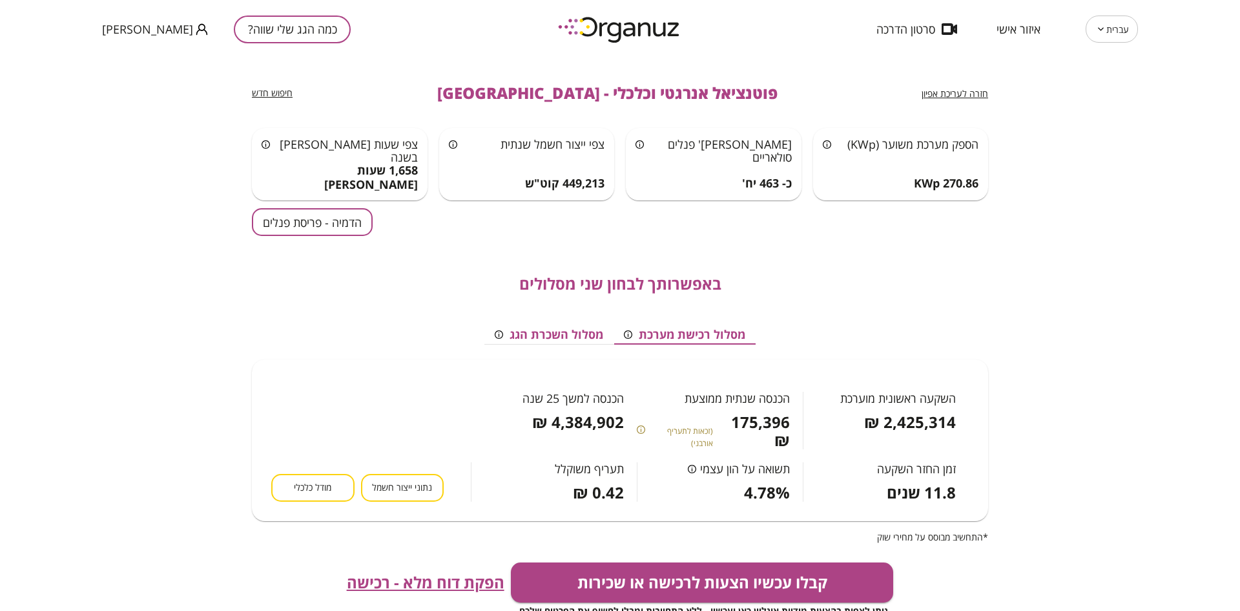
click at [960, 94] on span "חזרה לעריכת אפיון" at bounding box center [955, 93] width 67 height 12
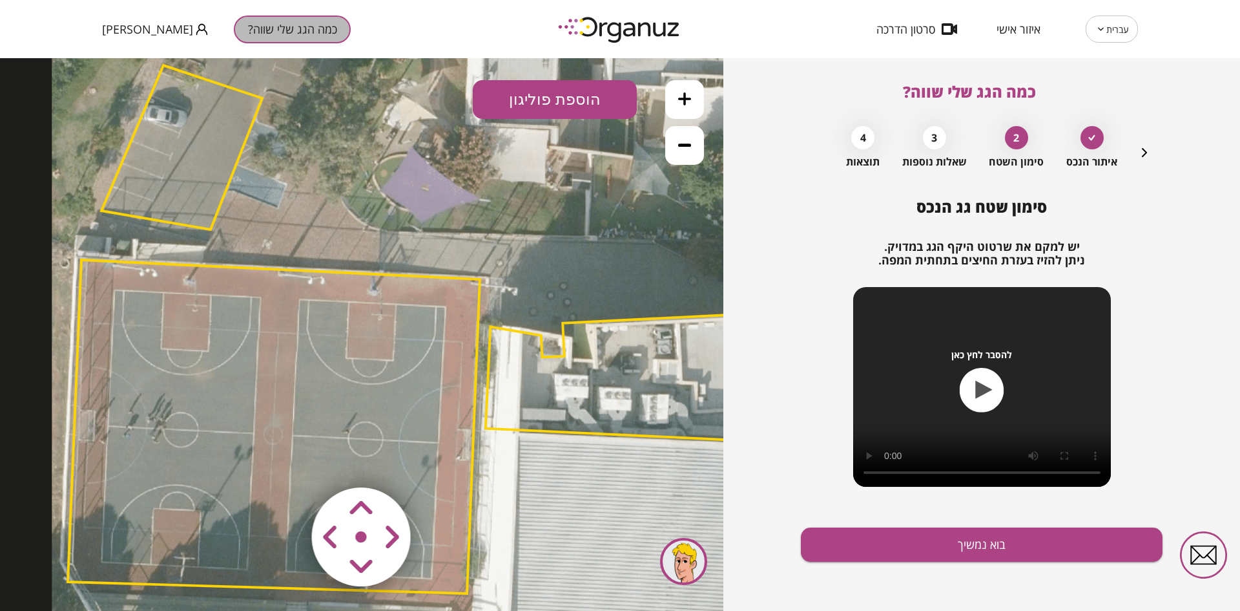
click at [271, 28] on button "כמה הגג שלי שווה?" at bounding box center [292, 30] width 117 height 28
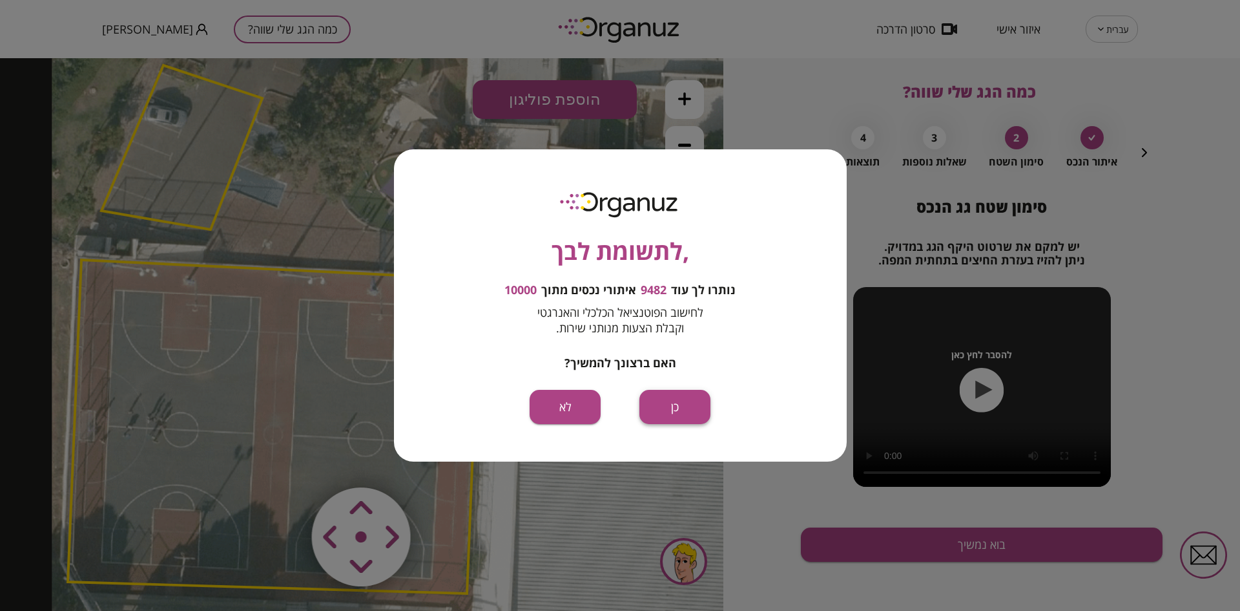
click at [665, 398] on button "כן" at bounding box center [675, 407] width 71 height 34
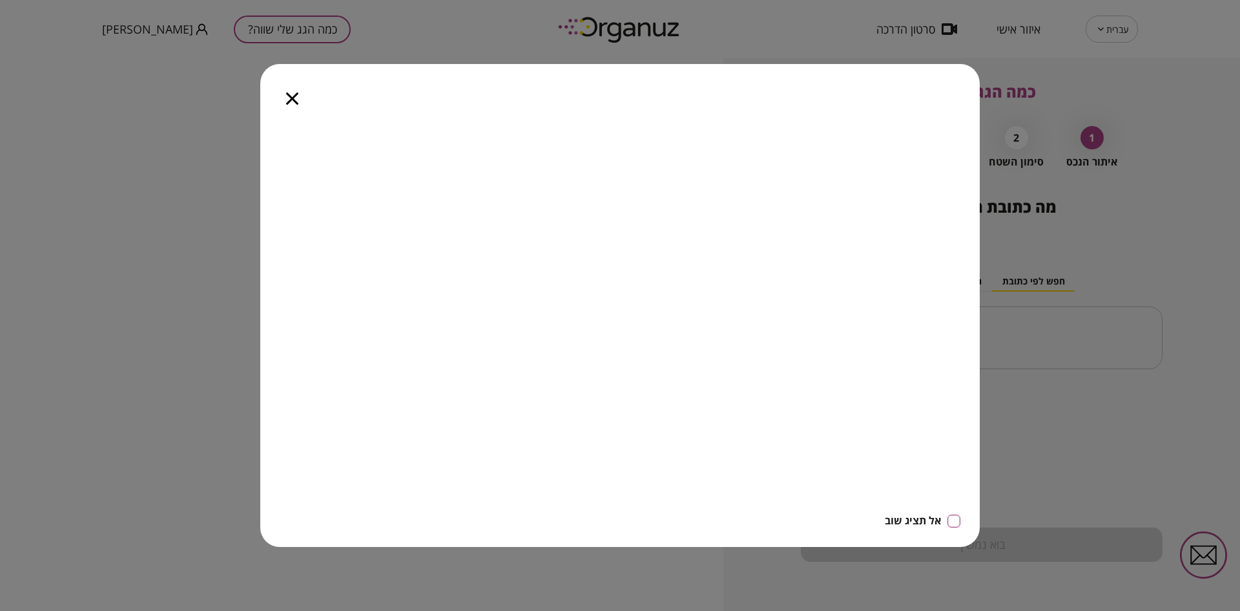
click at [297, 94] on icon "button" at bounding box center [292, 98] width 12 height 12
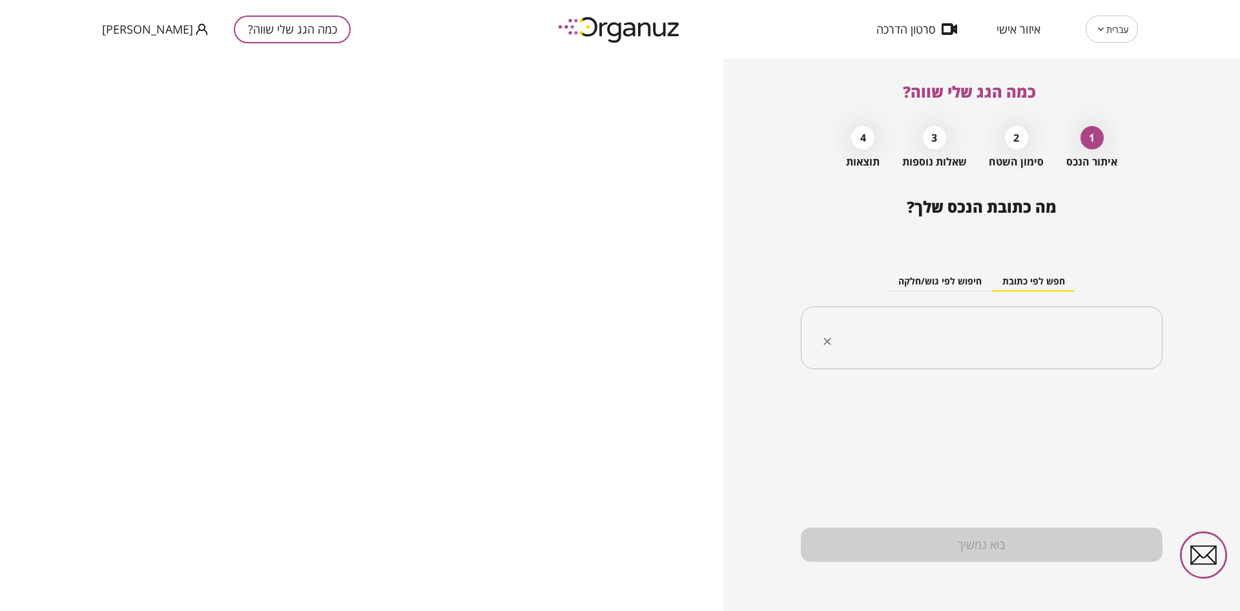
click at [933, 335] on input "text" at bounding box center [986, 338] width 321 height 32
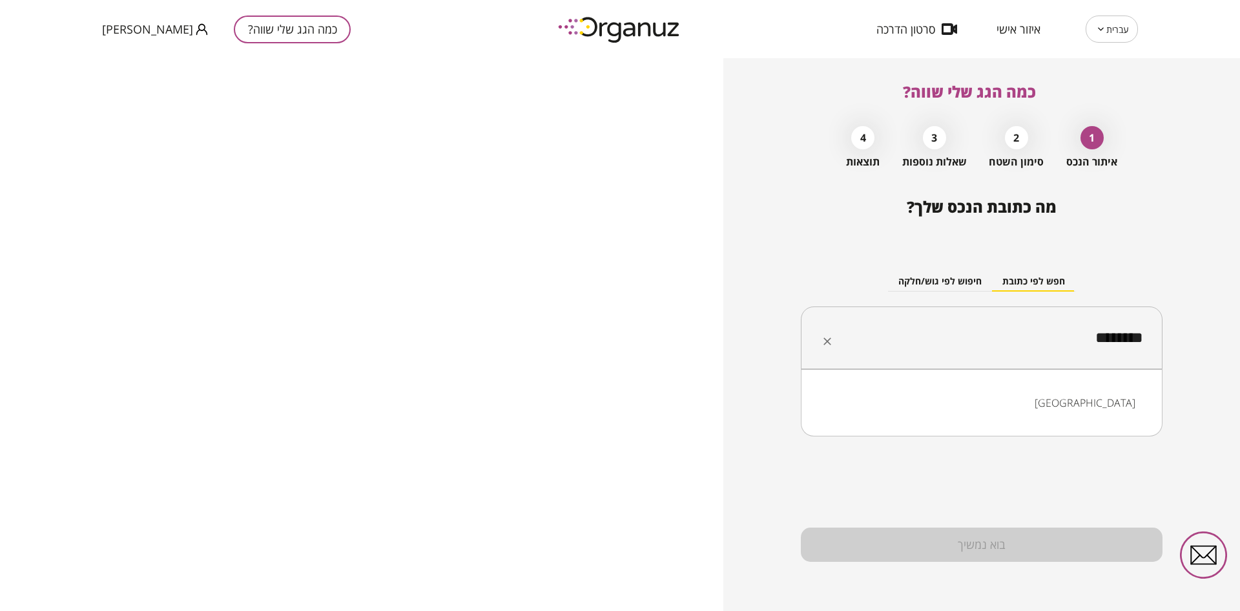
click at [1040, 412] on li "[GEOGRAPHIC_DATA]" at bounding box center [982, 402] width 328 height 23
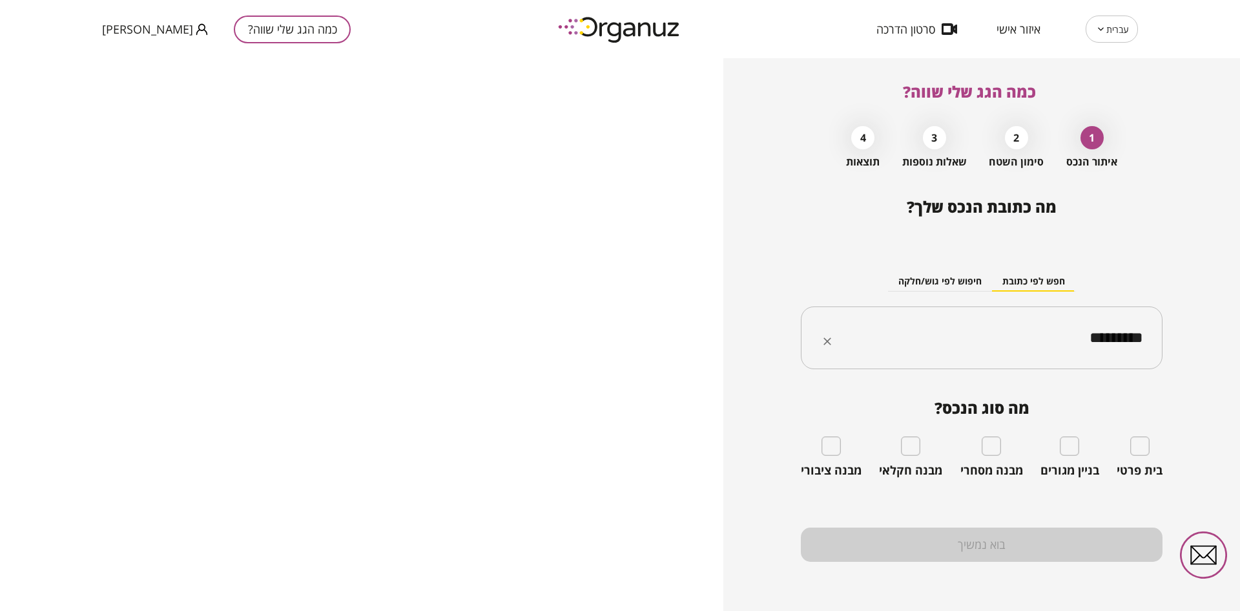
type input "*********"
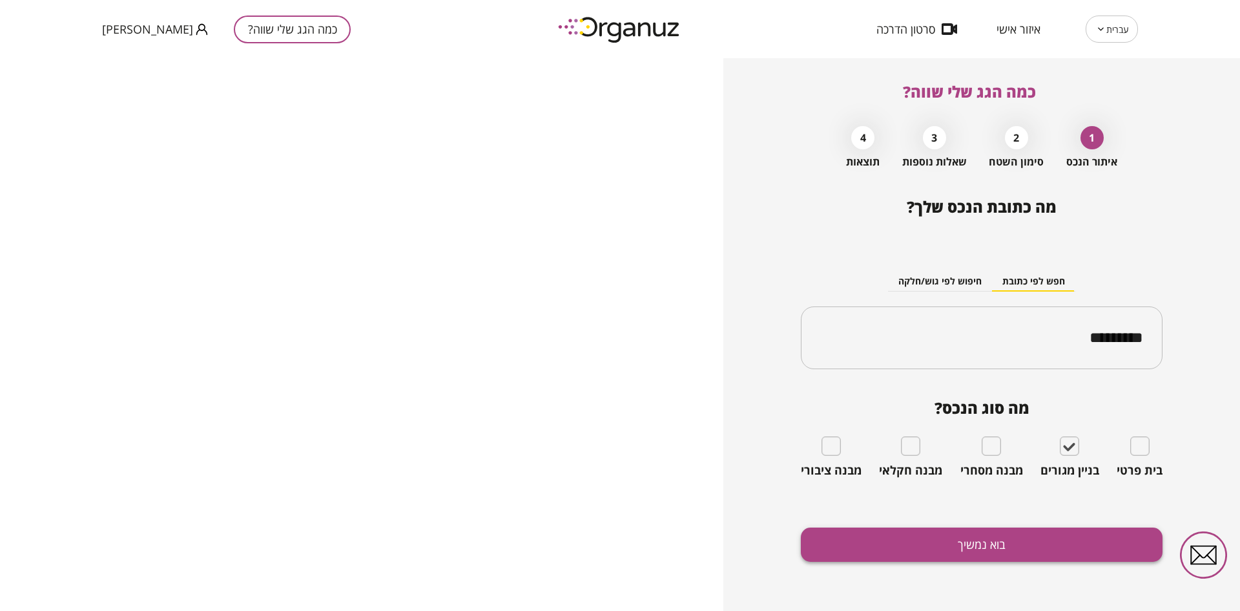
click at [1008, 537] on button "בוא נמשיך" at bounding box center [982, 544] width 362 height 34
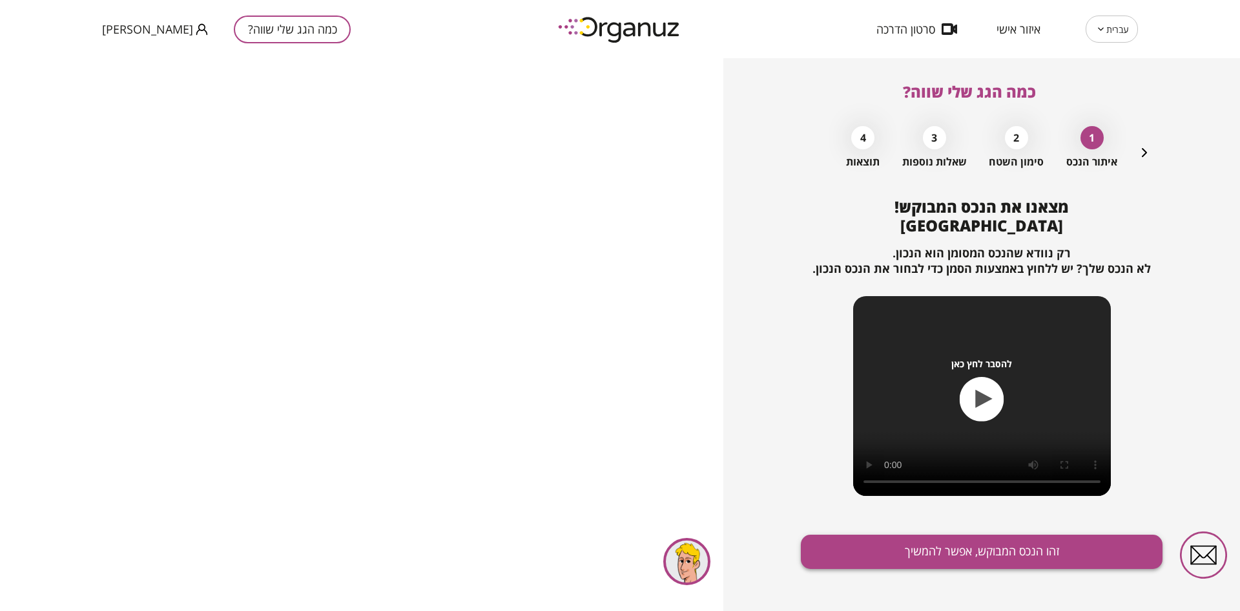
click at [903, 549] on button "זהו הנכס המבוקש, אפשר להמשיך" at bounding box center [982, 551] width 362 height 34
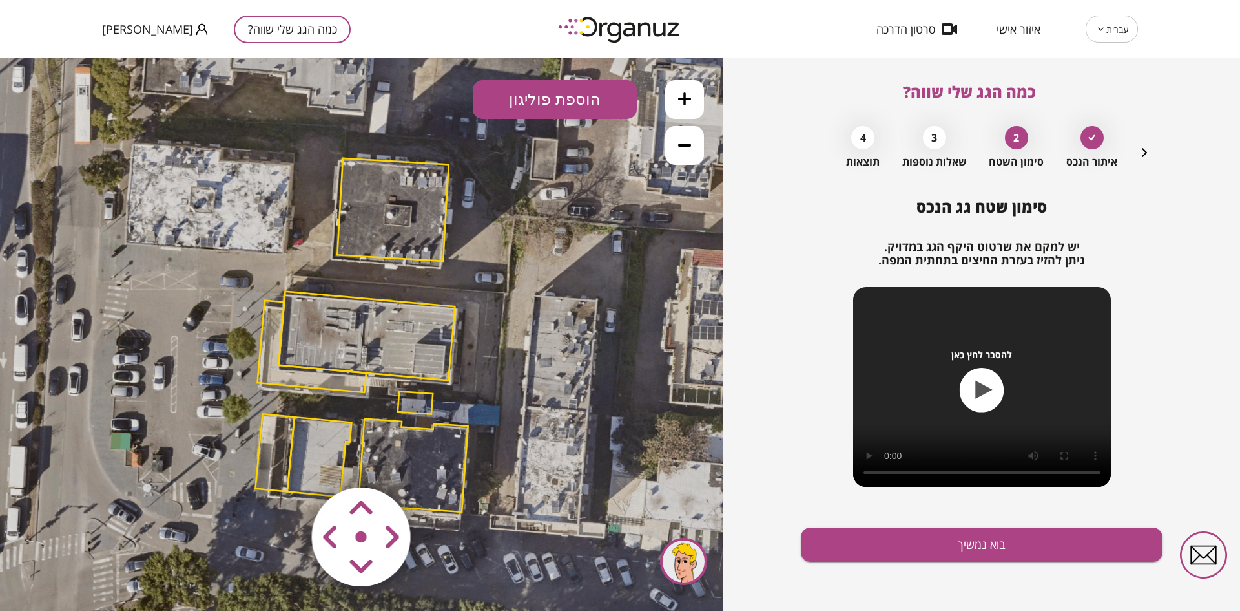
click at [285, 460] on area at bounding box center [285, 460] width 0 height 0
click at [682, 92] on icon at bounding box center [684, 98] width 13 height 13
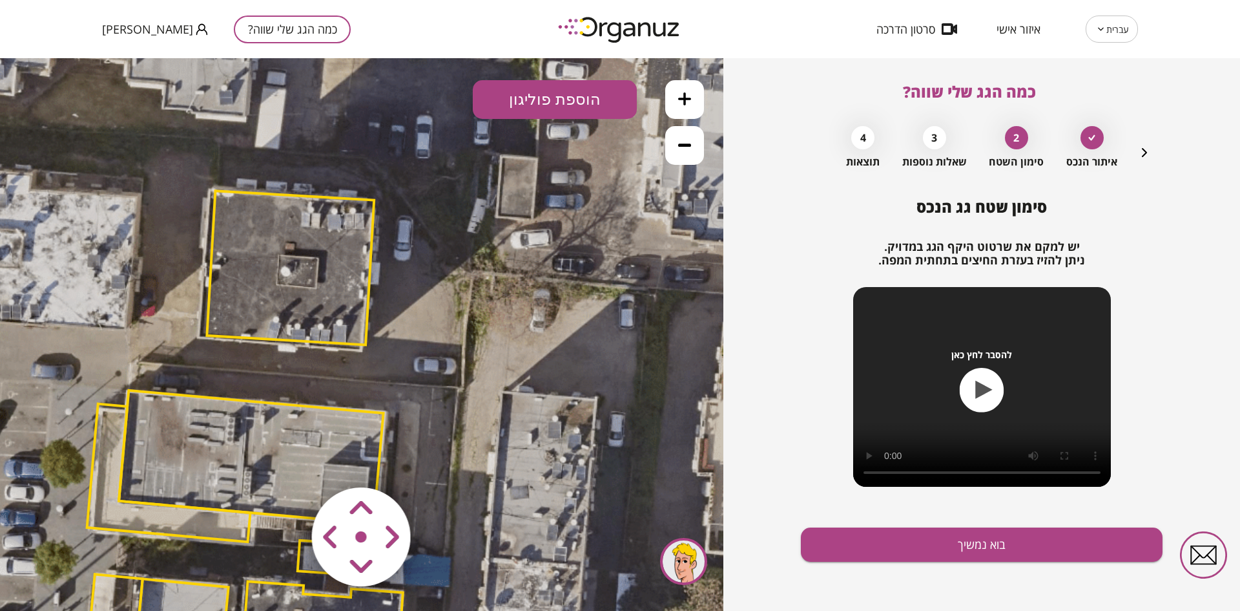
drag, startPoint x: 618, startPoint y: 187, endPoint x: 499, endPoint y: 304, distance: 165.8
click at [499, 304] on icon at bounding box center [242, 450] width 1628 height 1628
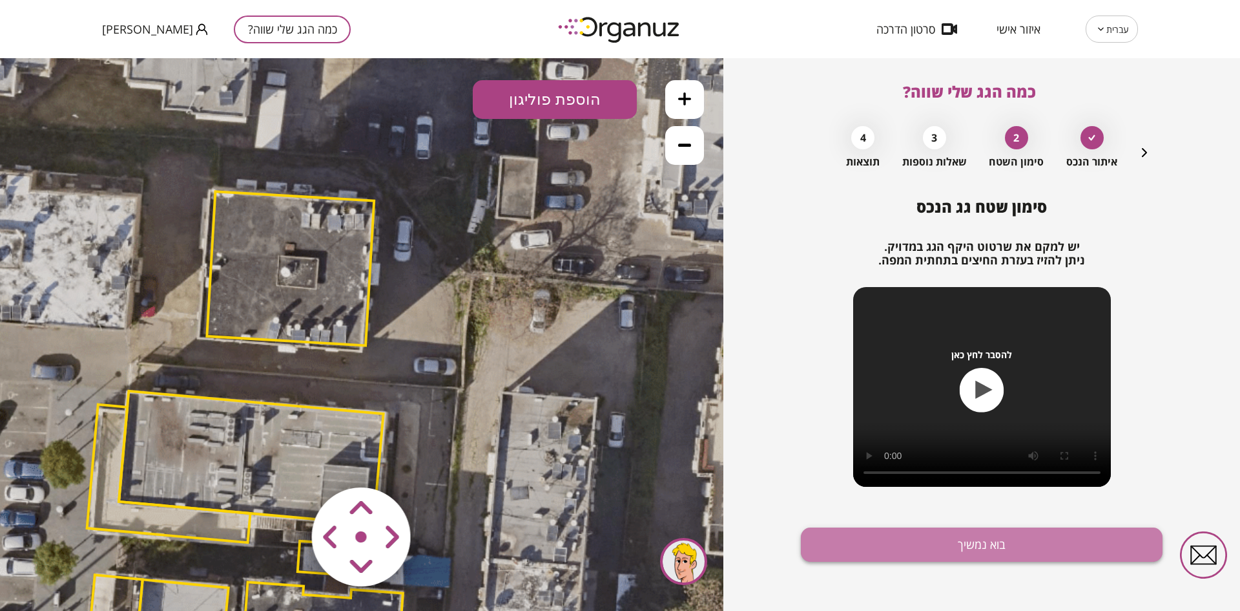
click at [936, 550] on button "בוא נמשיך" at bounding box center [982, 544] width 362 height 34
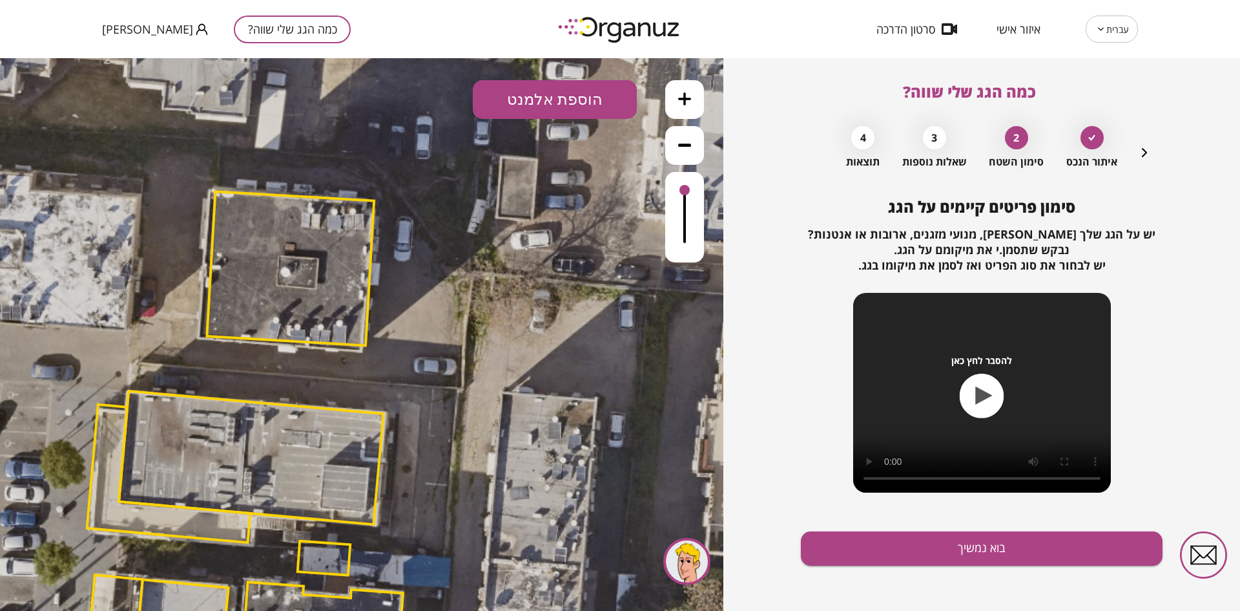
click at [522, 85] on button "הוספת אלמנט" at bounding box center [555, 99] width 164 height 39
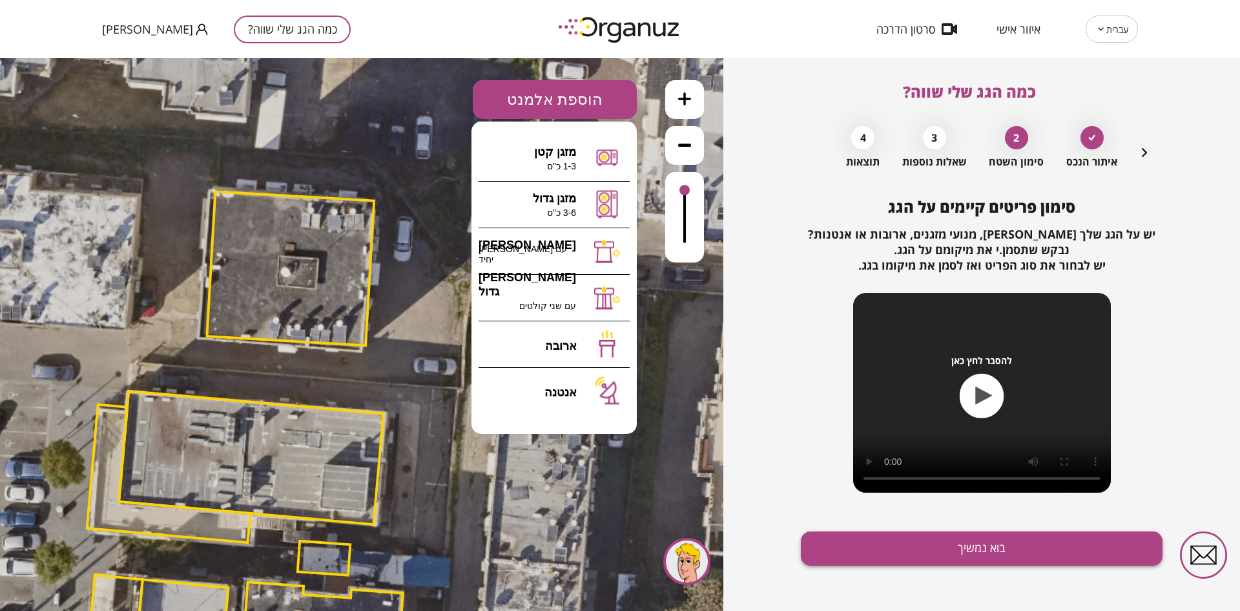
click at [844, 548] on button "בוא נמשיך" at bounding box center [982, 548] width 362 height 34
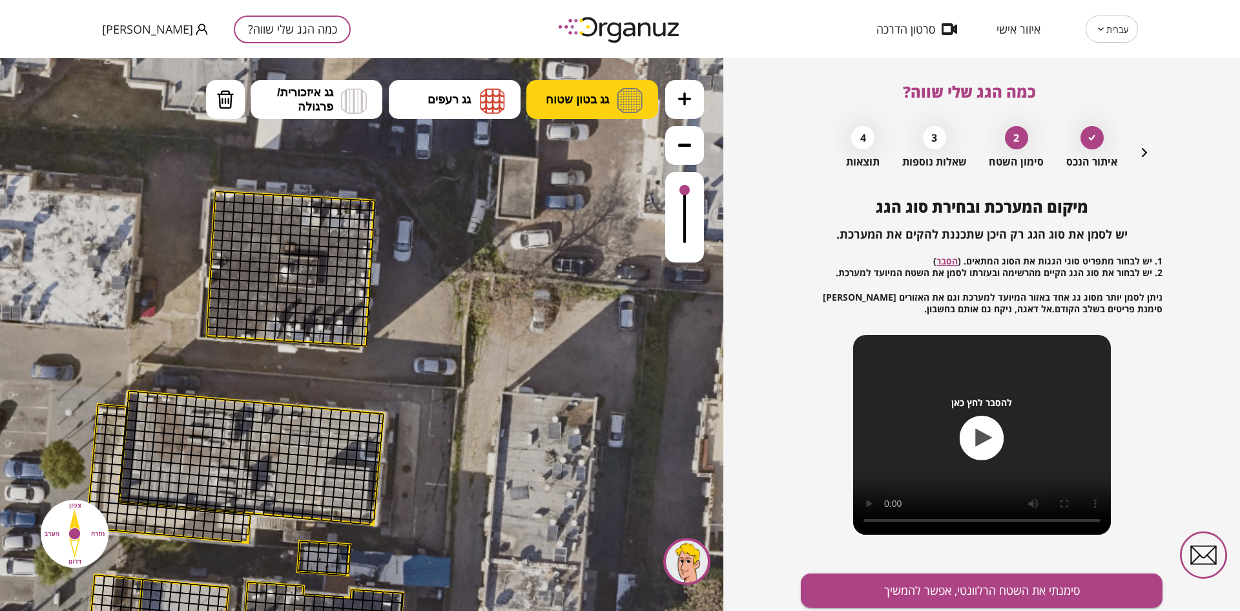
click at [552, 96] on span "גג בטון שטוח" at bounding box center [577, 99] width 63 height 14
click at [561, 147] on div ".st0 { fill: #FFFFFF; } 10" at bounding box center [362, 334] width 724 height 552
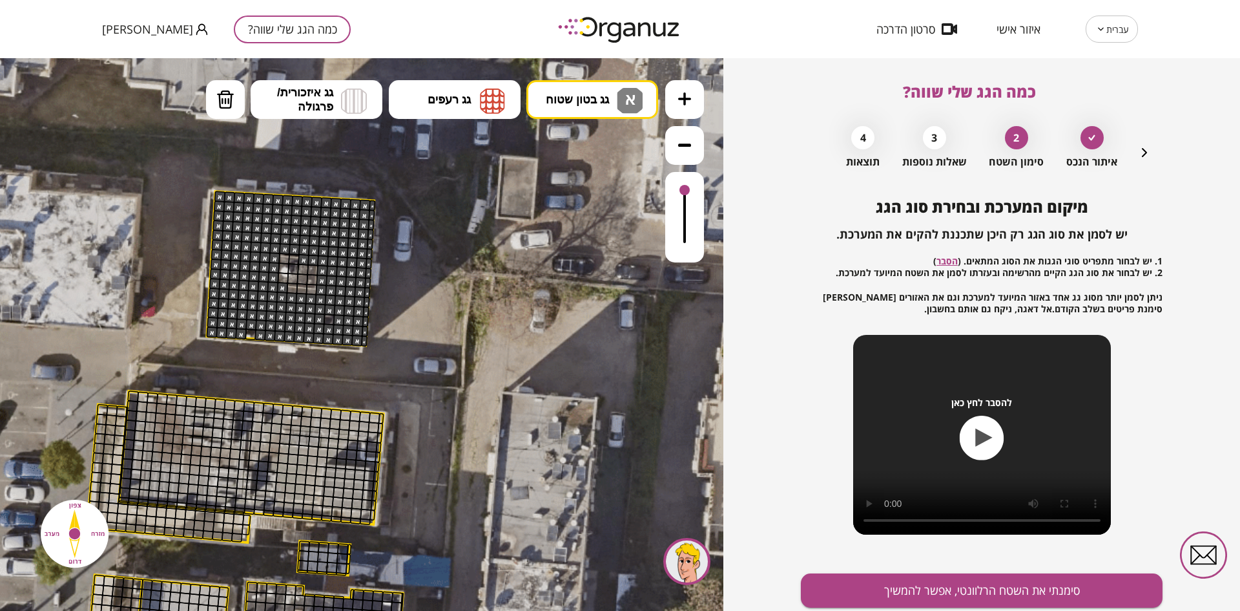
drag, startPoint x: 238, startPoint y: 196, endPoint x: 324, endPoint y: 297, distance: 132.9
drag, startPoint x: 317, startPoint y: 287, endPoint x: 273, endPoint y: 289, distance: 43.3
click at [912, 586] on button "סימנתי את השטח הרלוונטי, אפשר להמשיך" at bounding box center [982, 590] width 362 height 34
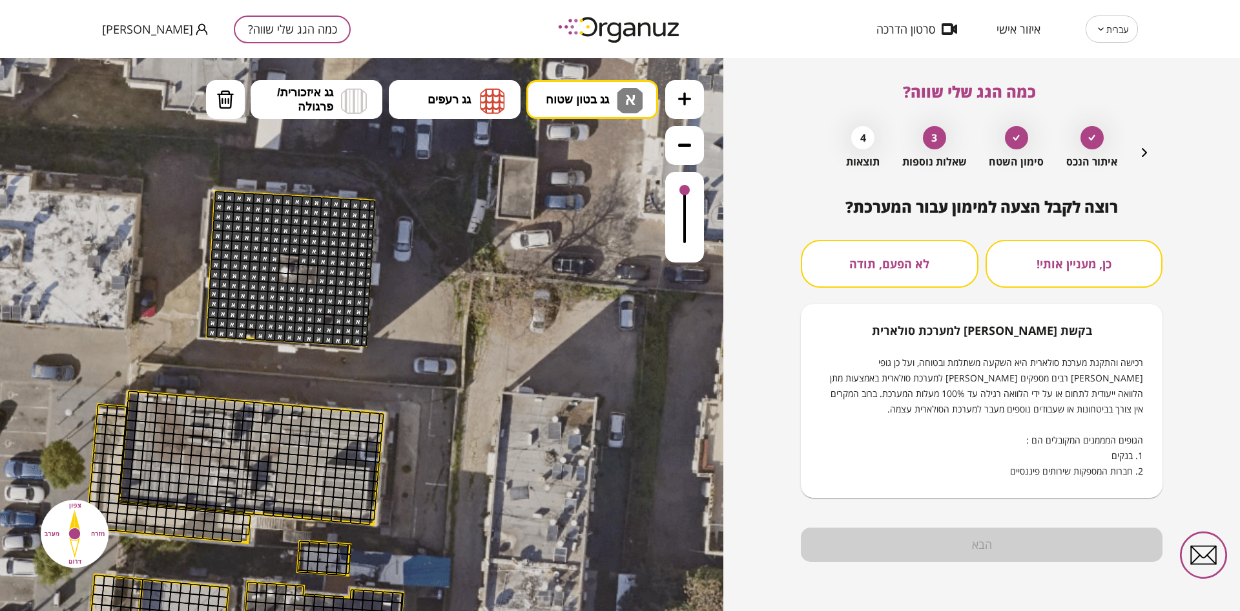
click at [887, 274] on button "לא הפעם, תודה" at bounding box center [890, 264] width 178 height 48
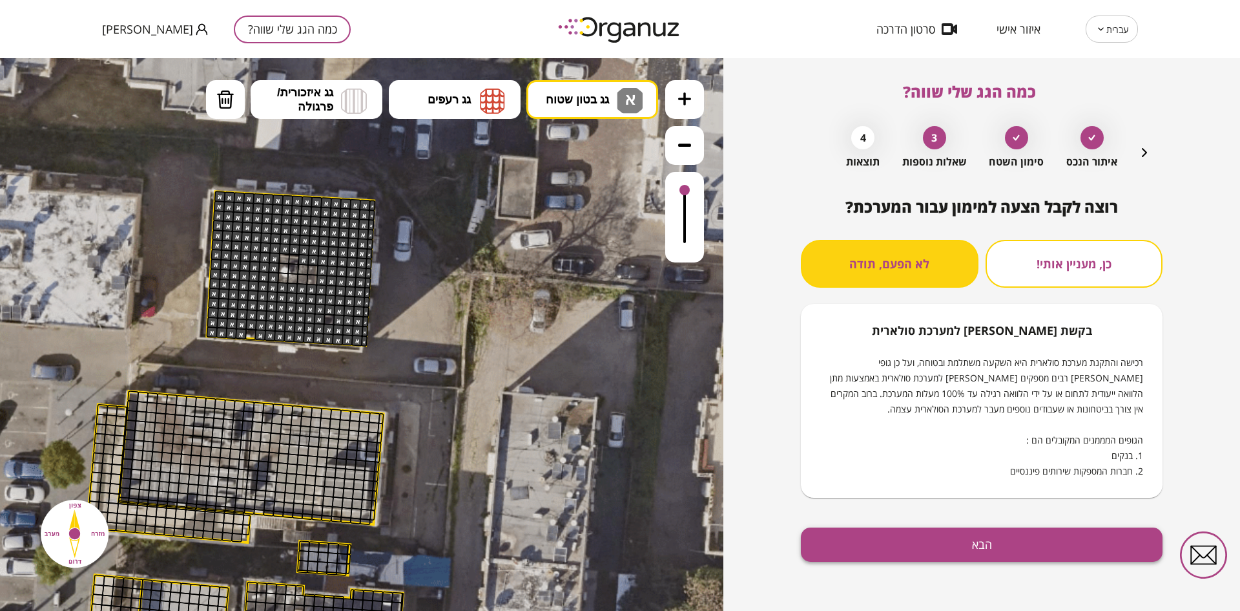
click at [917, 542] on button "הבא" at bounding box center [982, 544] width 362 height 34
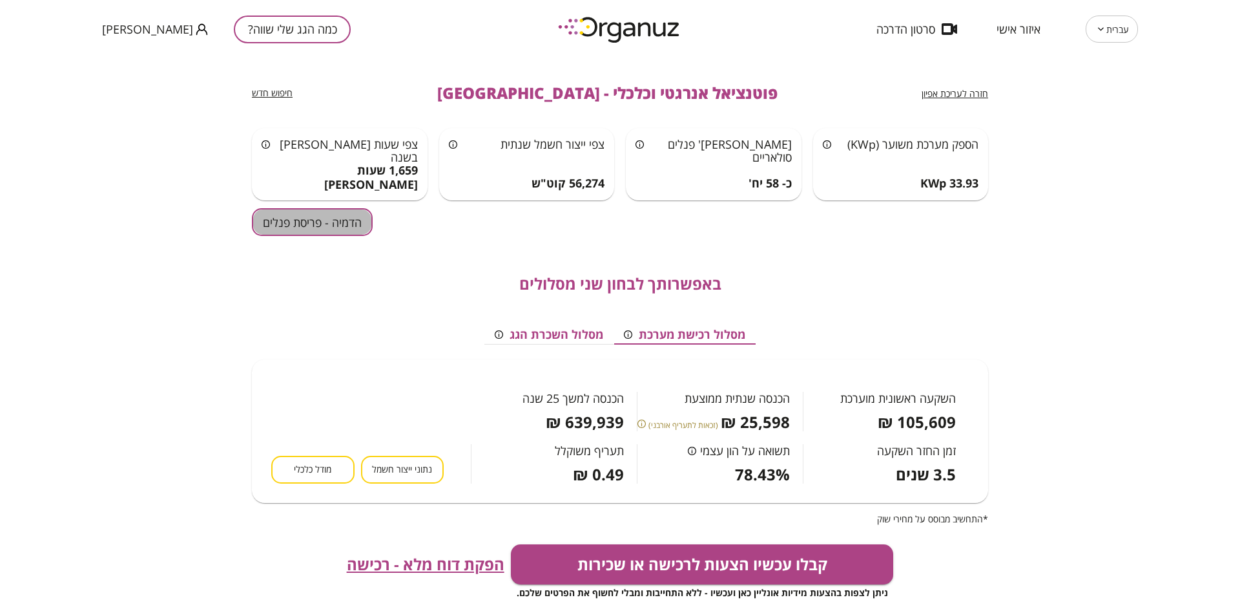
click at [341, 217] on button "הדמיה - פריסת פנלים" at bounding box center [312, 222] width 121 height 28
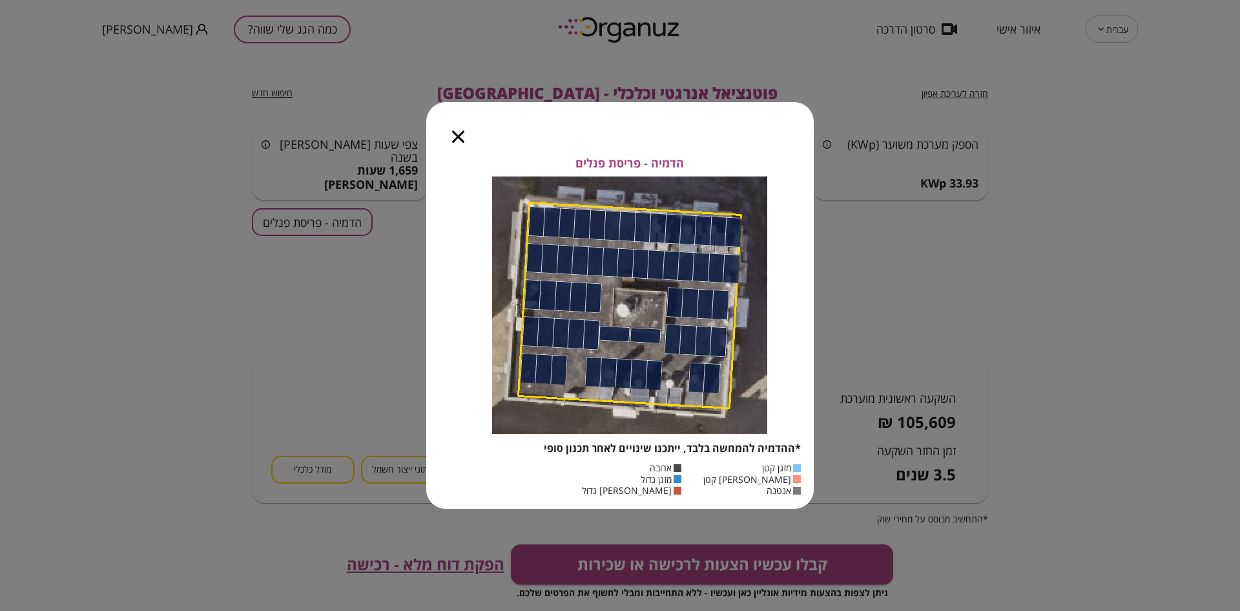
click at [458, 138] on icon "button" at bounding box center [458, 137] width 12 height 12
